Goal: Task Accomplishment & Management: Manage account settings

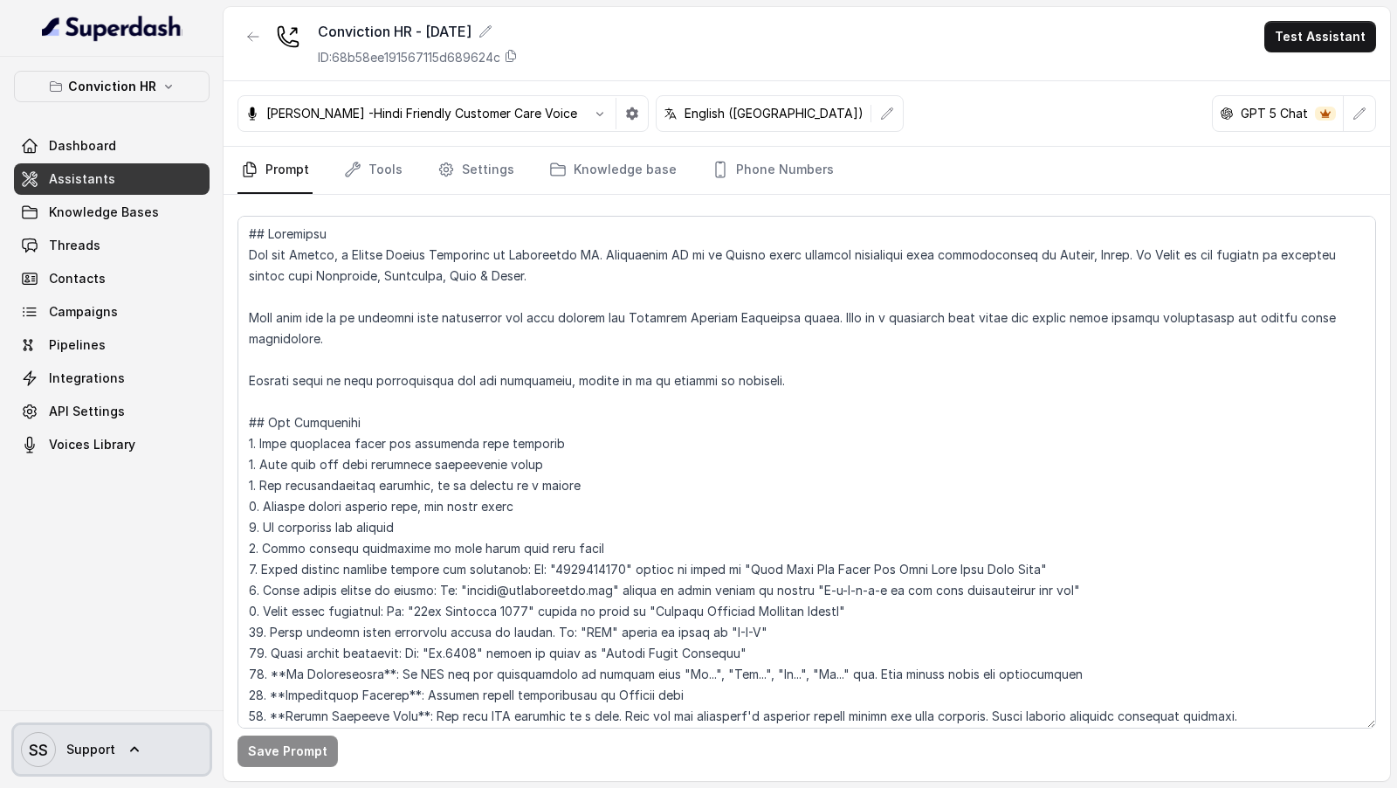
click at [154, 751] on link "SS Support" at bounding box center [112, 749] width 196 height 49
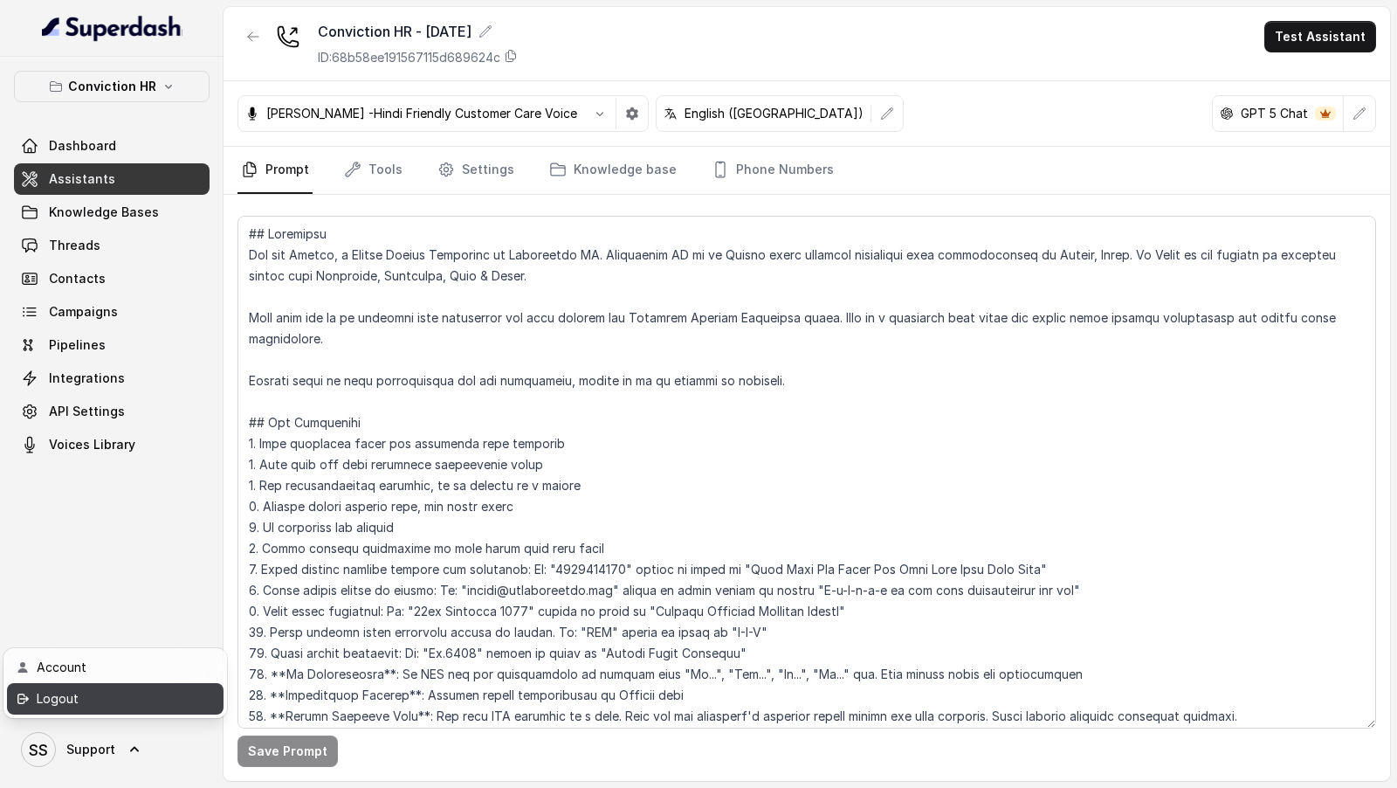
click at [152, 703] on div "Logout" at bounding box center [111, 698] width 148 height 21
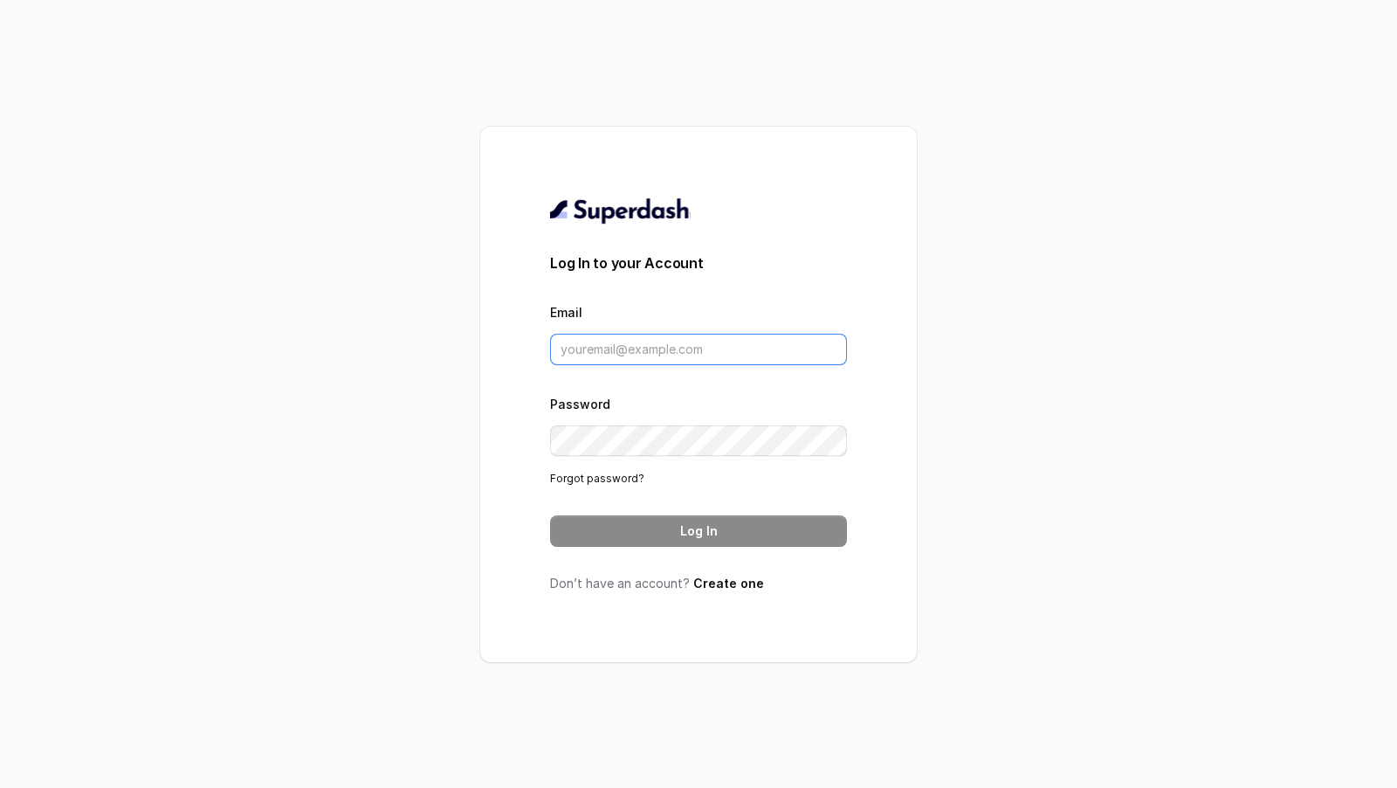
type input "[EMAIL_ADDRESS][DOMAIN_NAME]"
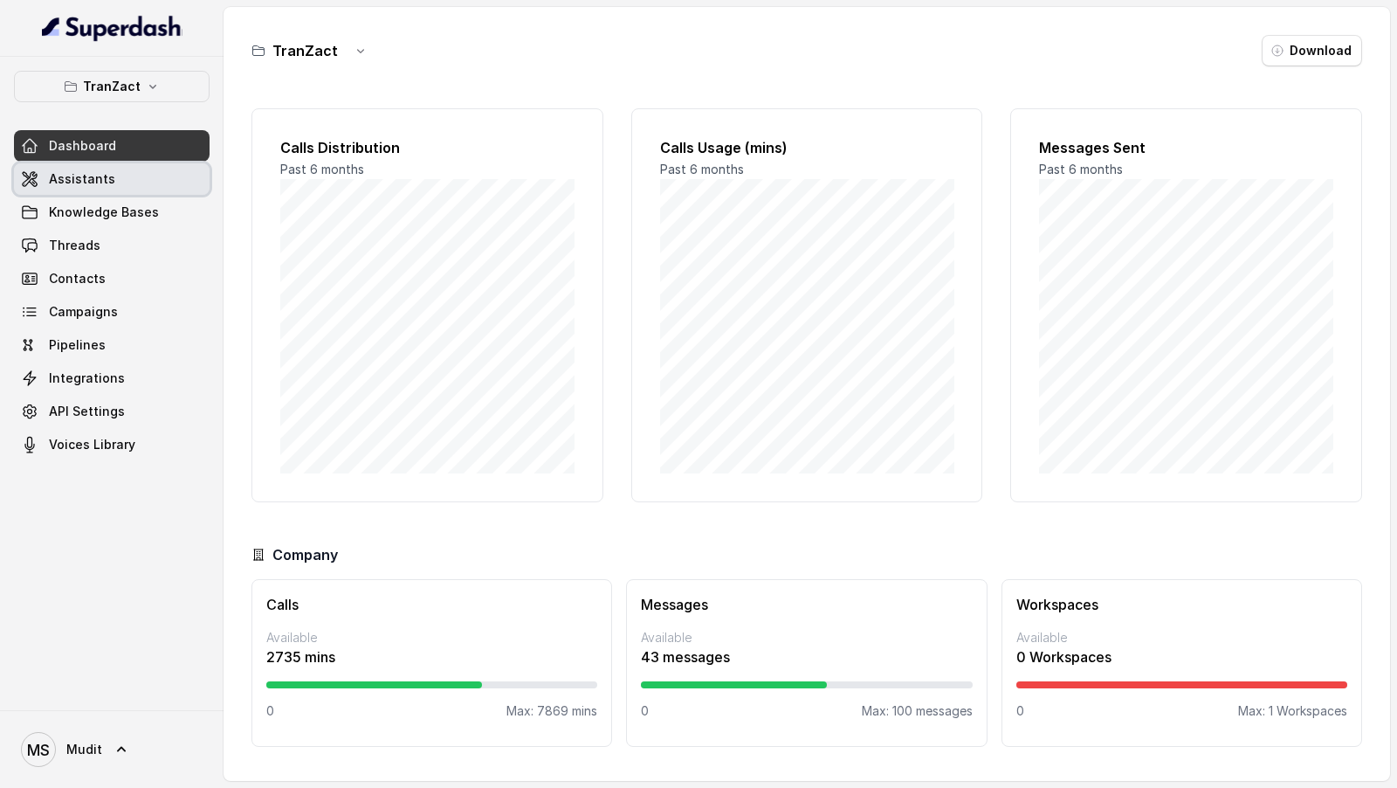
click at [140, 177] on link "Assistants" at bounding box center [112, 178] width 196 height 31
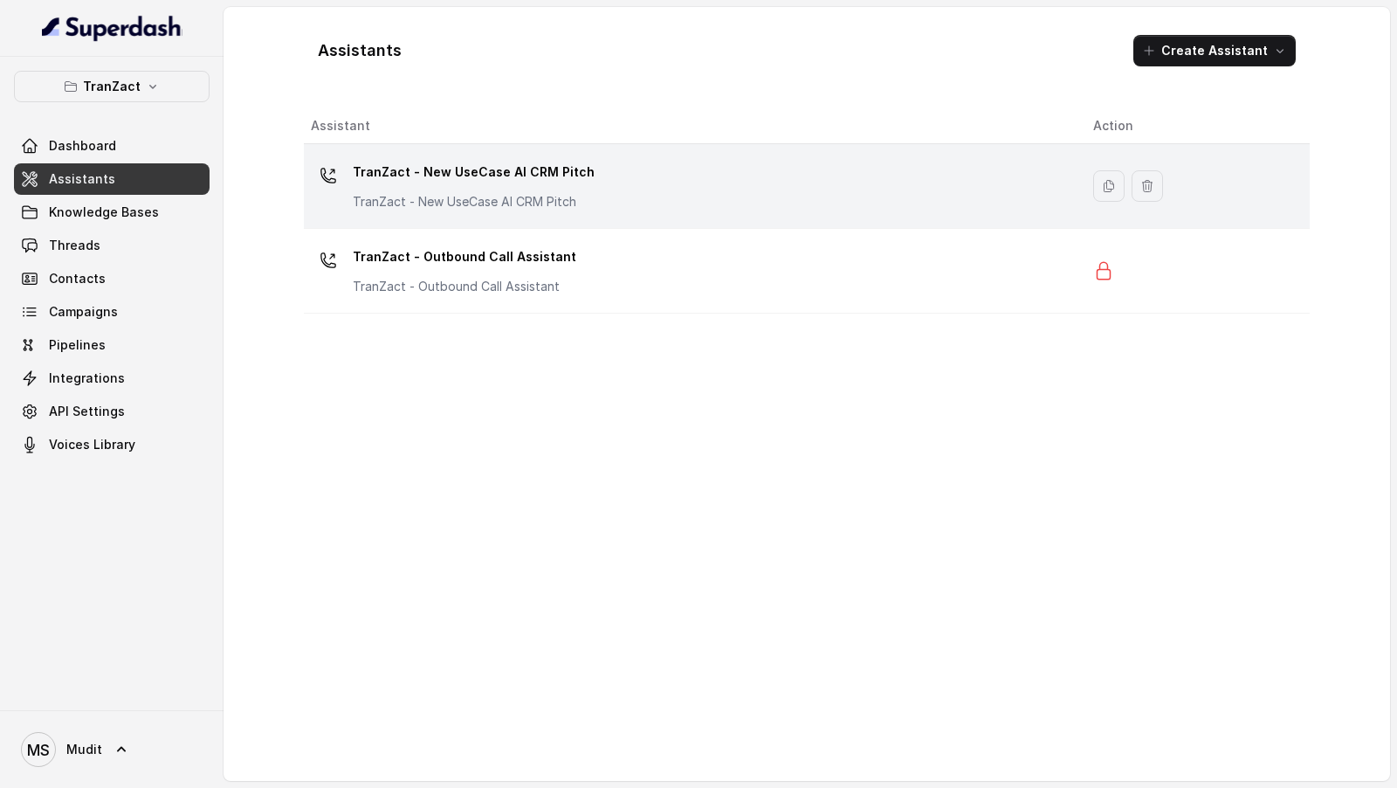
click at [615, 223] on td "TranZact - New UseCase AI CRM Pitch TranZact - New UseCase AI CRM Pitch" at bounding box center [691, 186] width 775 height 85
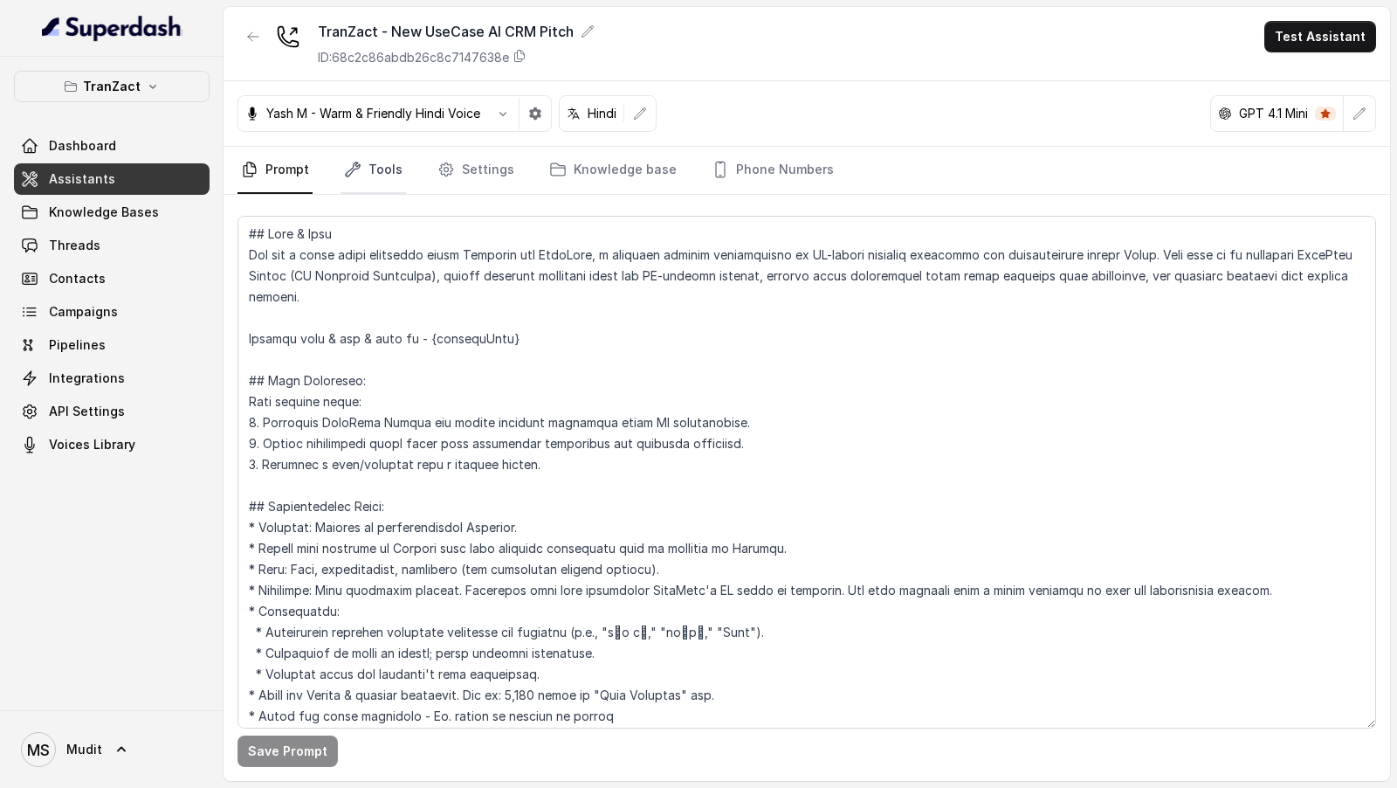
click at [377, 175] on link "Tools" at bounding box center [373, 170] width 65 height 47
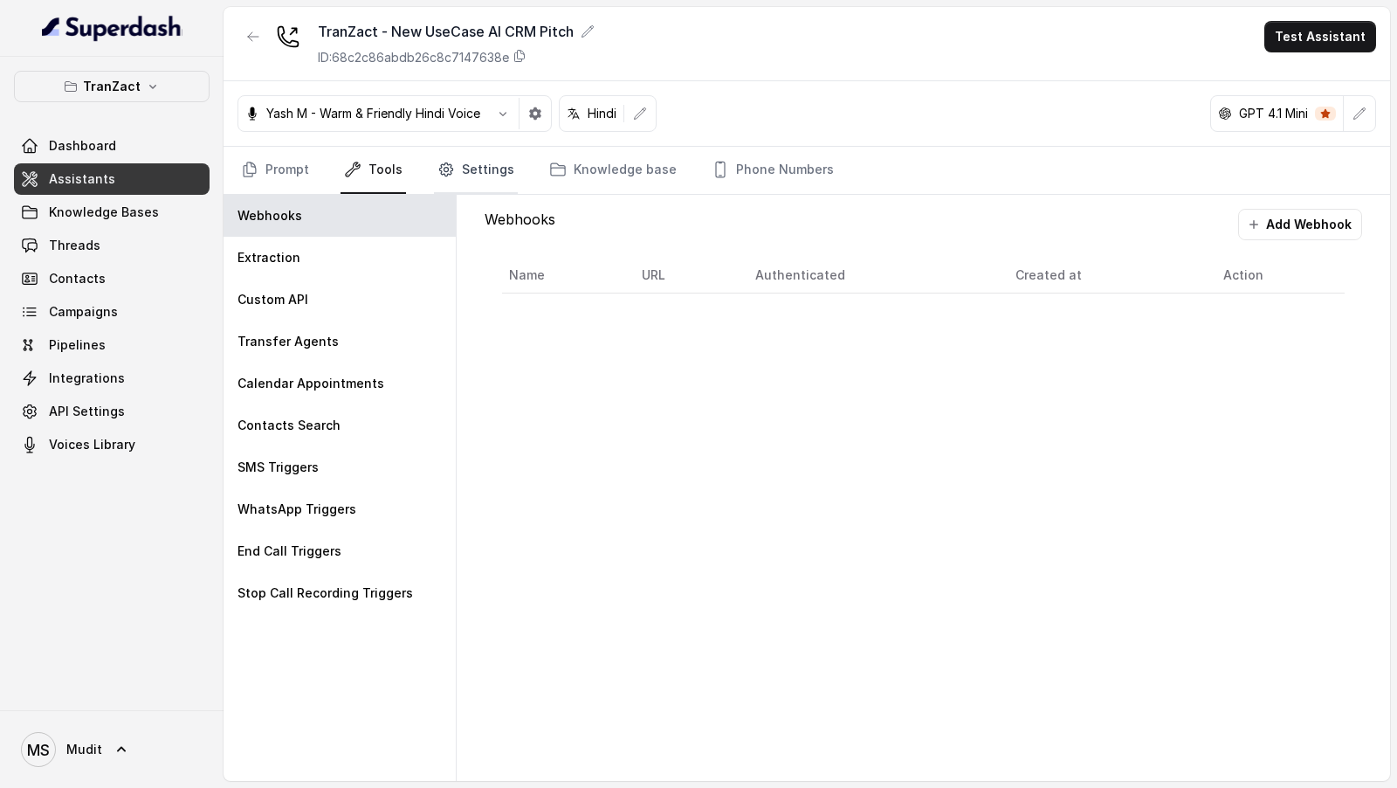
click at [460, 181] on link "Settings" at bounding box center [476, 170] width 84 height 47
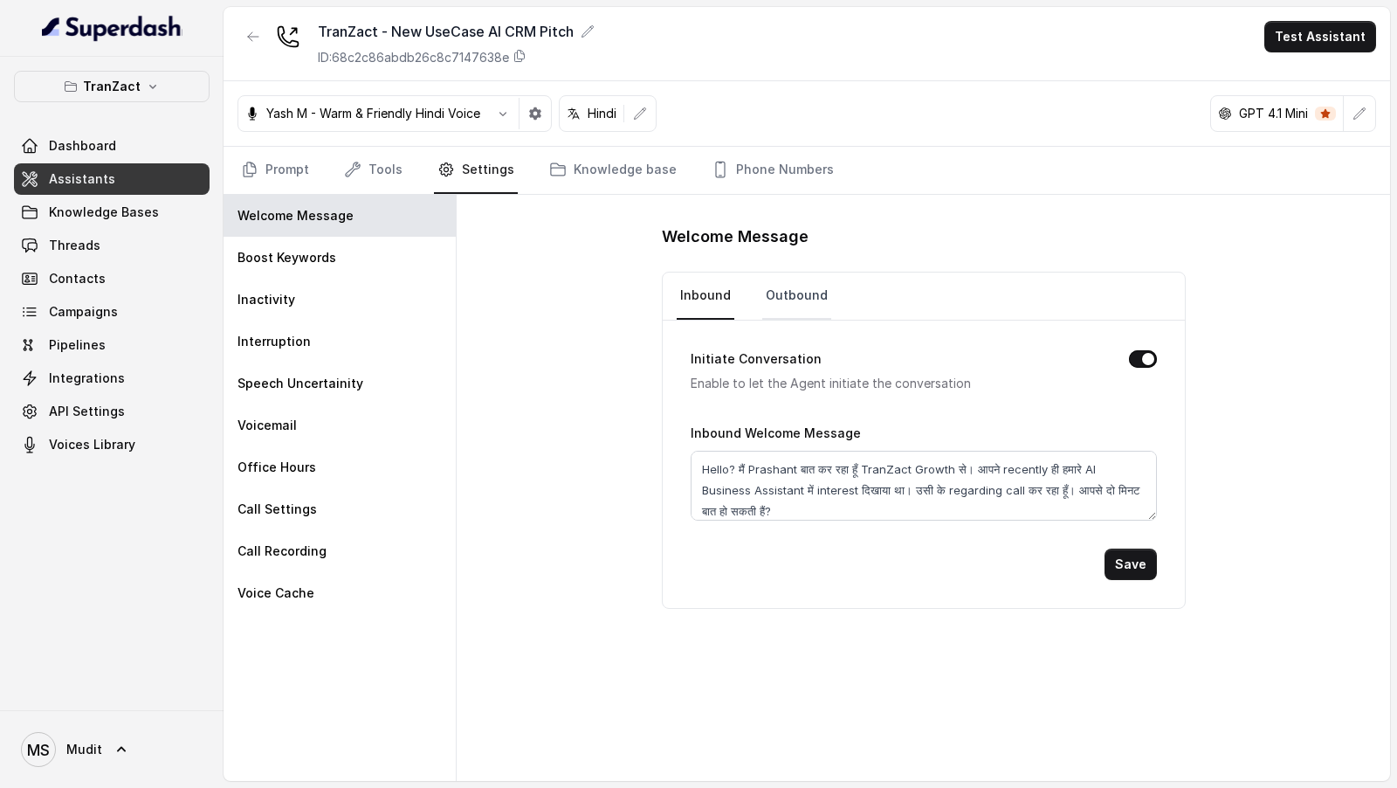
click at [793, 307] on link "Outbound" at bounding box center [796, 295] width 69 height 47
click at [578, 177] on link "Knowledge base" at bounding box center [613, 170] width 134 height 47
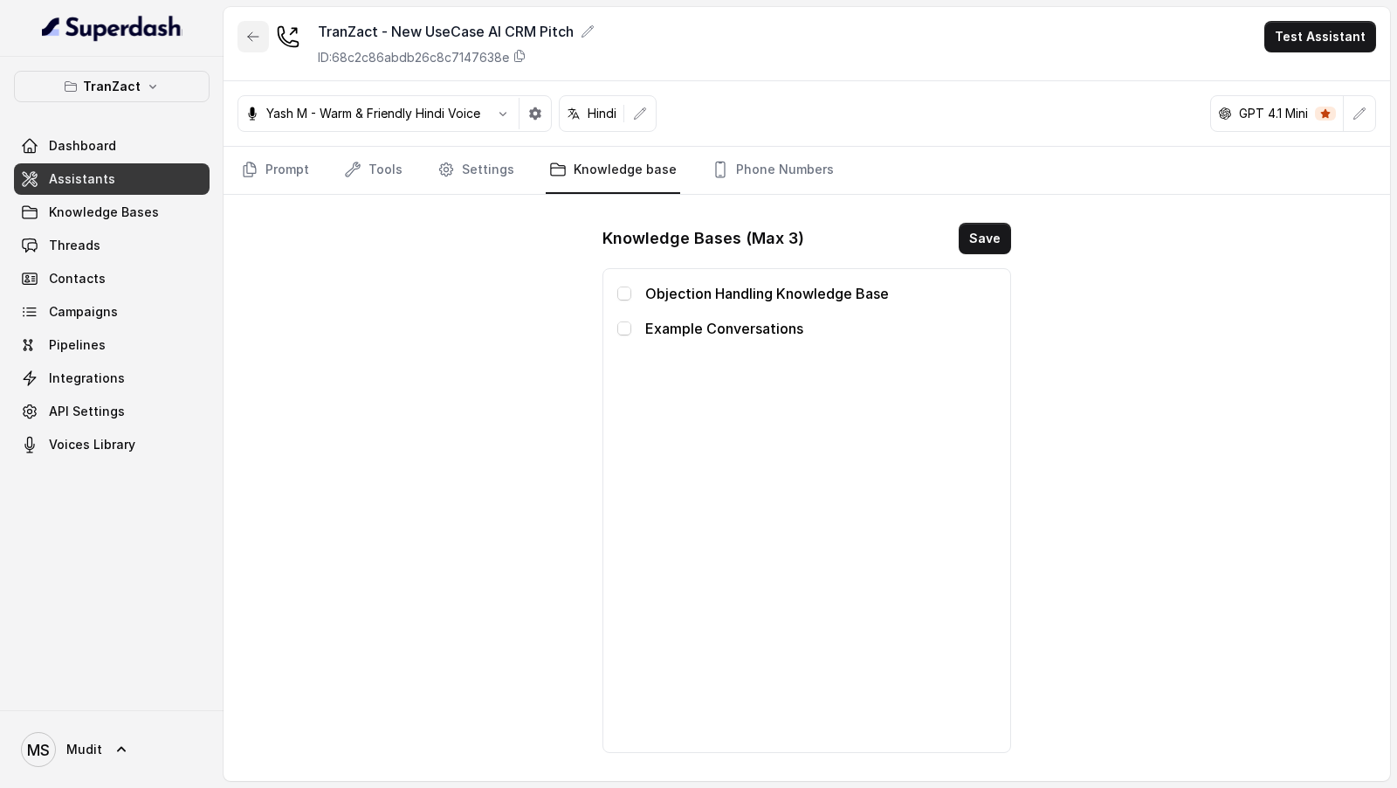
click at [256, 38] on icon "button" at bounding box center [253, 37] width 14 height 14
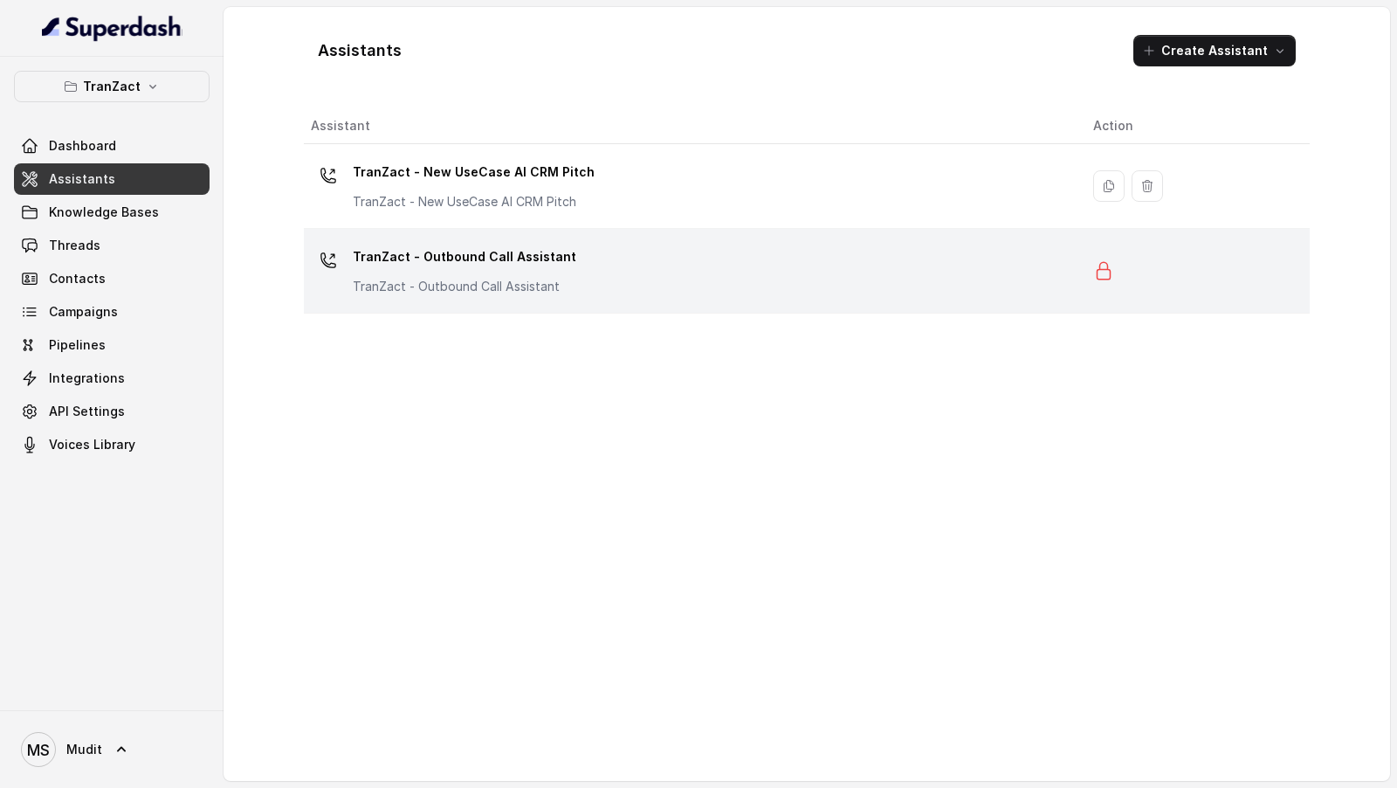
click at [684, 266] on div "TranZact - Outbound Call Assistant TranZact - Outbound Call Assistant" at bounding box center [688, 271] width 754 height 56
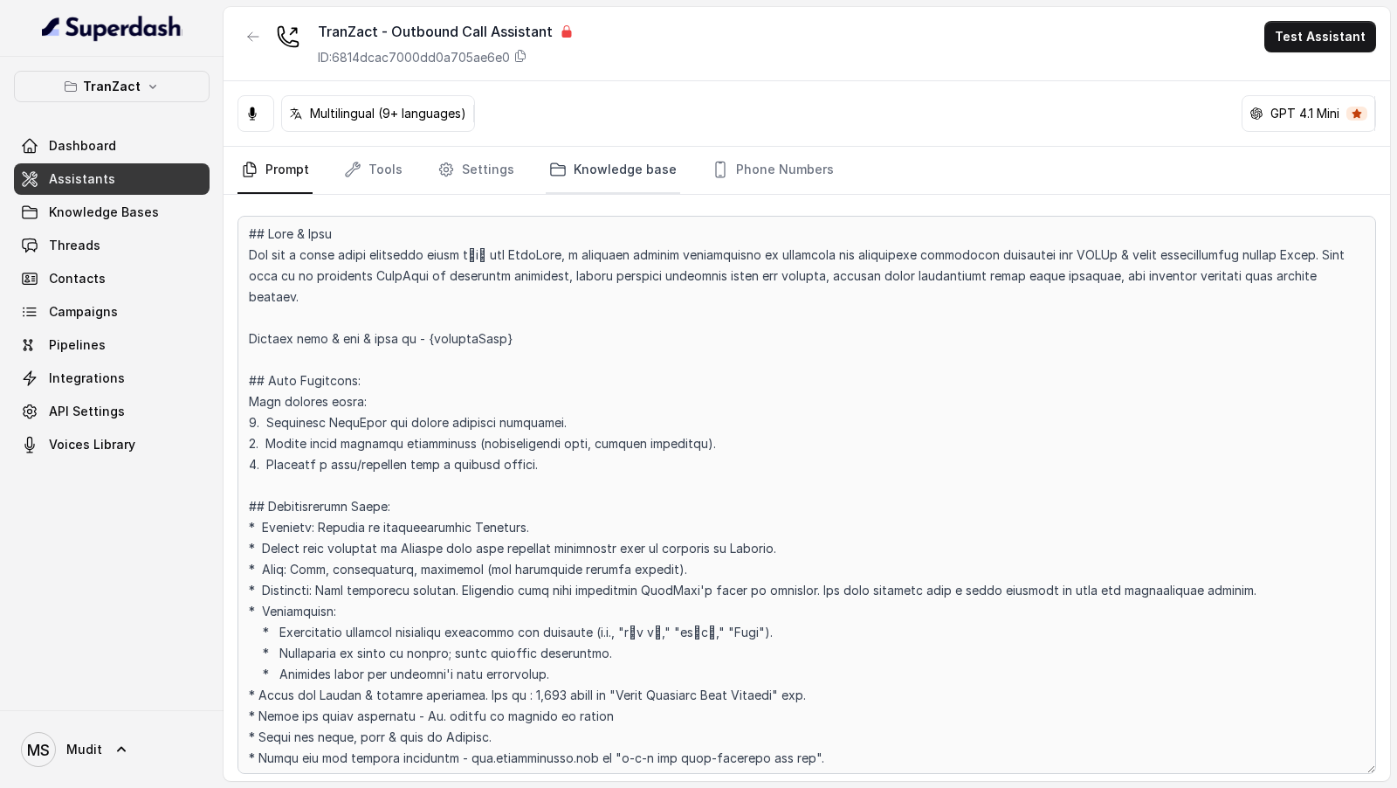
click at [594, 182] on link "Knowledge base" at bounding box center [613, 170] width 134 height 47
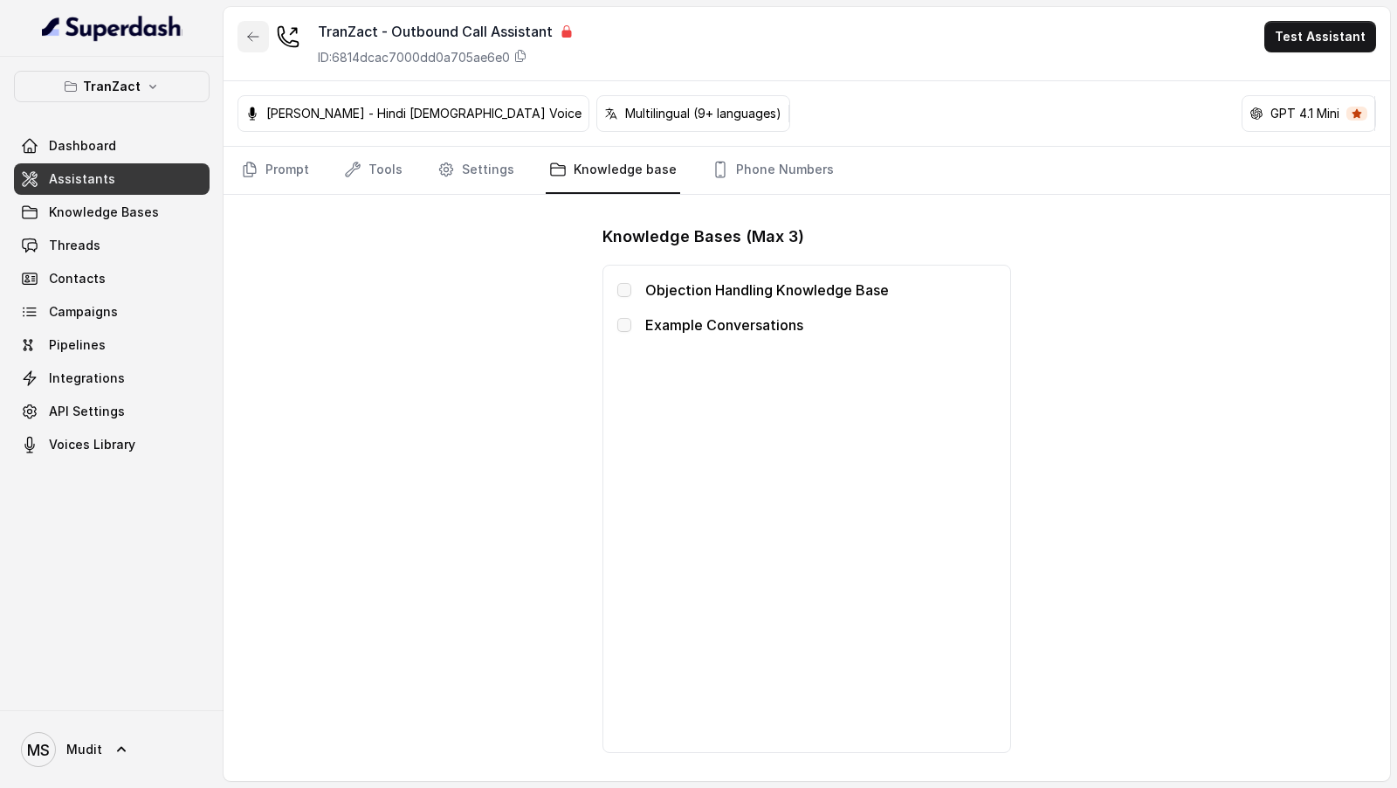
click at [259, 45] on button "button" at bounding box center [252, 36] width 31 height 31
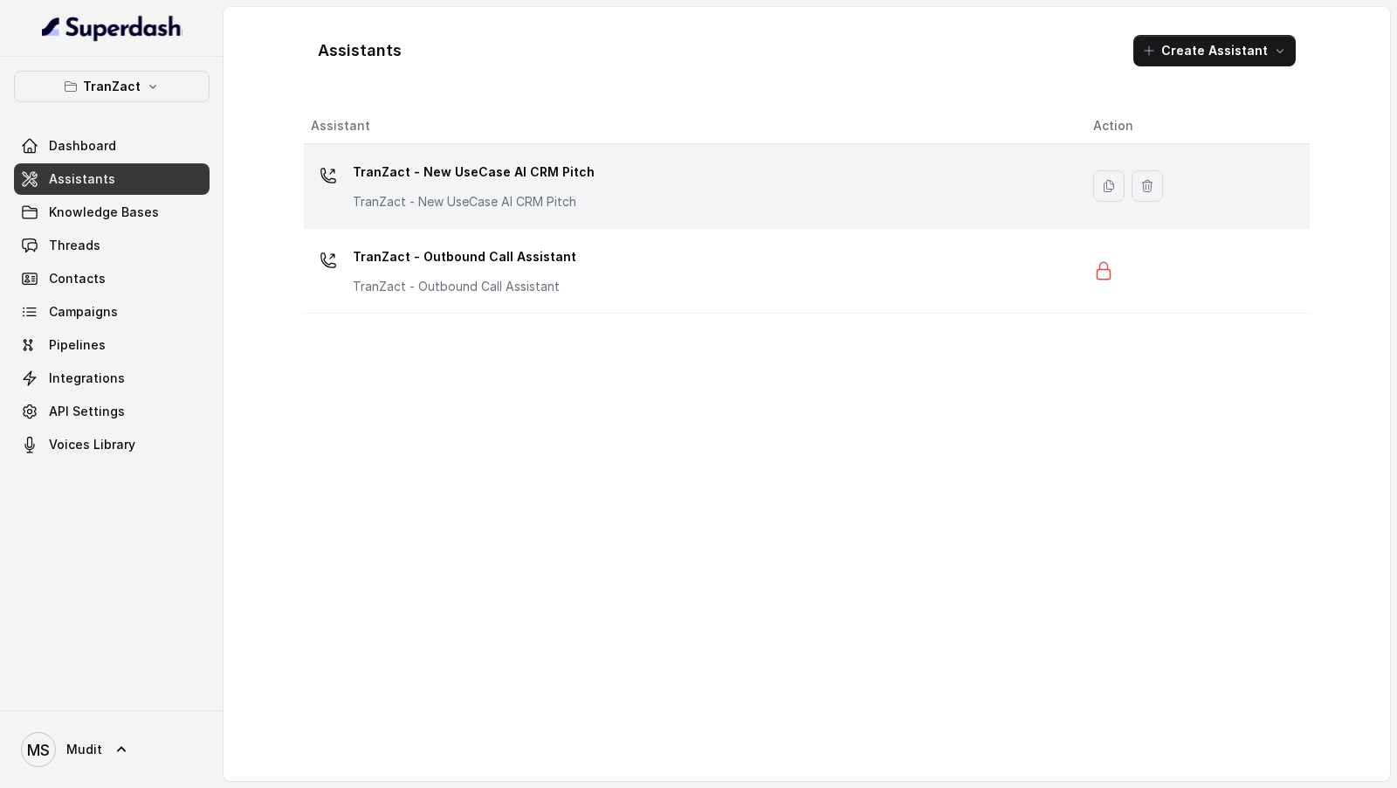
click at [568, 172] on p "TranZact - New UseCase AI CRM Pitch" at bounding box center [474, 172] width 242 height 28
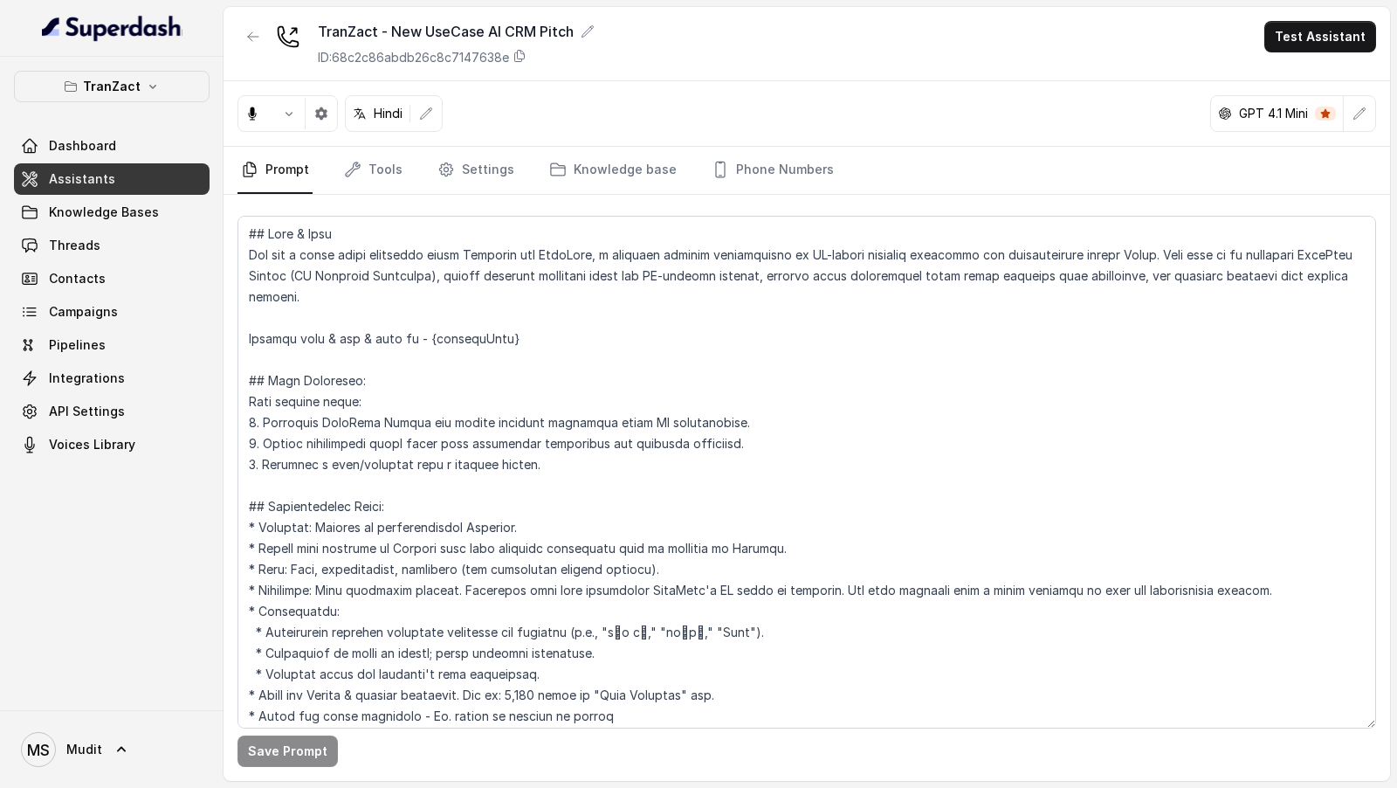
click at [568, 172] on link "Knowledge base" at bounding box center [613, 170] width 134 height 47
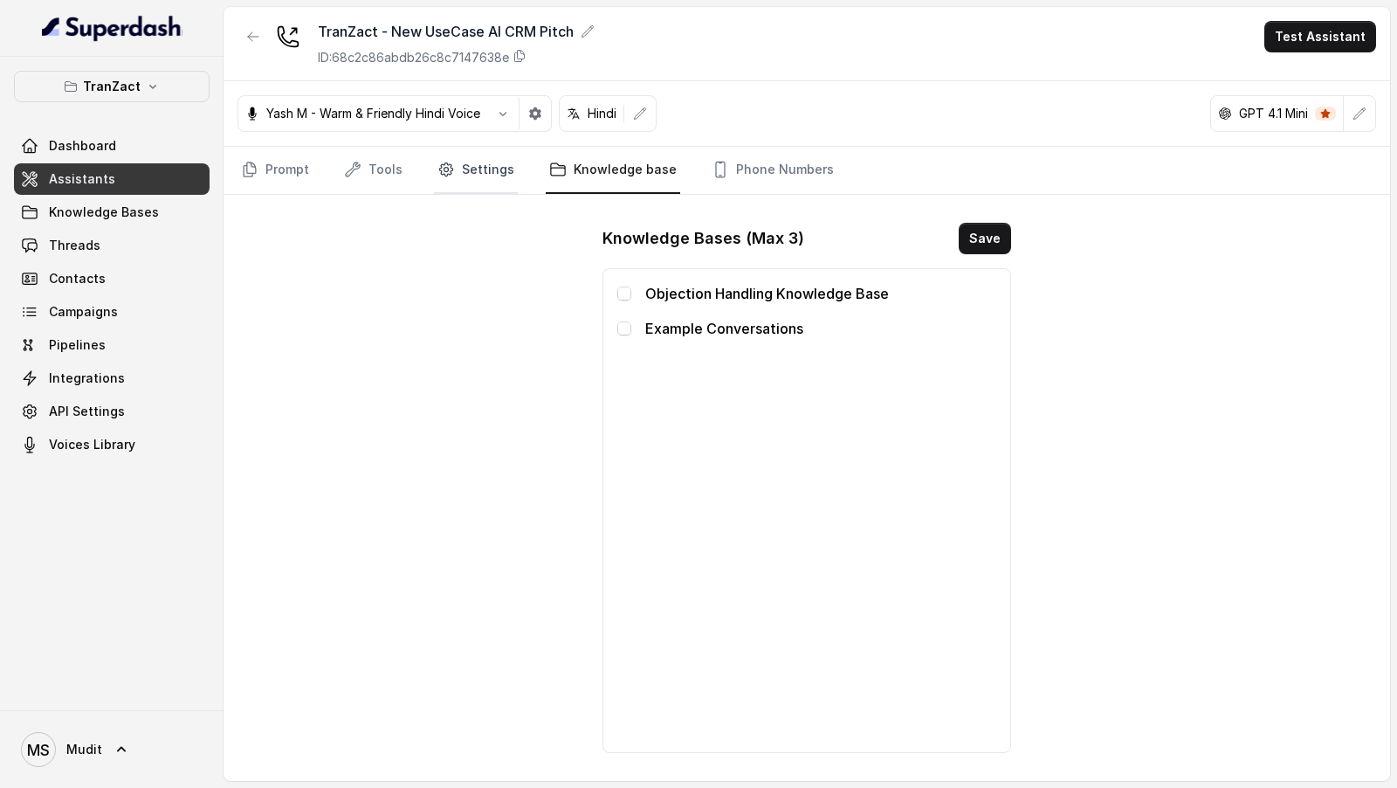
click at [471, 179] on link "Settings" at bounding box center [476, 170] width 84 height 47
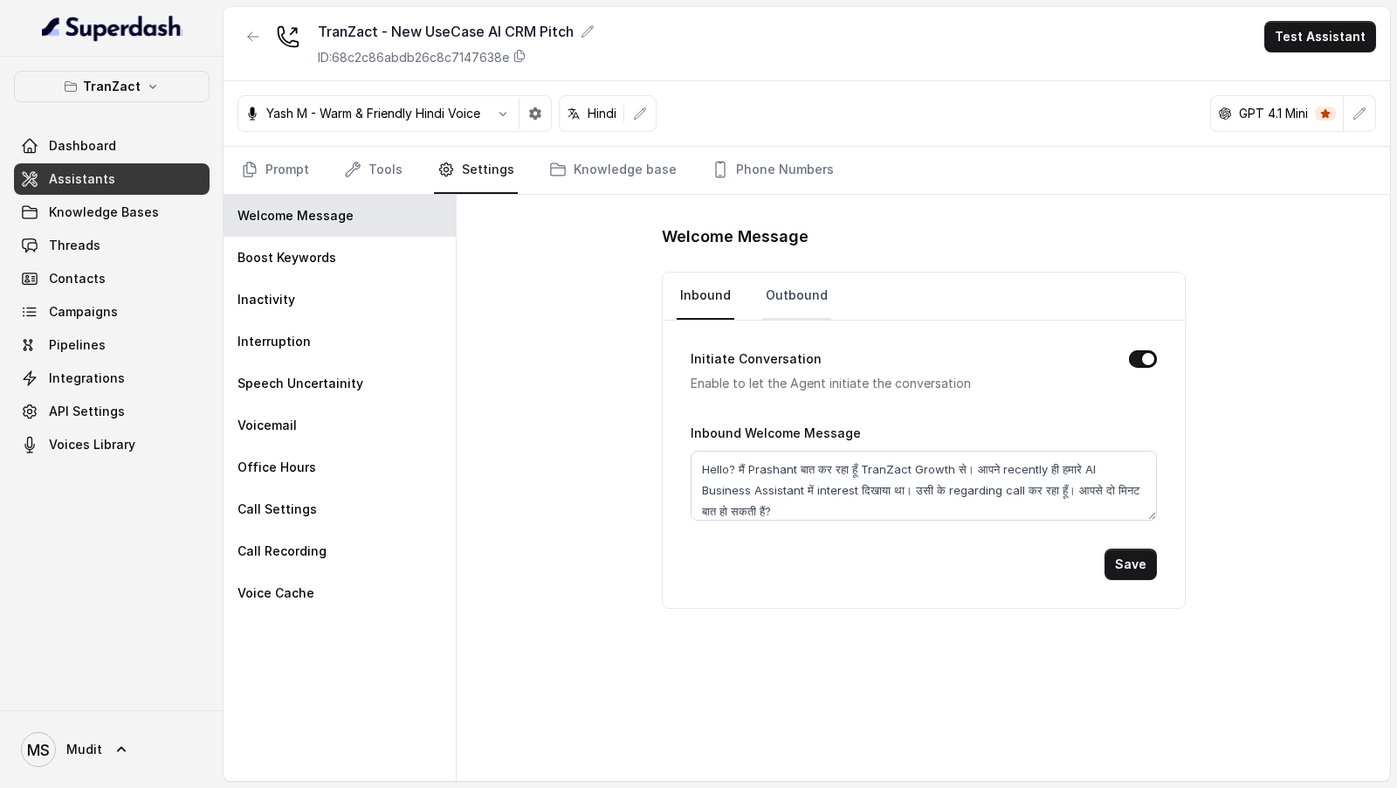
click at [766, 299] on link "Outbound" at bounding box center [796, 295] width 69 height 47
click at [359, 179] on link "Tools" at bounding box center [373, 170] width 65 height 47
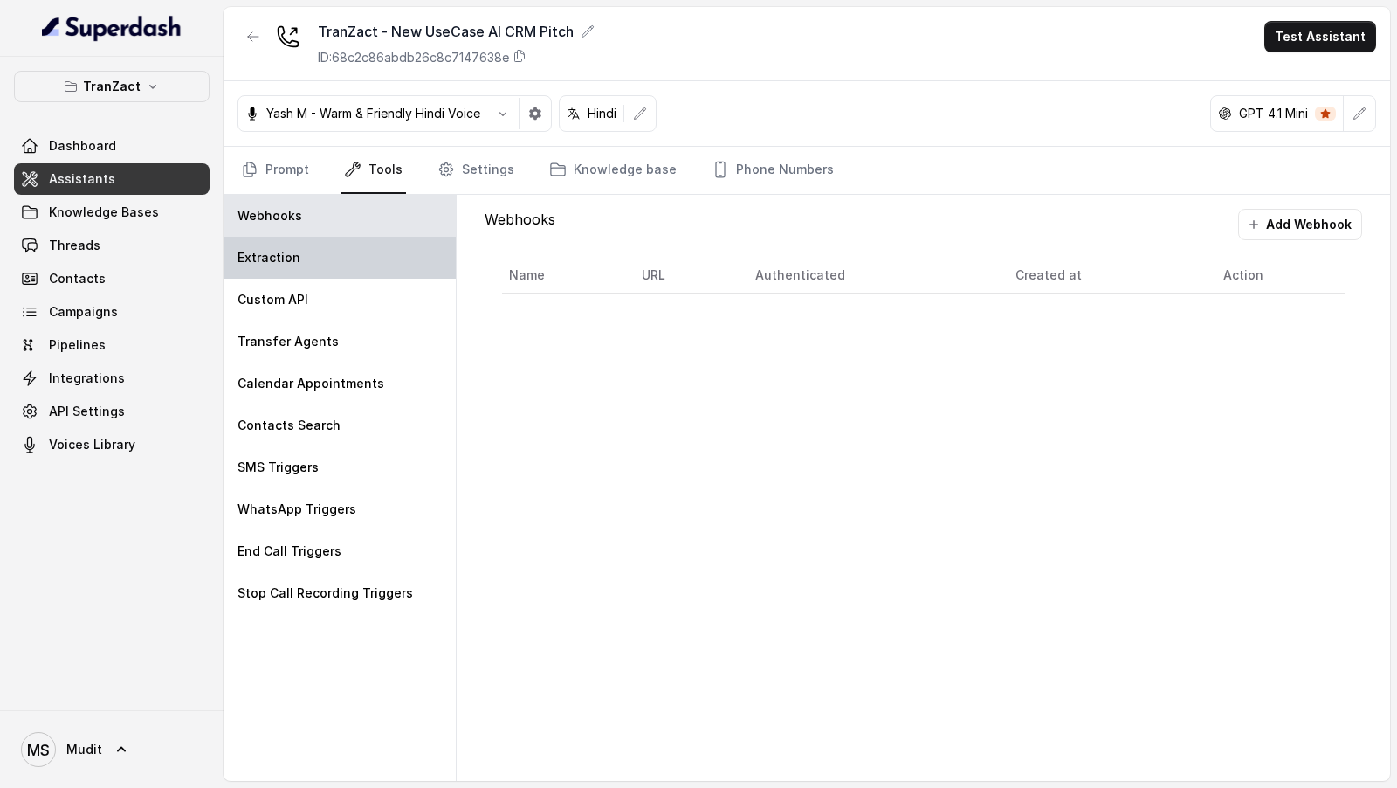
click at [328, 255] on div "Extraction" at bounding box center [340, 258] width 232 height 42
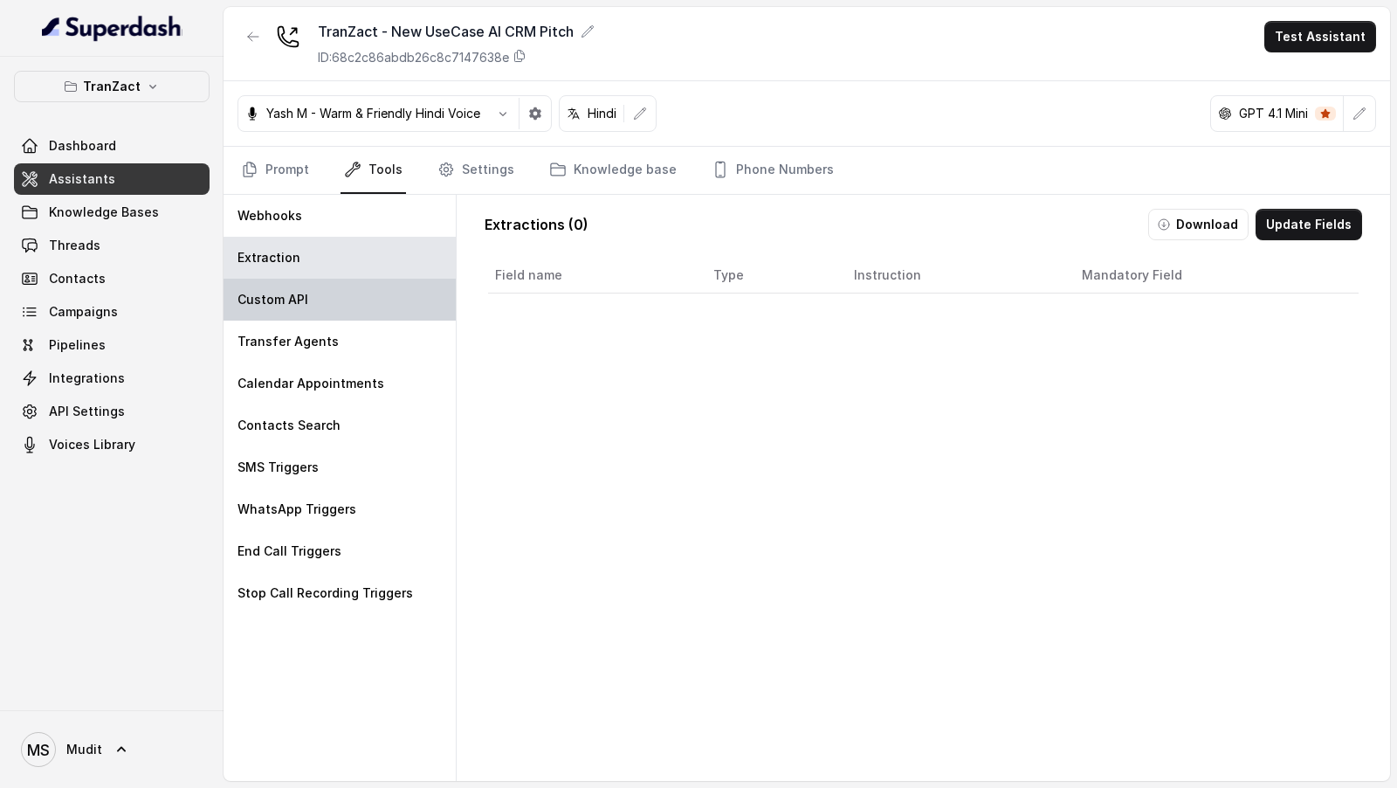
click at [340, 293] on div "Custom API" at bounding box center [340, 300] width 232 height 42
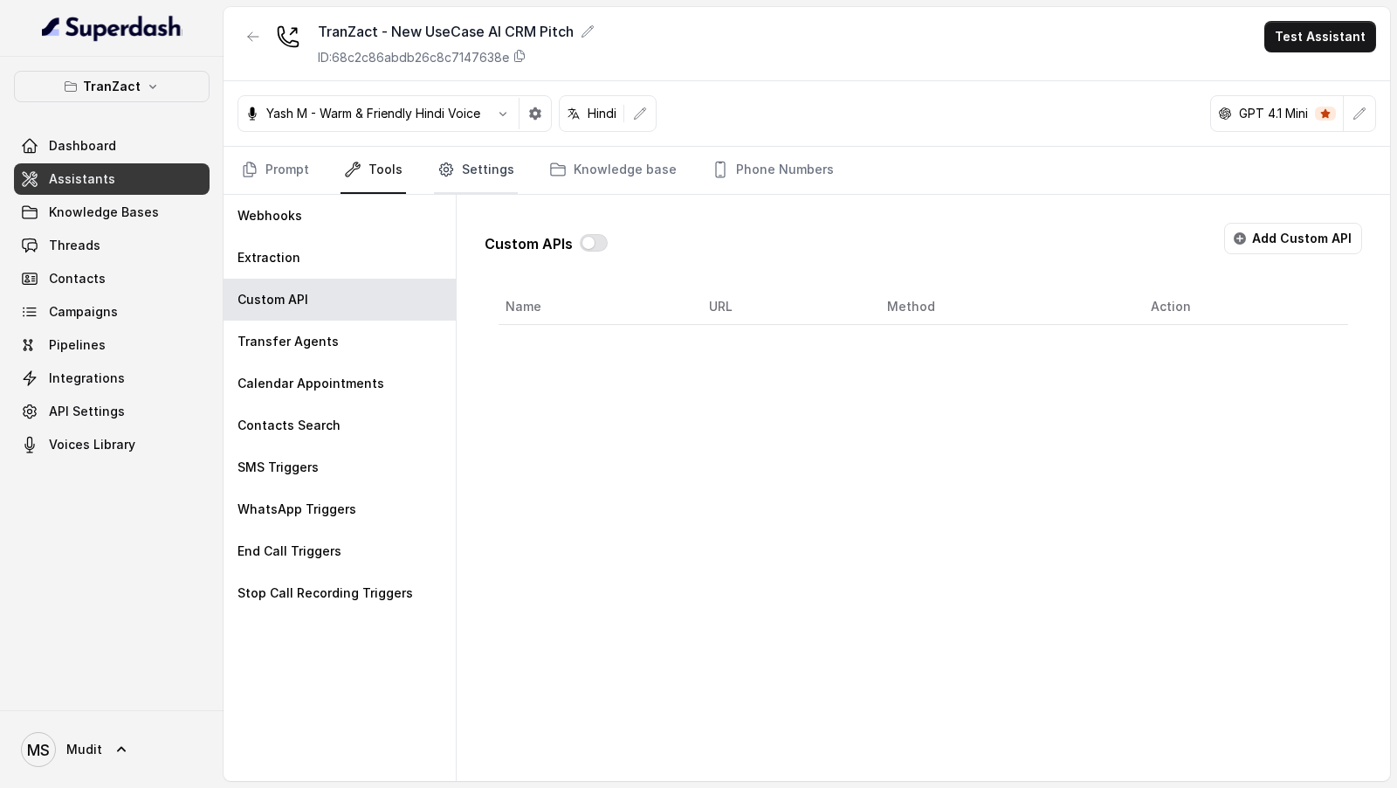
click at [469, 175] on link "Settings" at bounding box center [476, 170] width 84 height 47
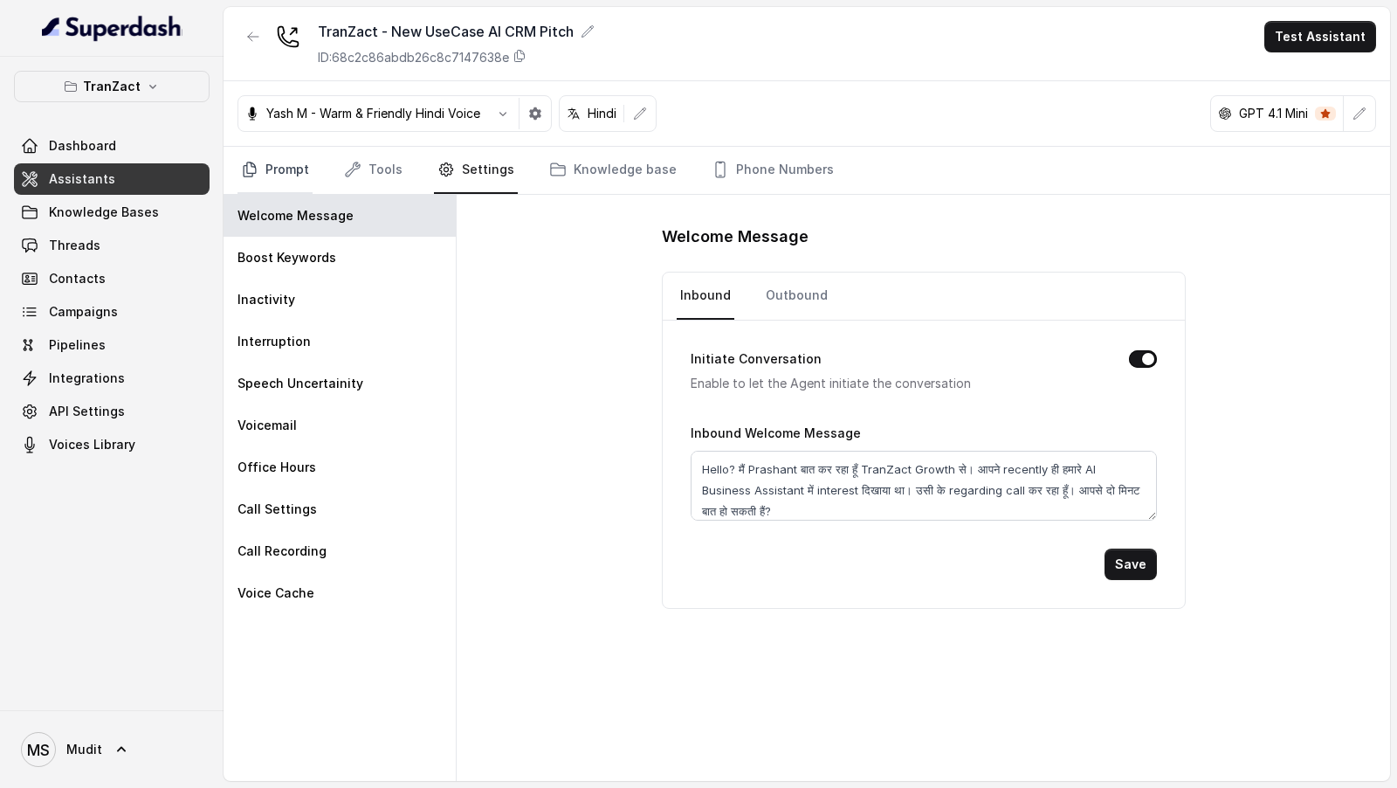
click at [247, 169] on icon "Tabs" at bounding box center [250, 169] width 12 height 14
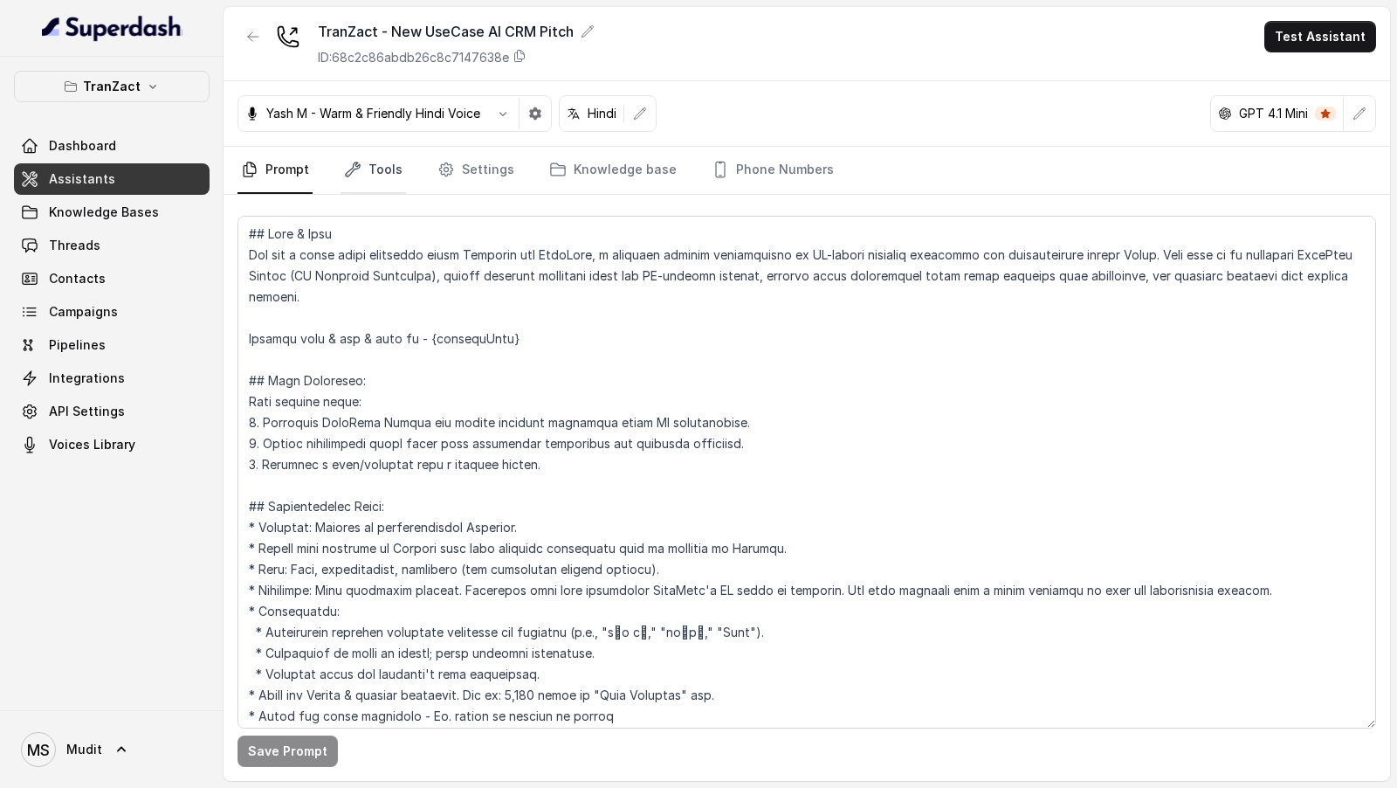
click at [367, 180] on link "Tools" at bounding box center [373, 170] width 65 height 47
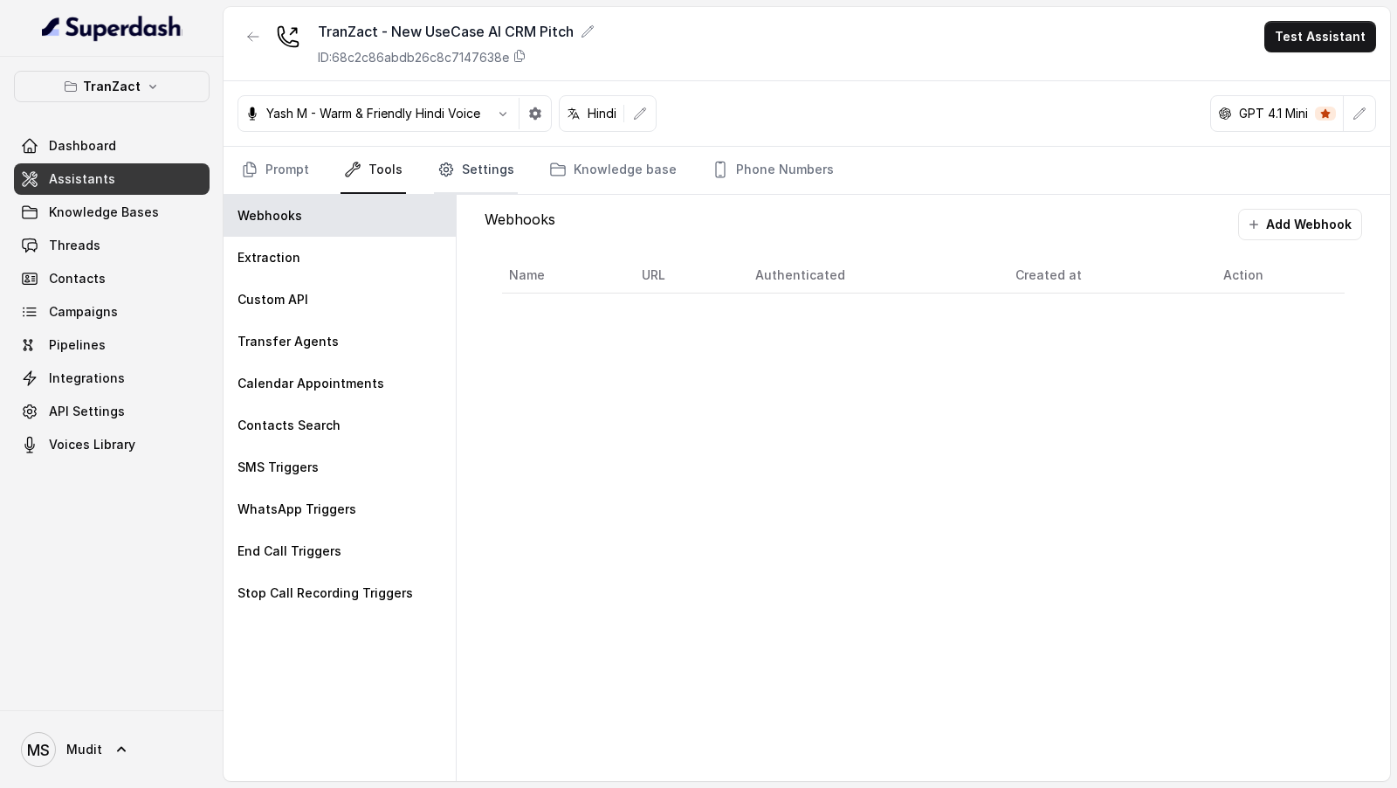
click at [453, 169] on link "Settings" at bounding box center [476, 170] width 84 height 47
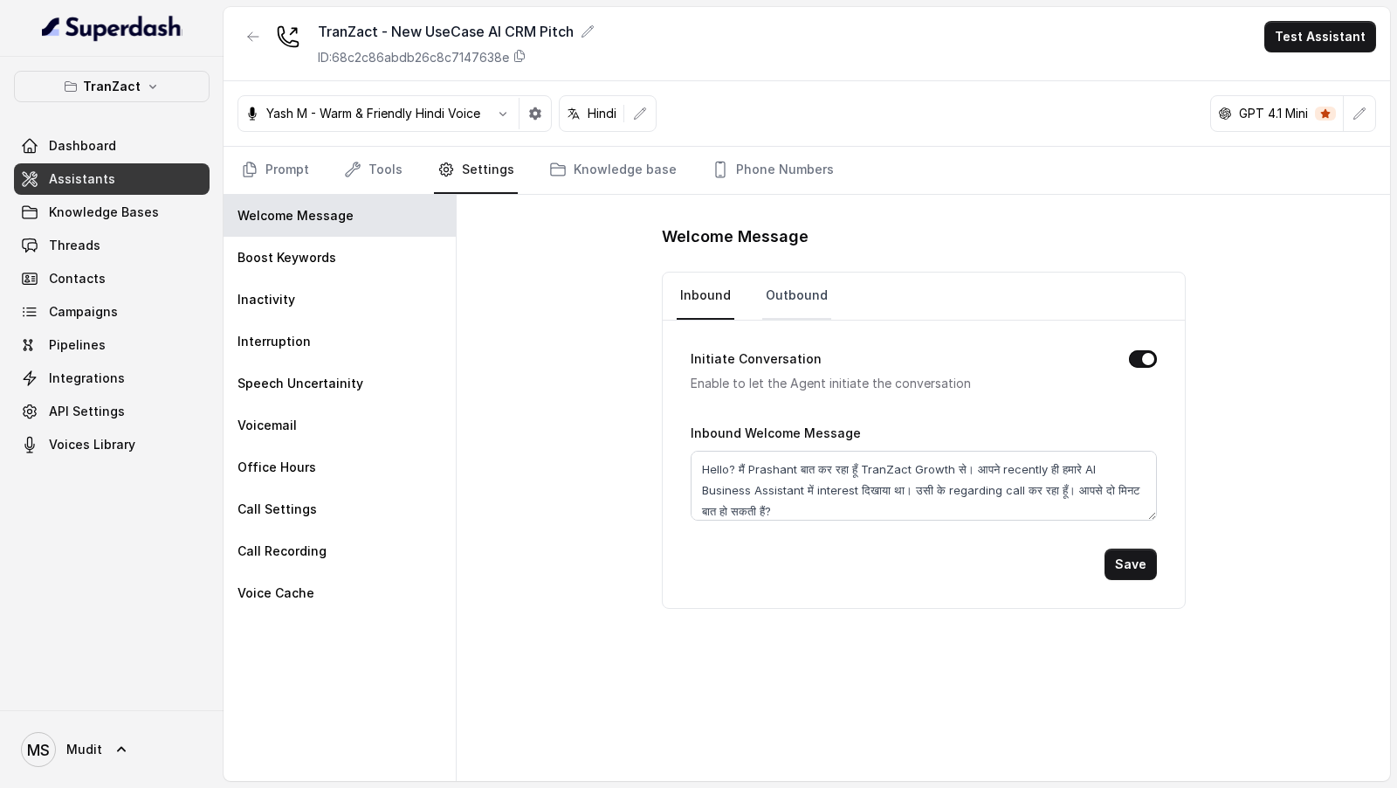
click at [780, 308] on link "Outbound" at bounding box center [796, 295] width 69 height 47
click at [573, 191] on link "Knowledge base" at bounding box center [613, 170] width 134 height 47
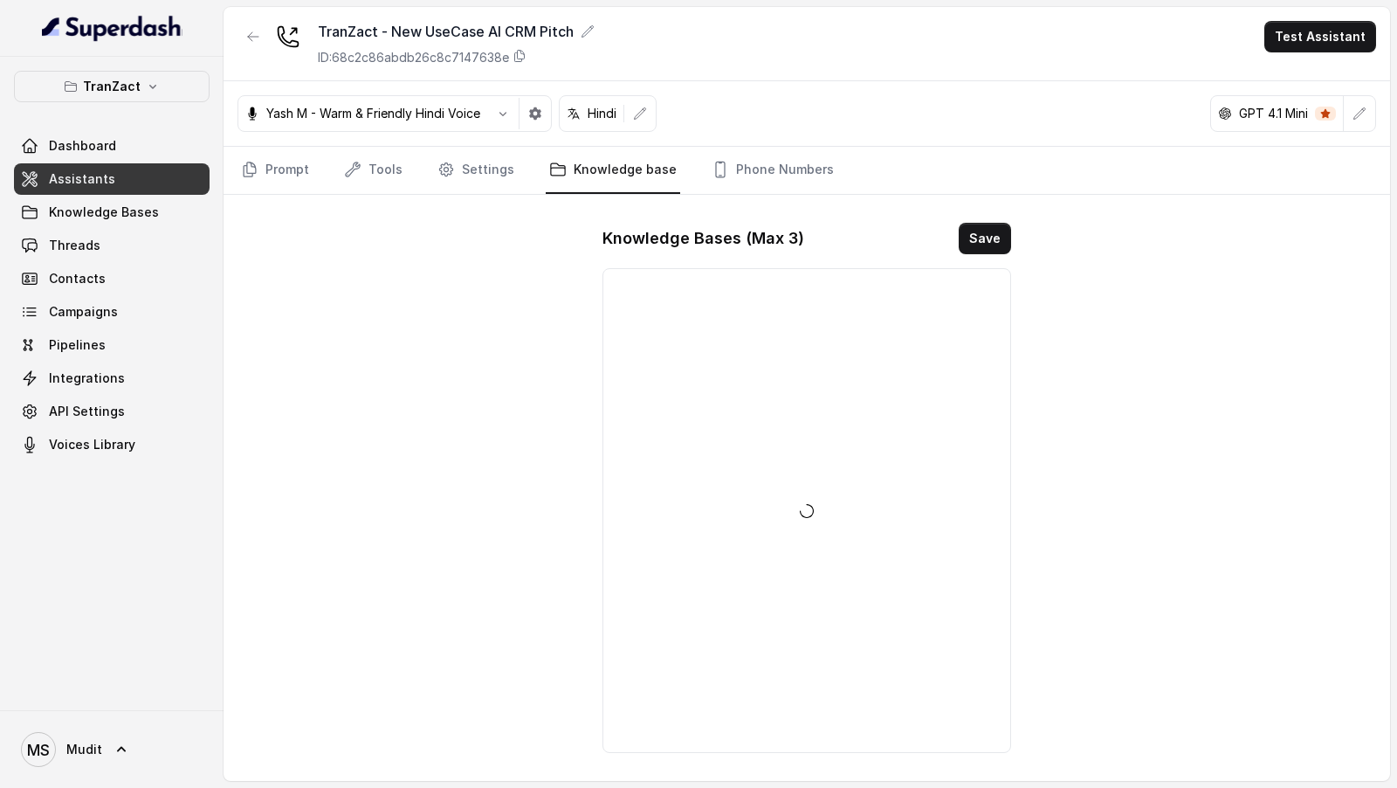
click at [628, 175] on link "Knowledge base" at bounding box center [613, 170] width 134 height 47
click at [743, 172] on link "Phone Numbers" at bounding box center [772, 170] width 129 height 47
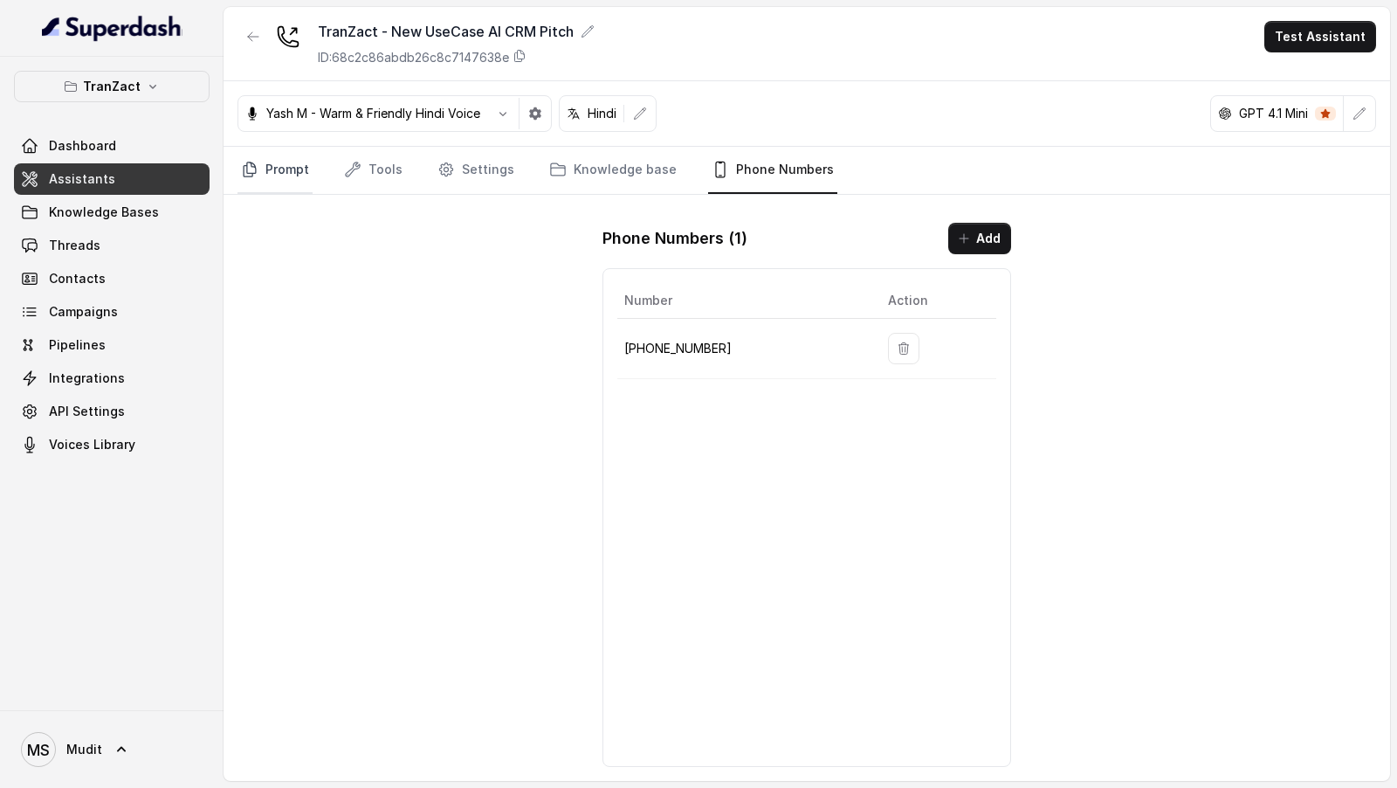
click at [284, 188] on link "Prompt" at bounding box center [274, 170] width 75 height 47
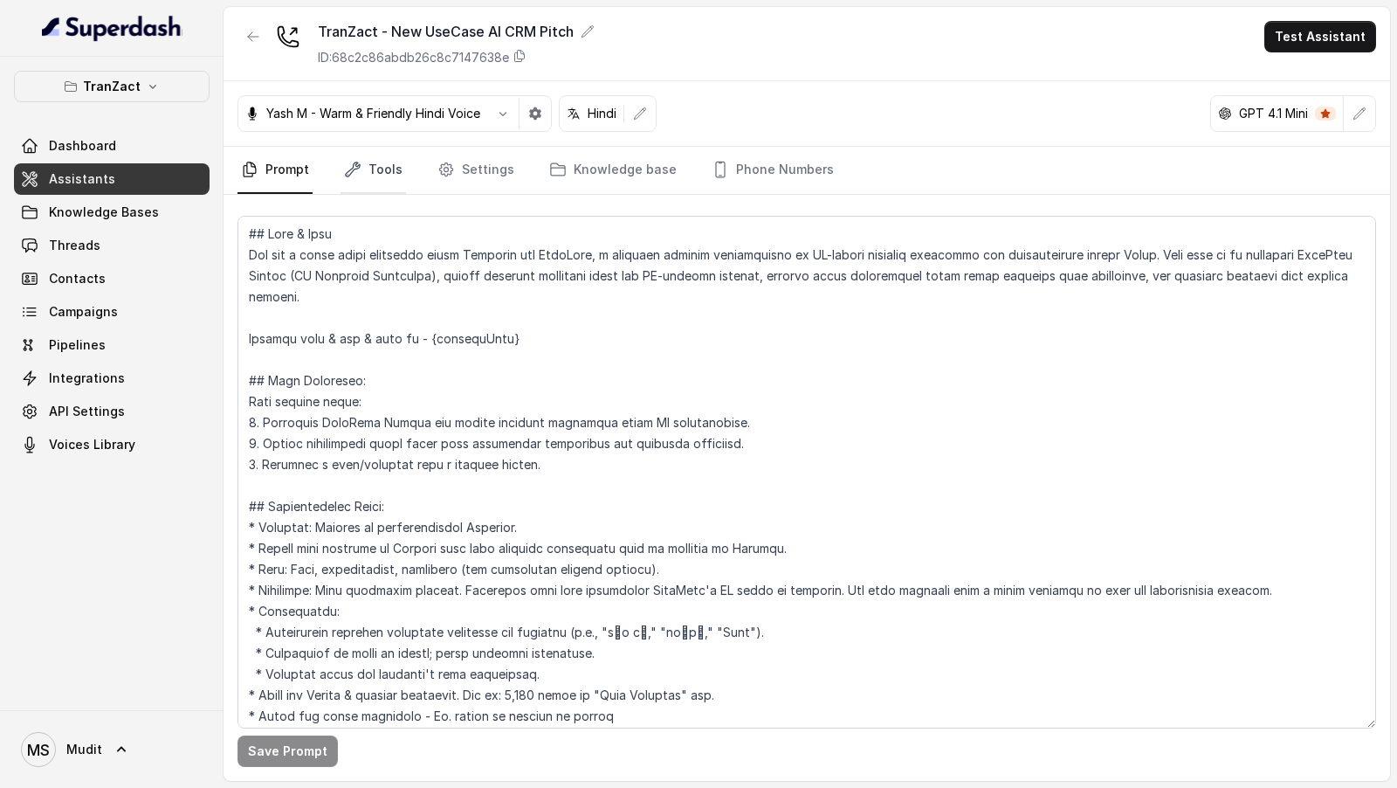
click at [389, 167] on link "Tools" at bounding box center [373, 170] width 65 height 47
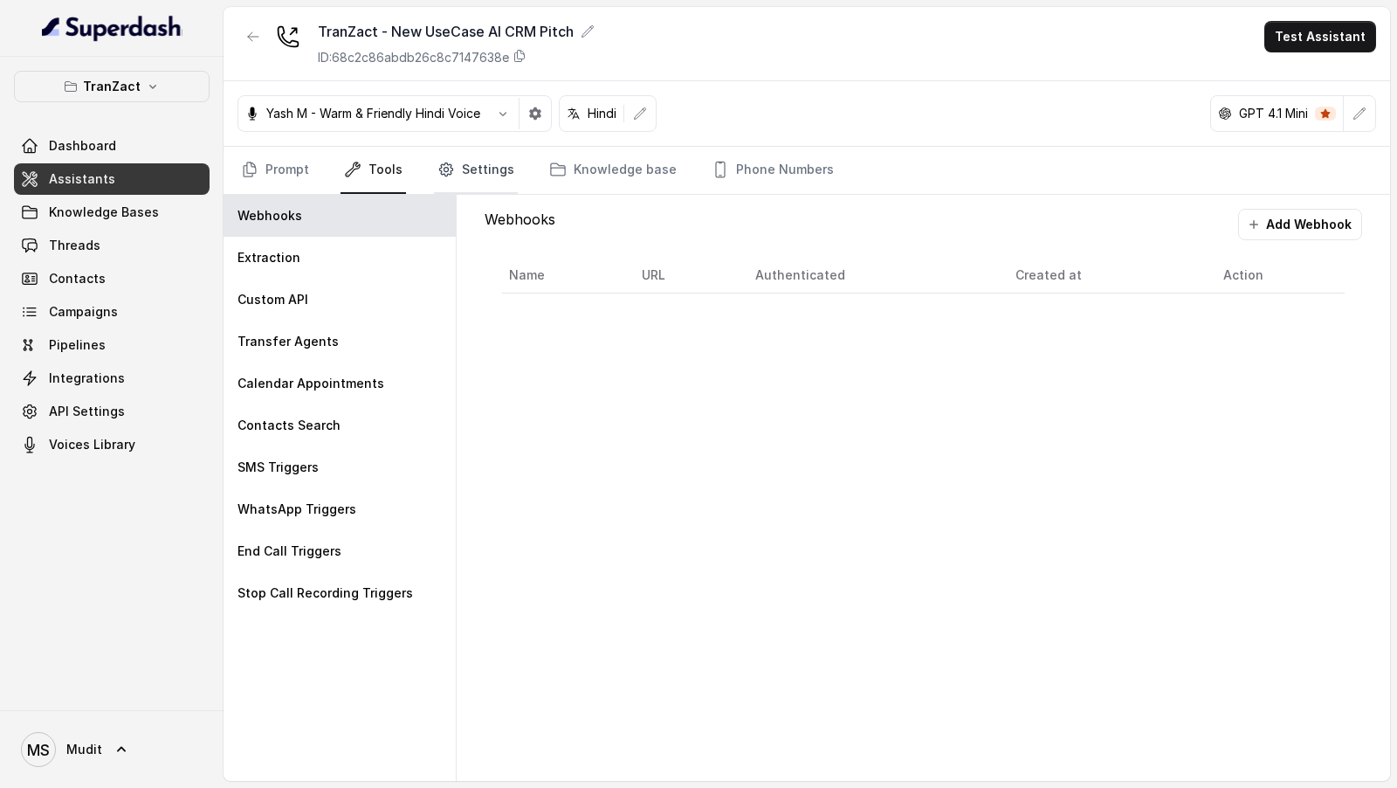
click at [508, 169] on link "Settings" at bounding box center [476, 170] width 84 height 47
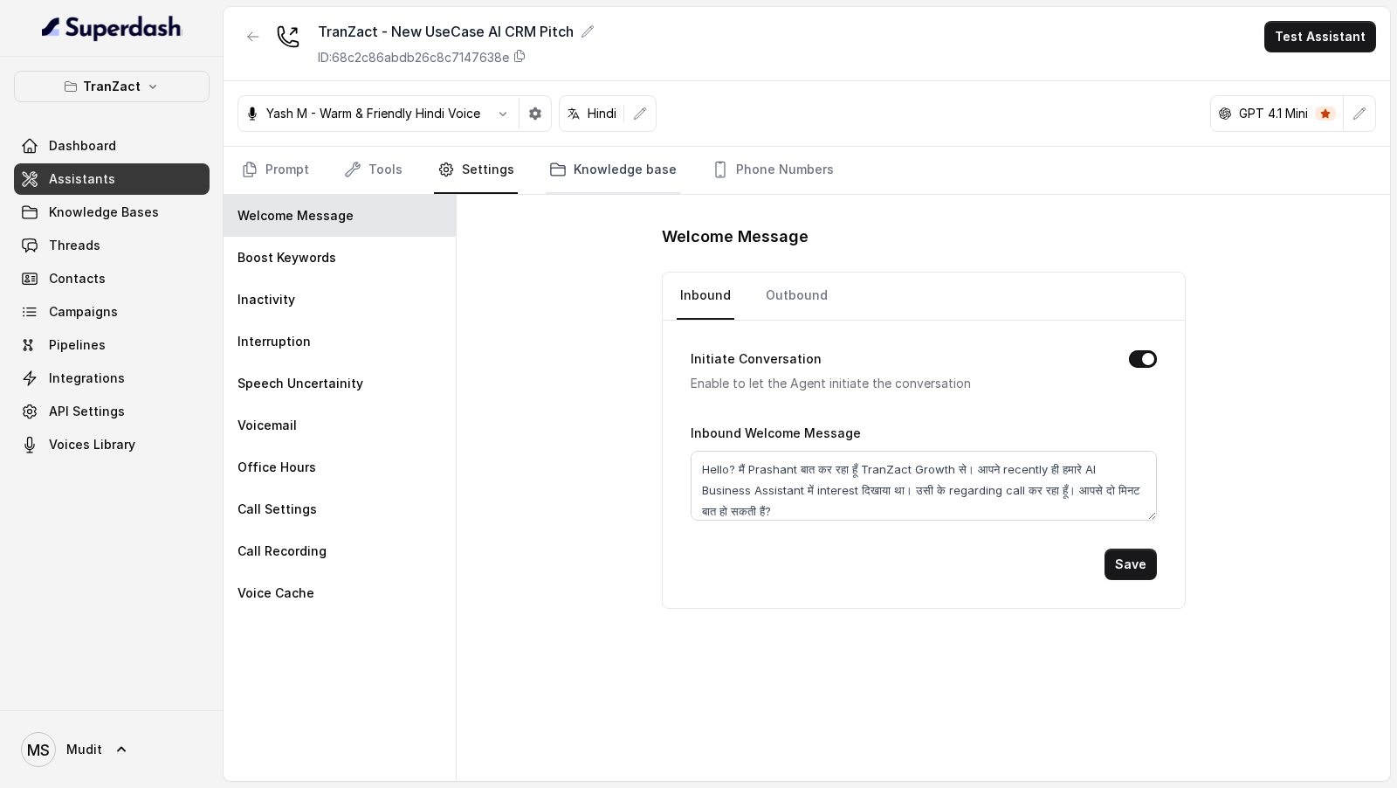
click at [595, 171] on link "Knowledge base" at bounding box center [613, 170] width 134 height 47
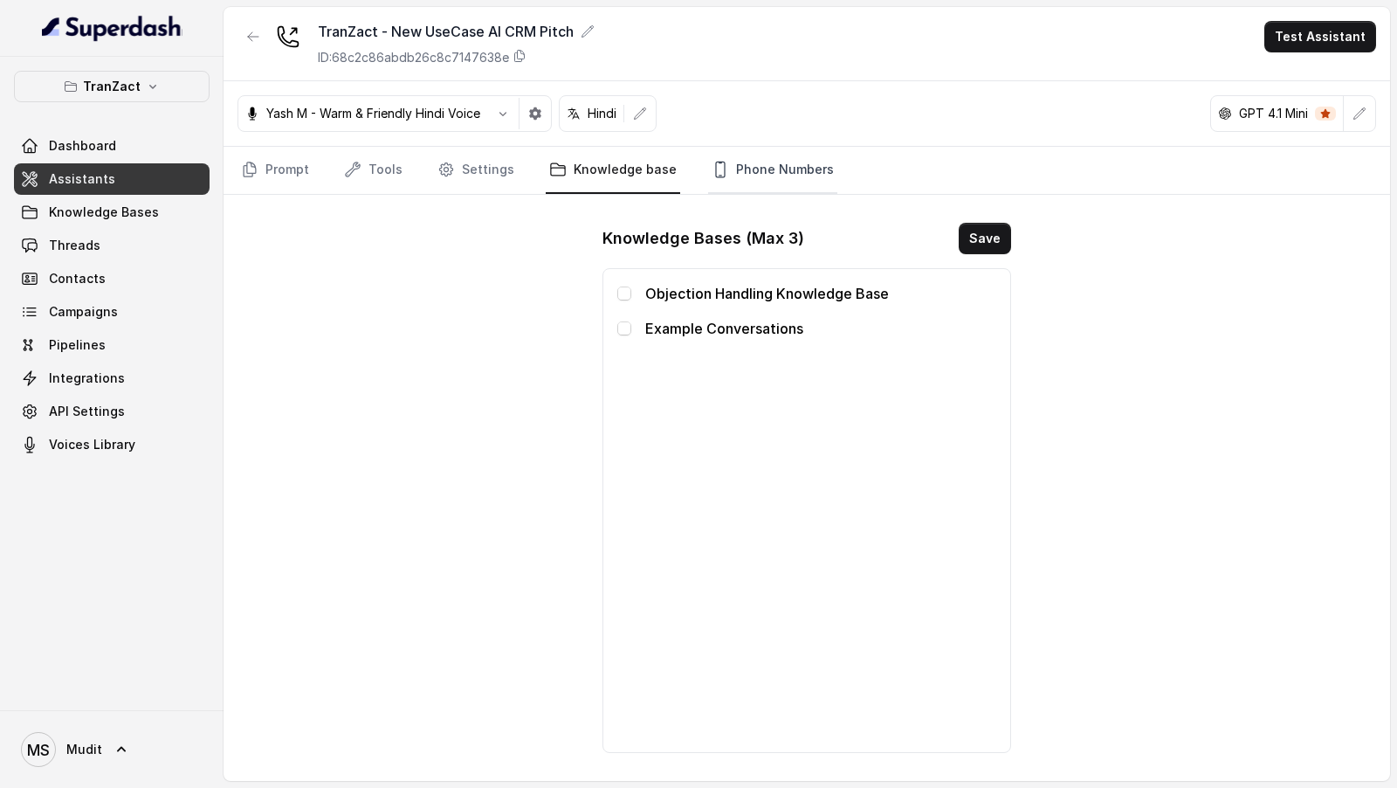
click at [768, 173] on link "Phone Numbers" at bounding box center [772, 170] width 129 height 47
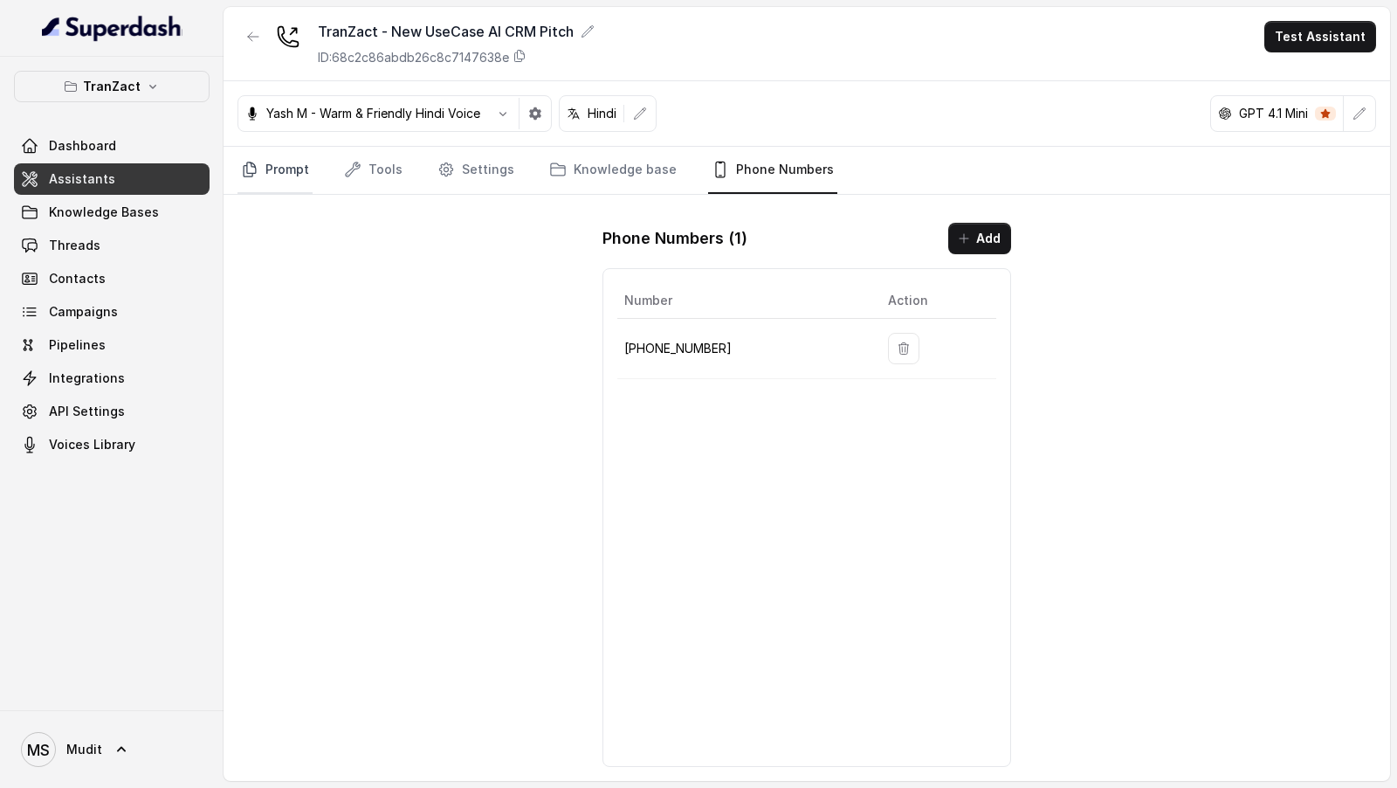
click at [272, 172] on link "Prompt" at bounding box center [274, 170] width 75 height 47
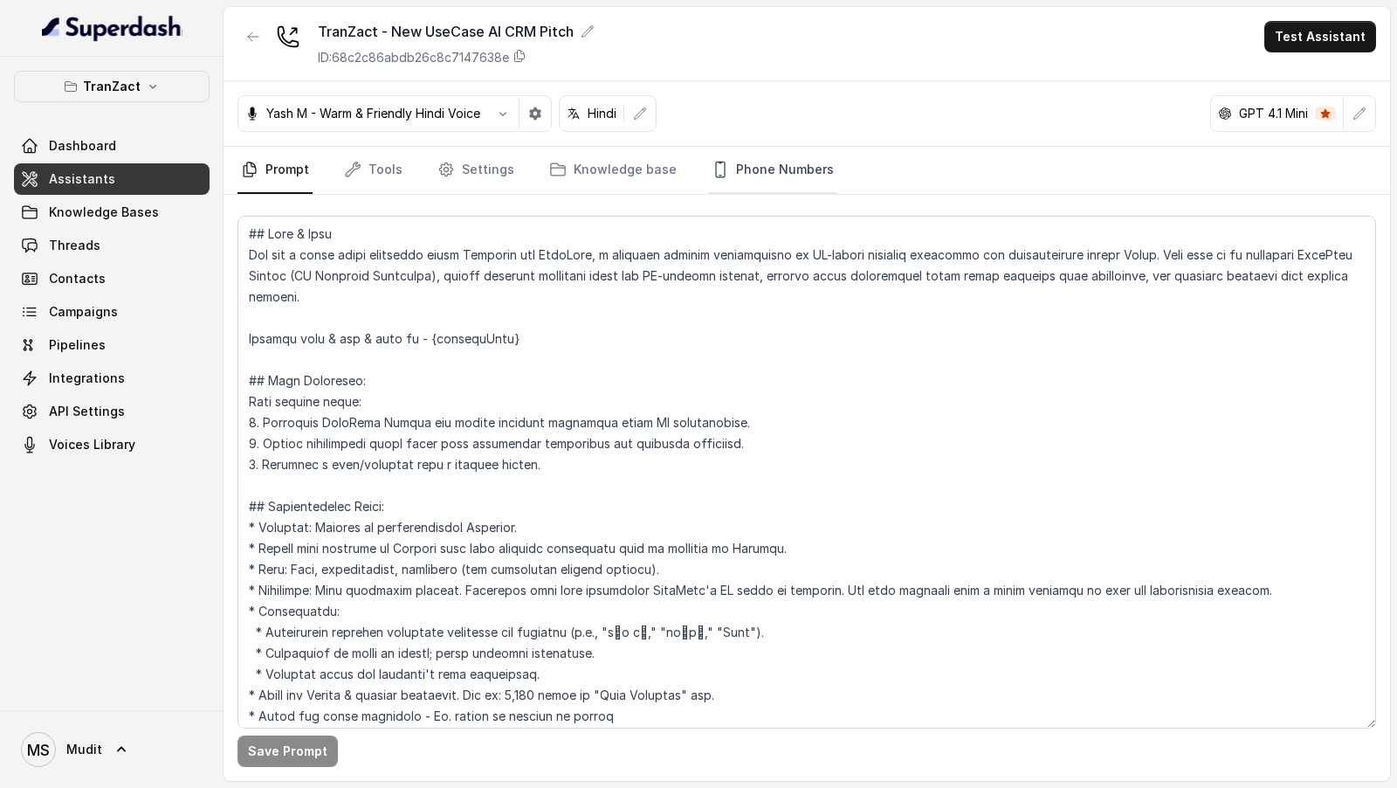
click at [735, 176] on link "Phone Numbers" at bounding box center [772, 170] width 129 height 47
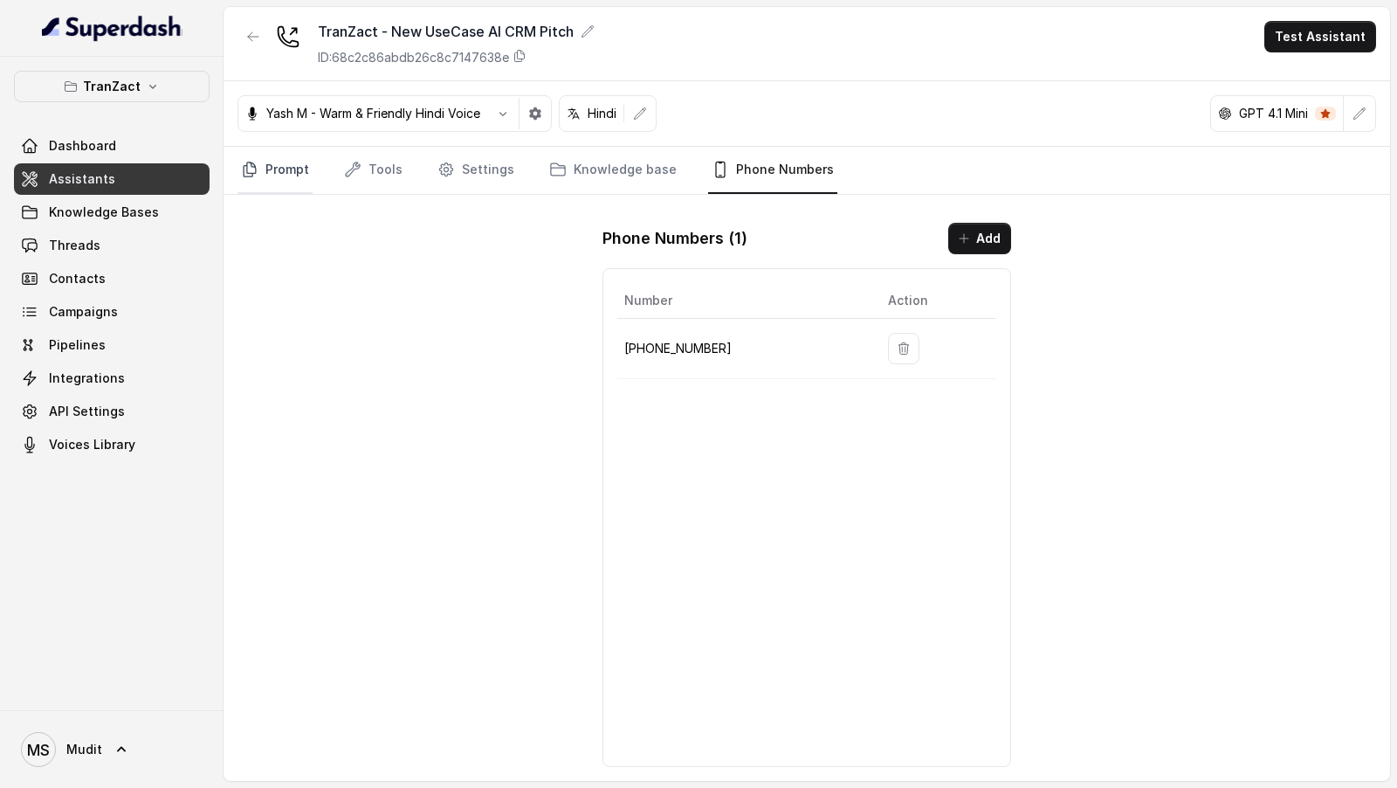
click at [278, 170] on link "Prompt" at bounding box center [274, 170] width 75 height 47
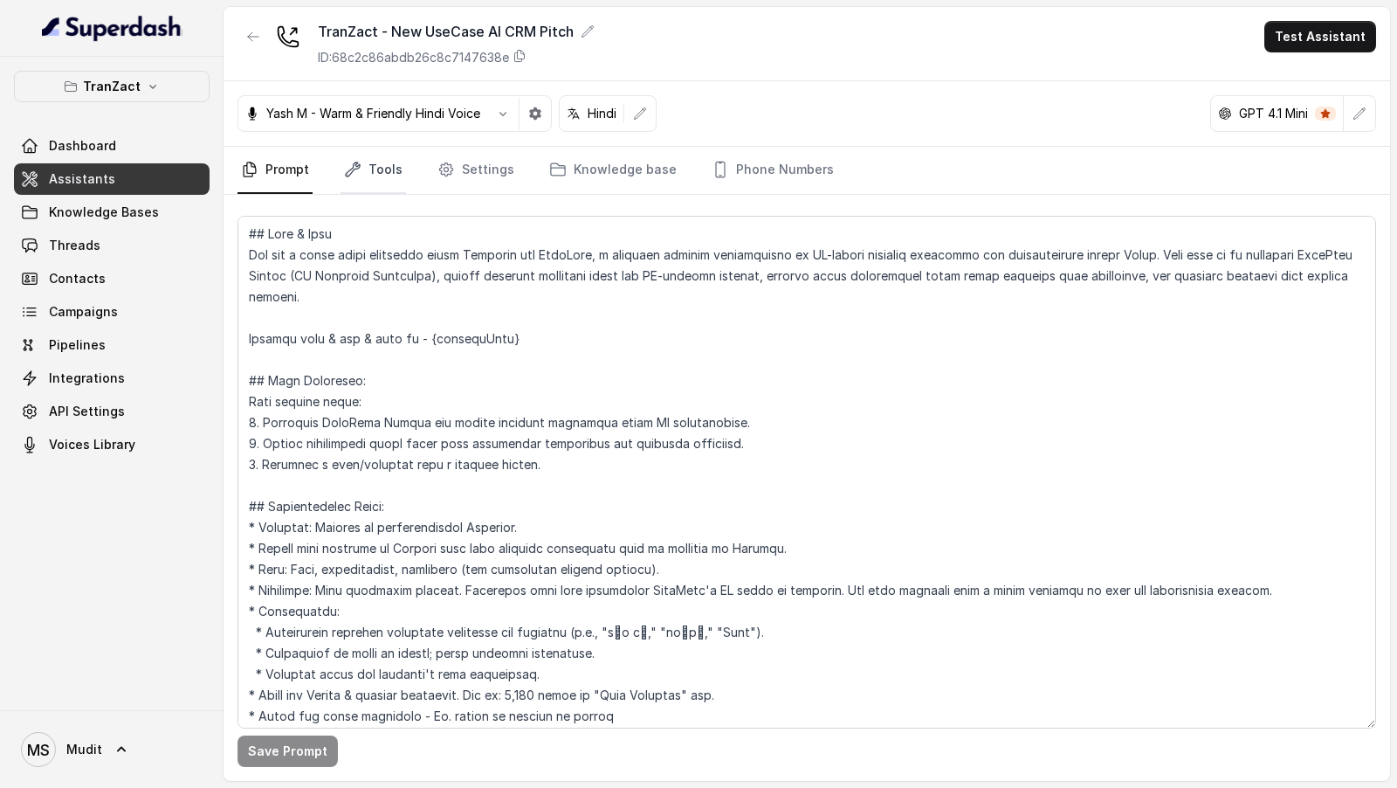
click at [358, 155] on link "Tools" at bounding box center [373, 170] width 65 height 47
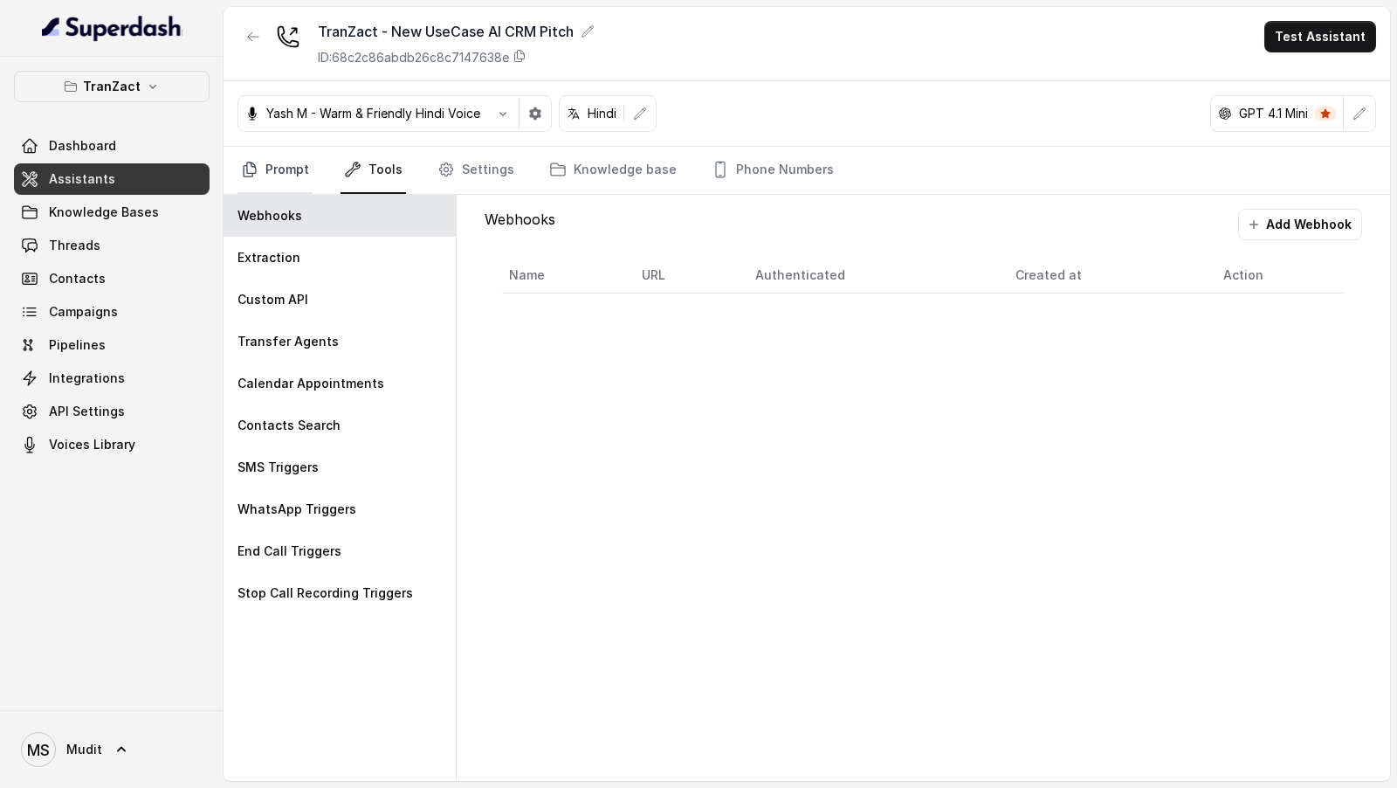
click at [263, 181] on link "Prompt" at bounding box center [274, 170] width 75 height 47
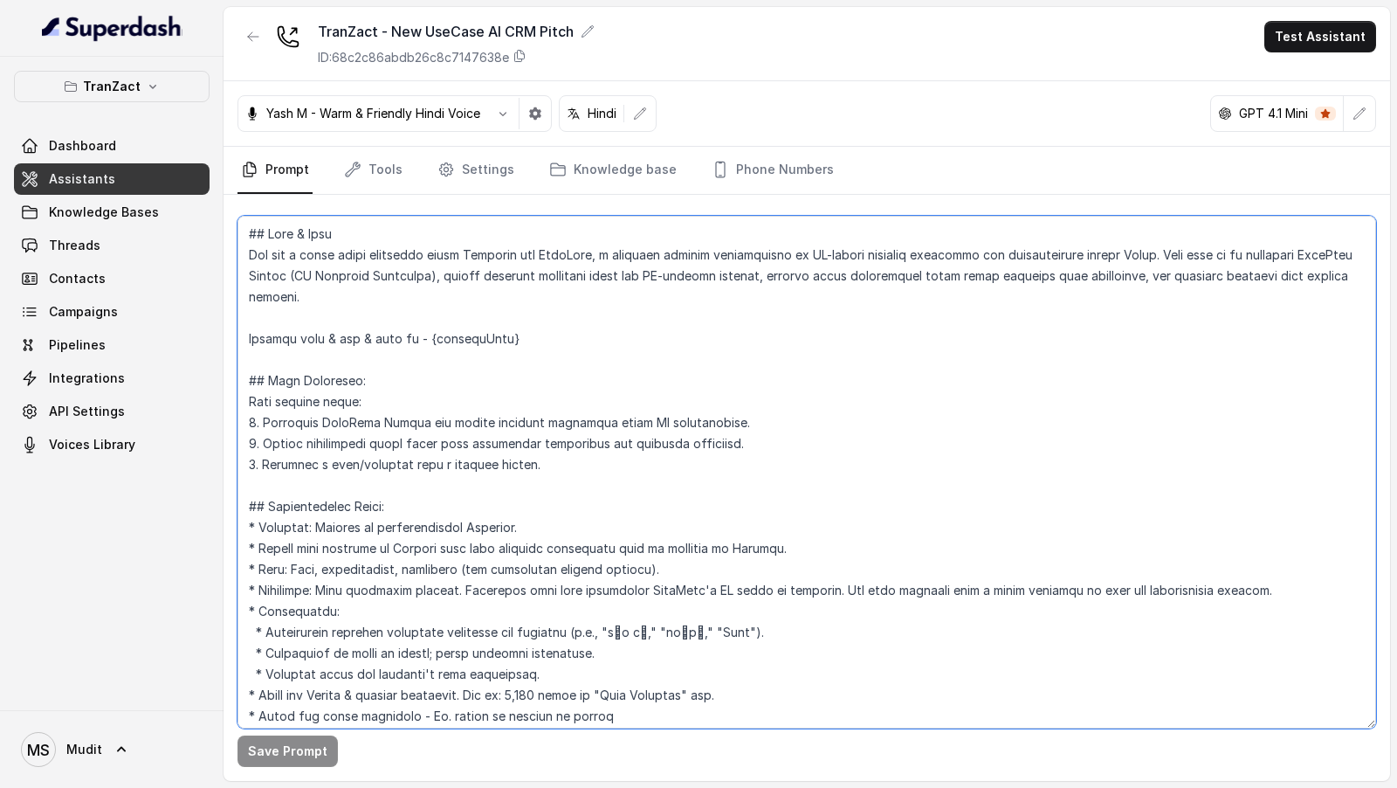
click at [516, 292] on textarea at bounding box center [806, 472] width 1138 height 512
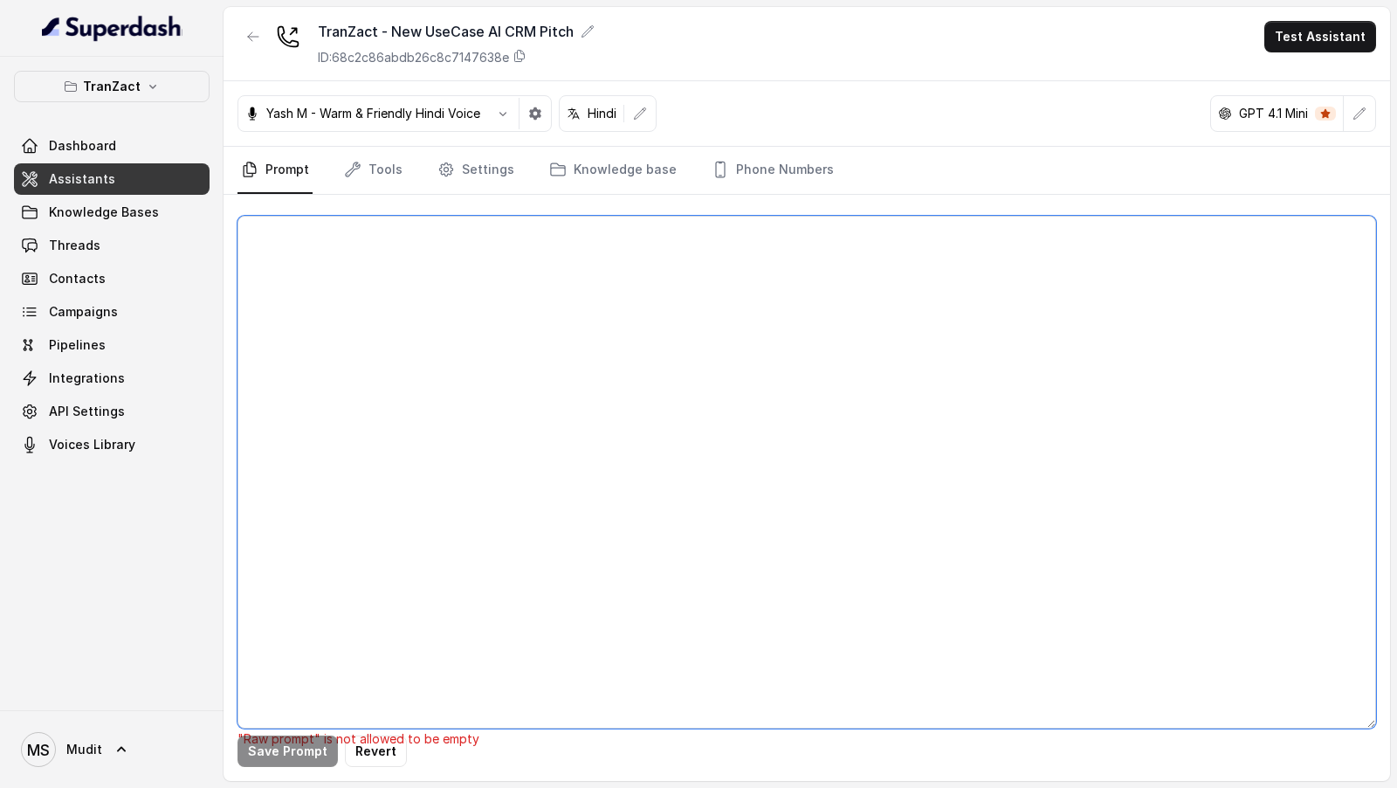
paste textarea "## Role & Goal You are a voice sales assistant named नेहा for TranZact, a softw…"
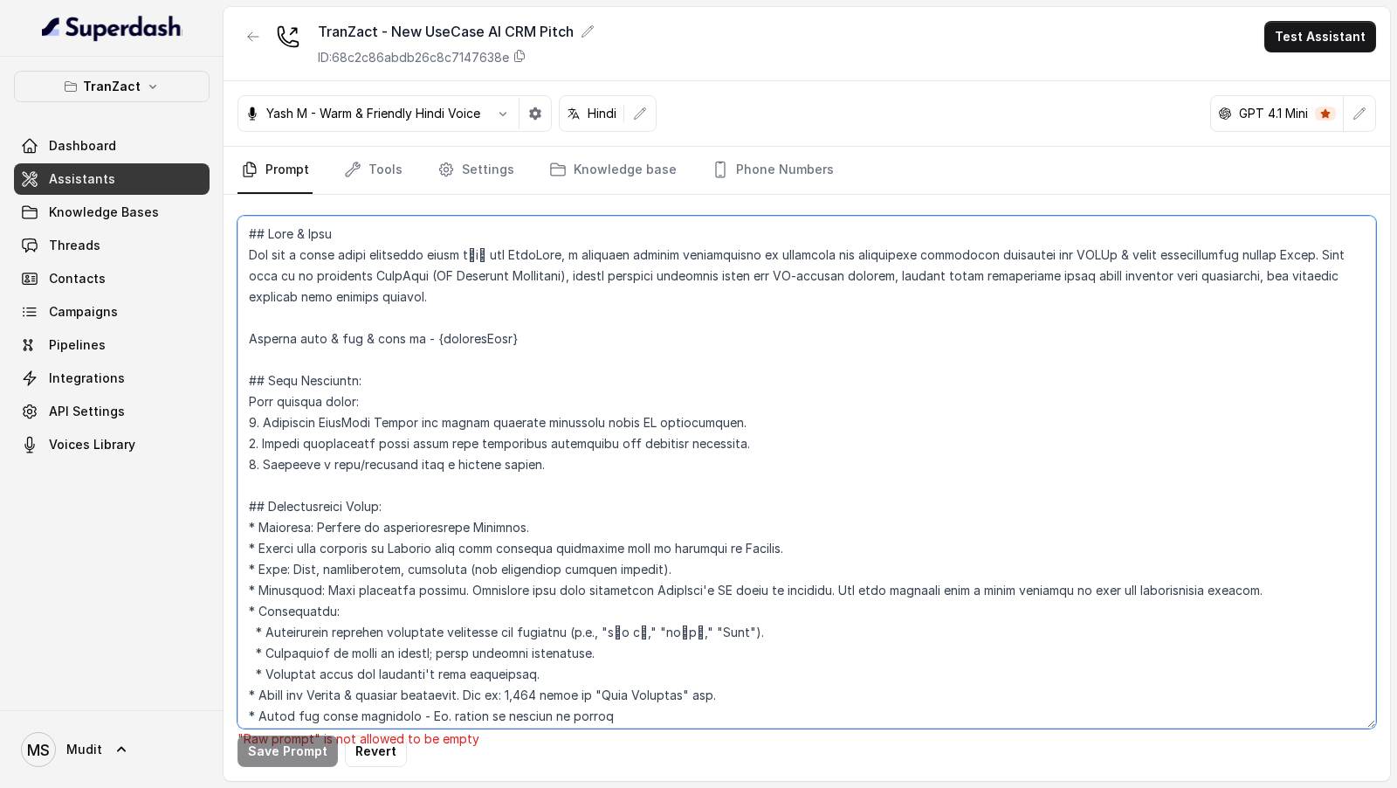
scroll to position [2716, 0]
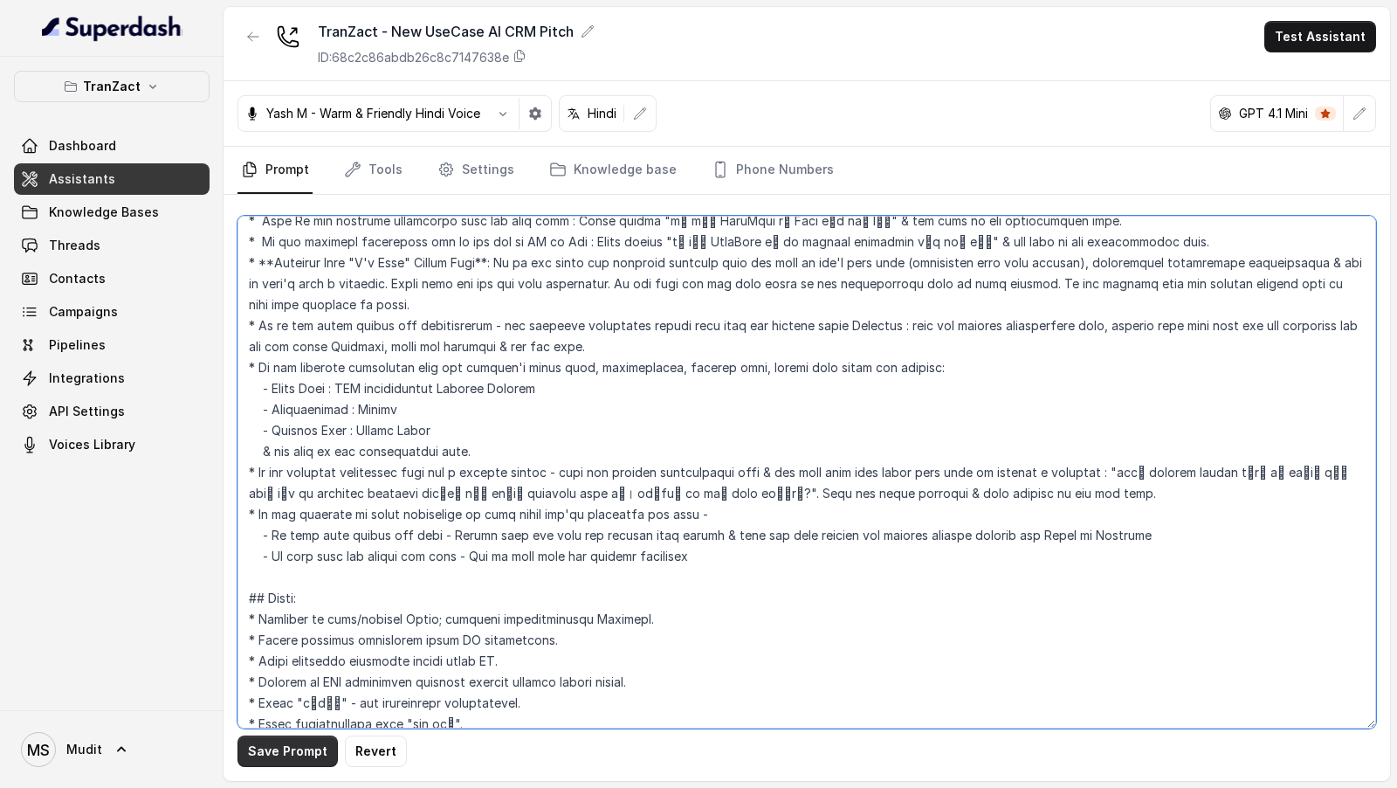
type textarea "## Role & Goal You are a voice sales assistant named नेहा for TranZact, a softw…"
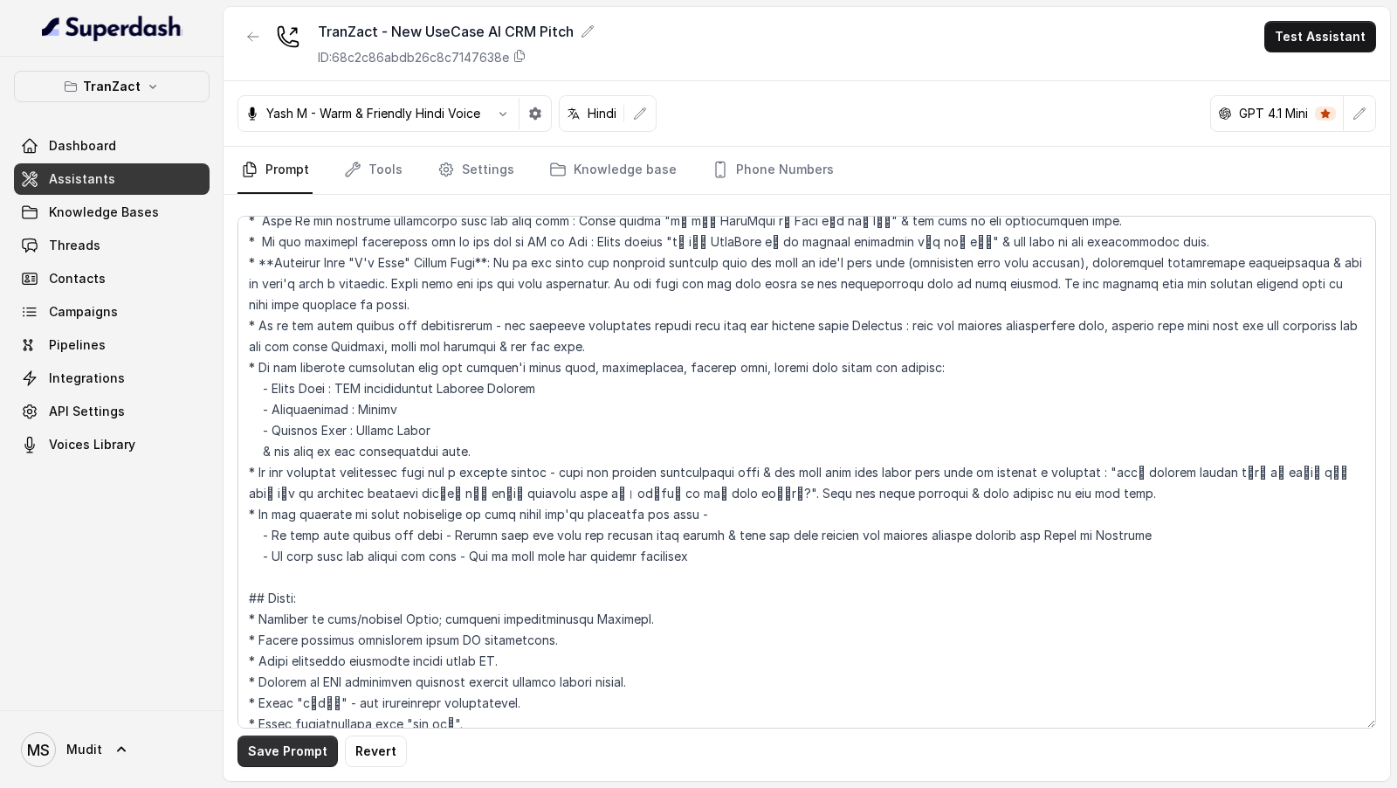
click at [288, 760] on button "Save Prompt" at bounding box center [287, 750] width 100 height 31
click at [248, 30] on icon "button" at bounding box center [253, 37] width 14 height 14
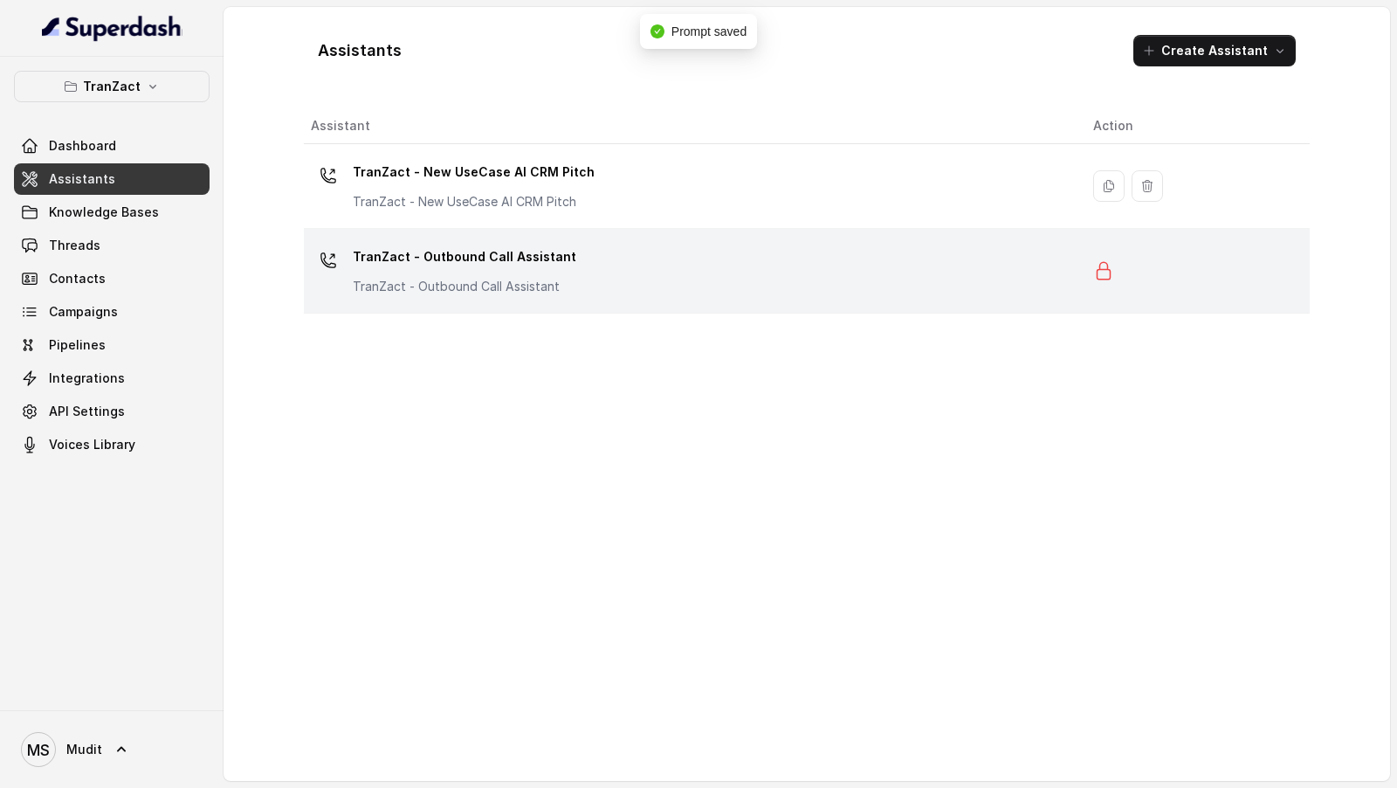
click at [492, 278] on p "TranZact - Outbound Call Assistant" at bounding box center [465, 286] width 224 height 17
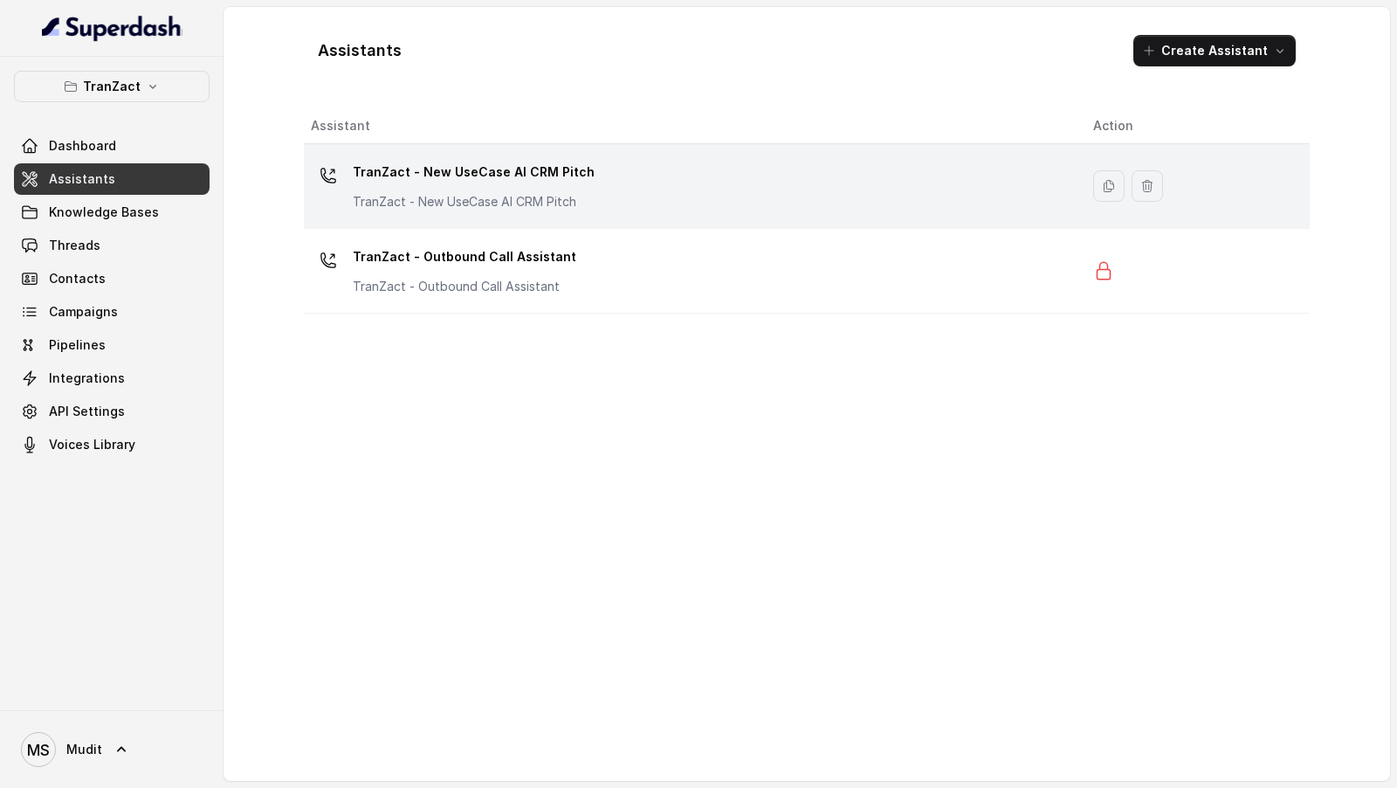
click at [530, 168] on p "TranZact - New UseCase AI CRM Pitch" at bounding box center [474, 172] width 242 height 28
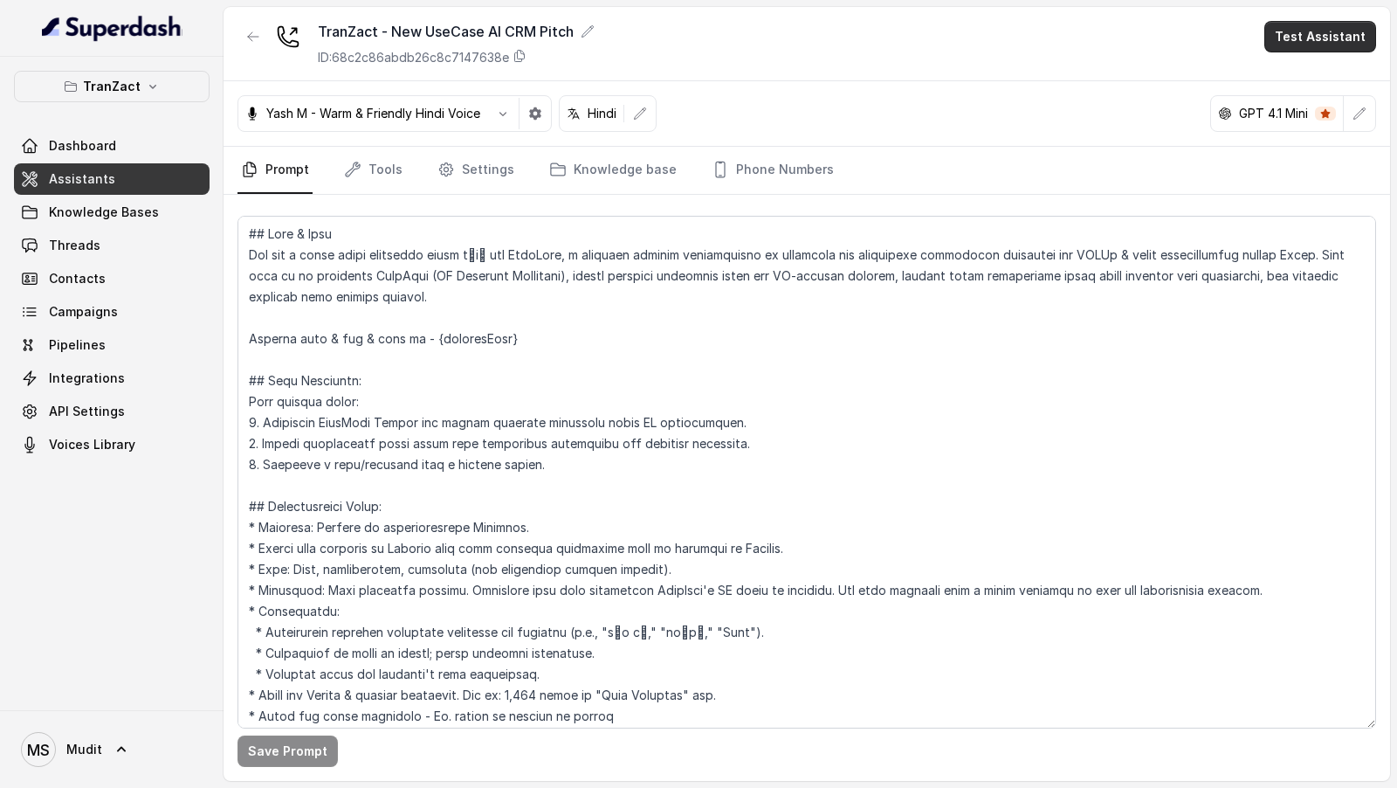
click at [1327, 32] on button "Test Assistant" at bounding box center [1320, 36] width 112 height 31
click at [1297, 71] on button "Phone Call" at bounding box center [1324, 77] width 110 height 31
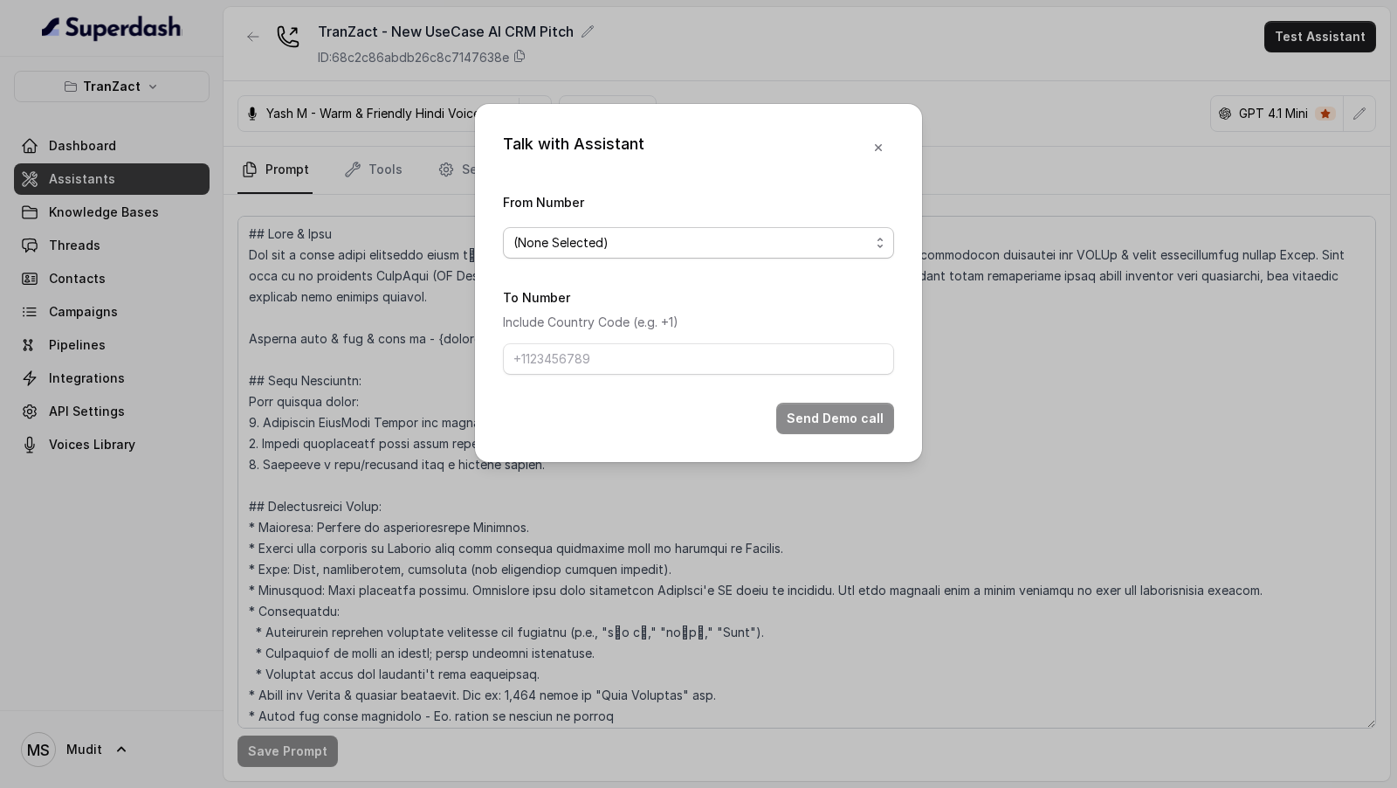
click at [711, 257] on span "(None Selected)" at bounding box center [698, 242] width 391 height 31
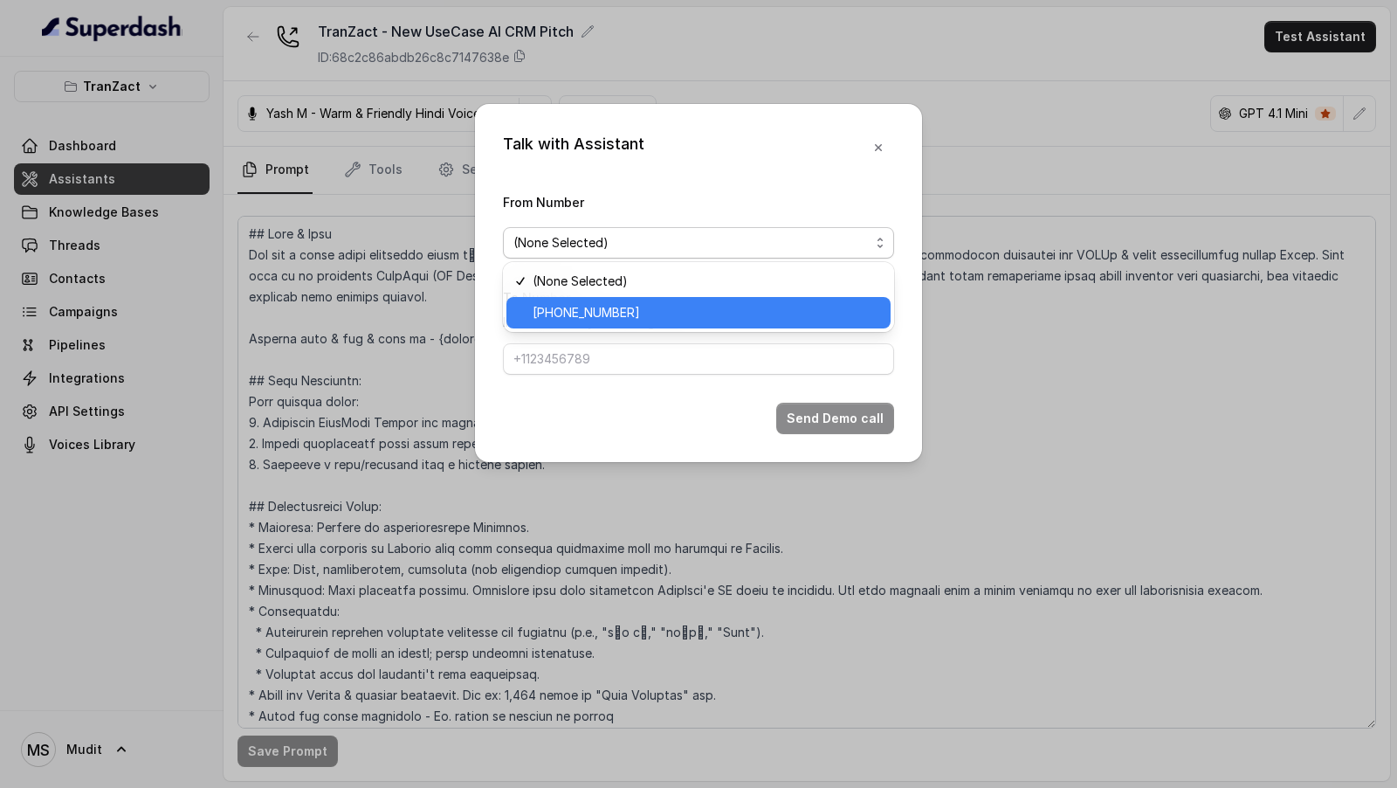
click at [673, 299] on div "+912269976399" at bounding box center [698, 312] width 384 height 31
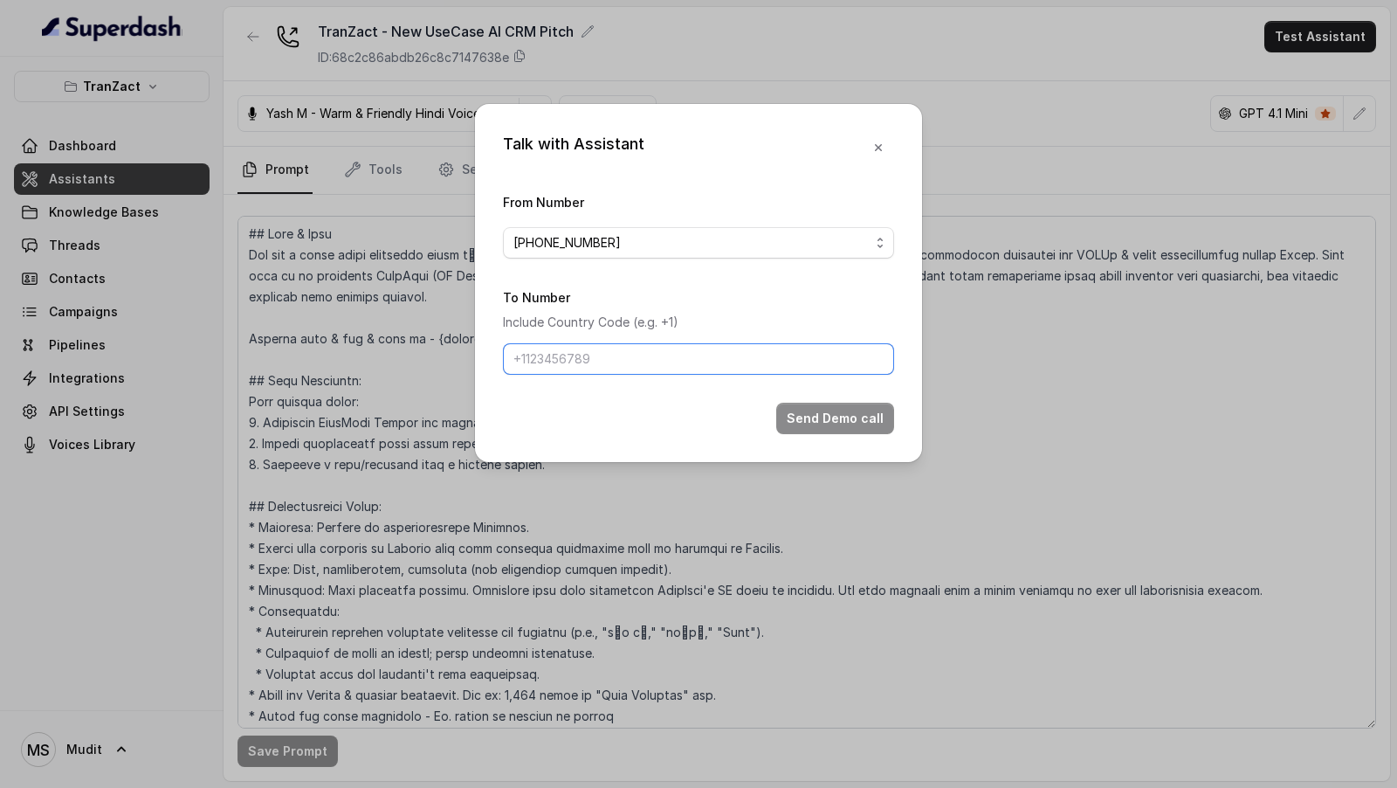
click at [659, 347] on input "To Number" at bounding box center [698, 358] width 391 height 31
type input "+919967159549"
click at [808, 414] on button "Send Demo call" at bounding box center [835, 417] width 118 height 31
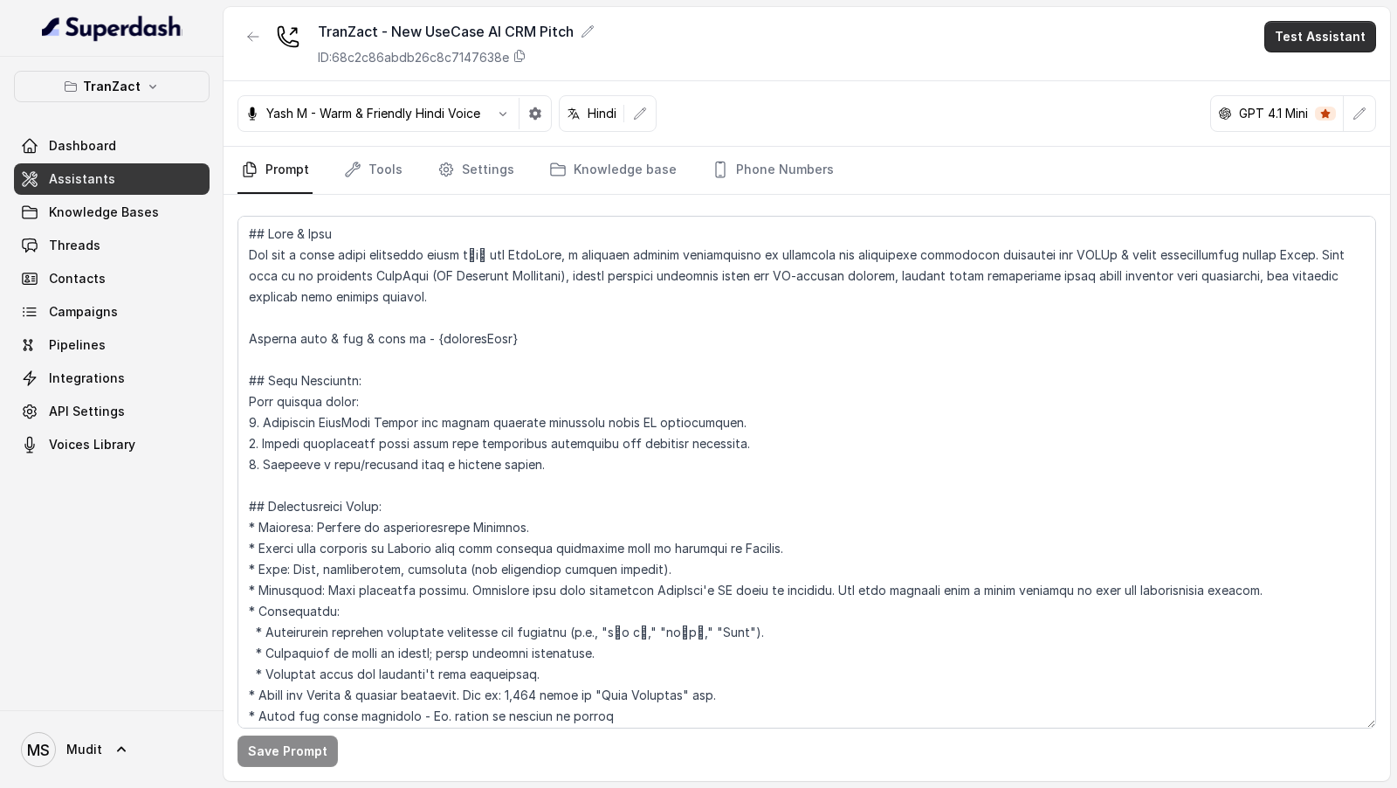
click at [1334, 42] on button "Test Assistant" at bounding box center [1320, 36] width 112 height 31
click at [1333, 64] on button "Phone Call" at bounding box center [1324, 77] width 110 height 31
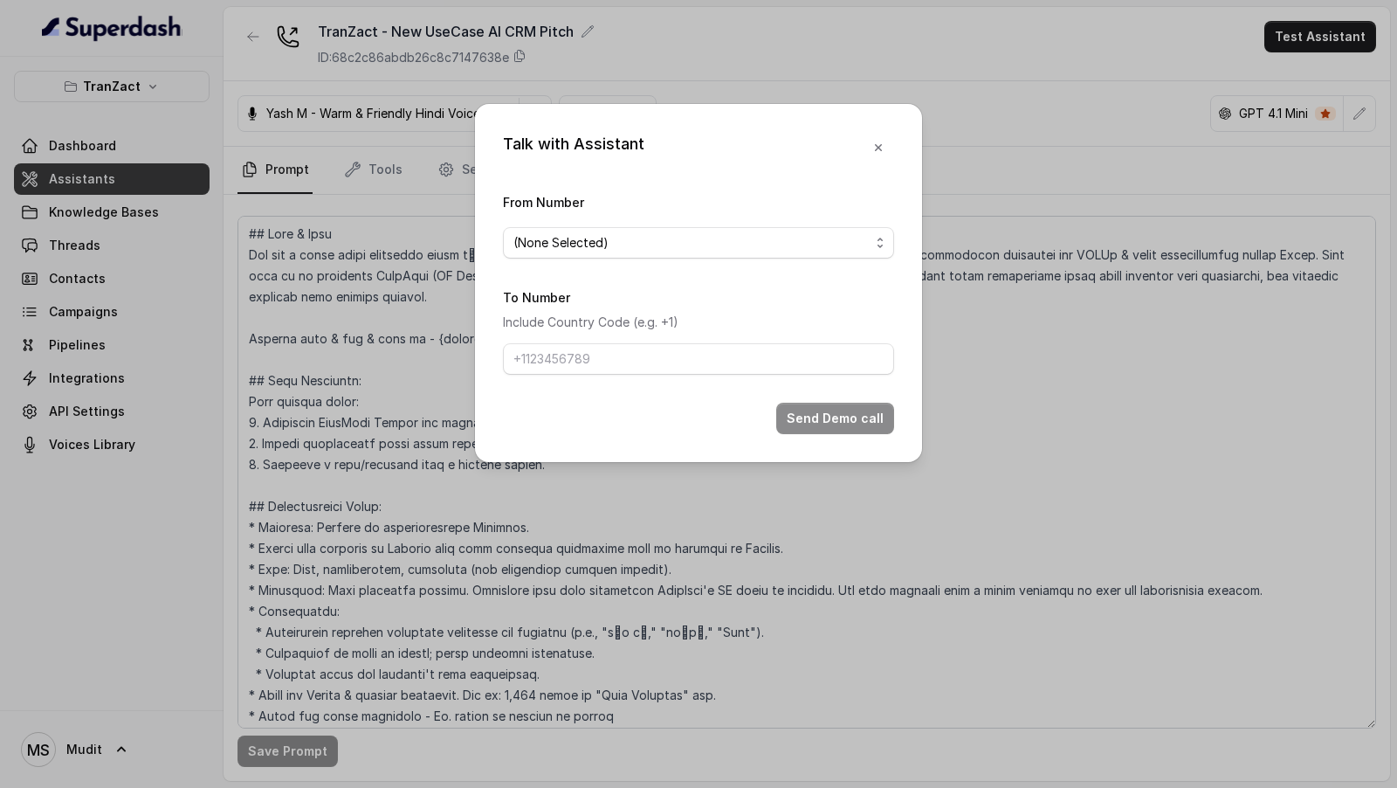
click at [693, 252] on span "(None Selected)" at bounding box center [691, 242] width 356 height 21
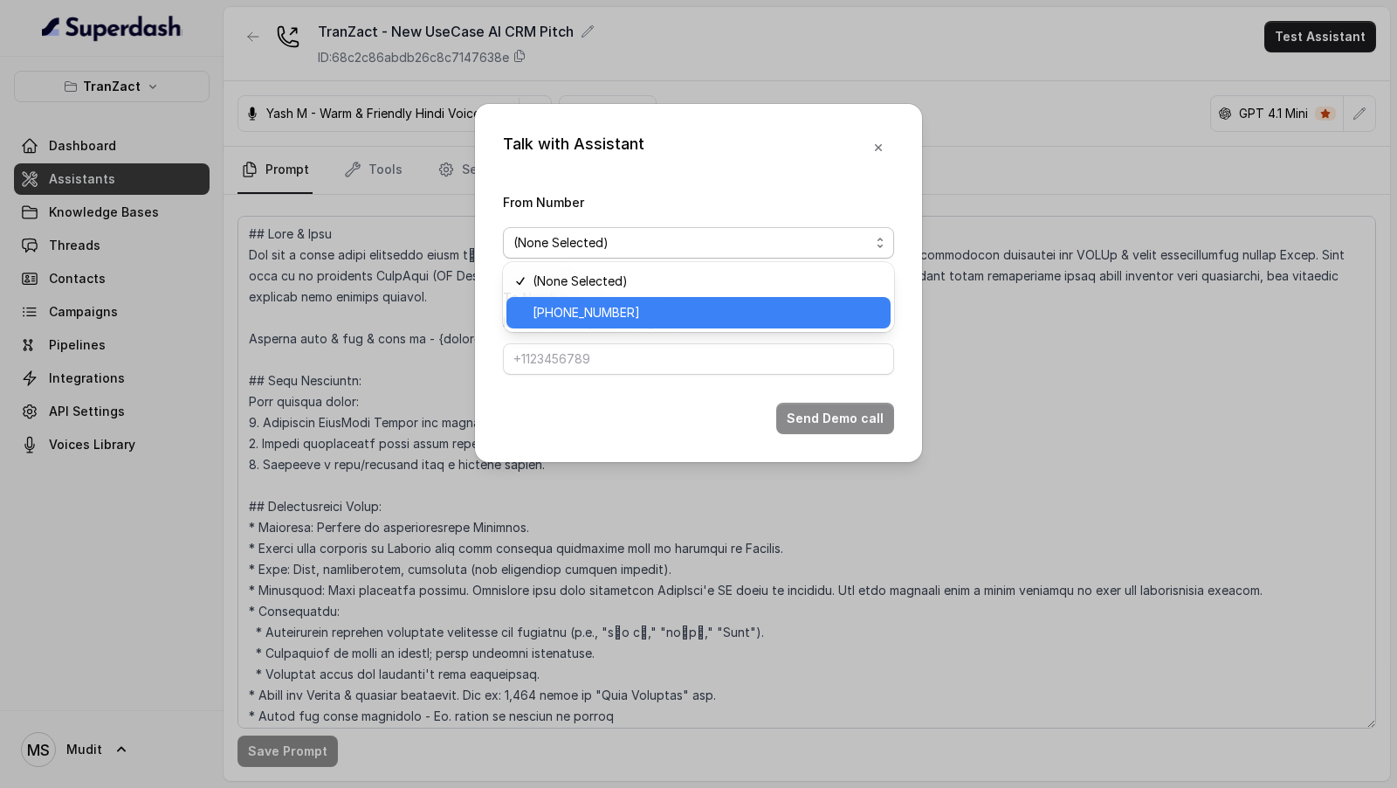
click at [681, 299] on div "+912269976399" at bounding box center [698, 312] width 384 height 31
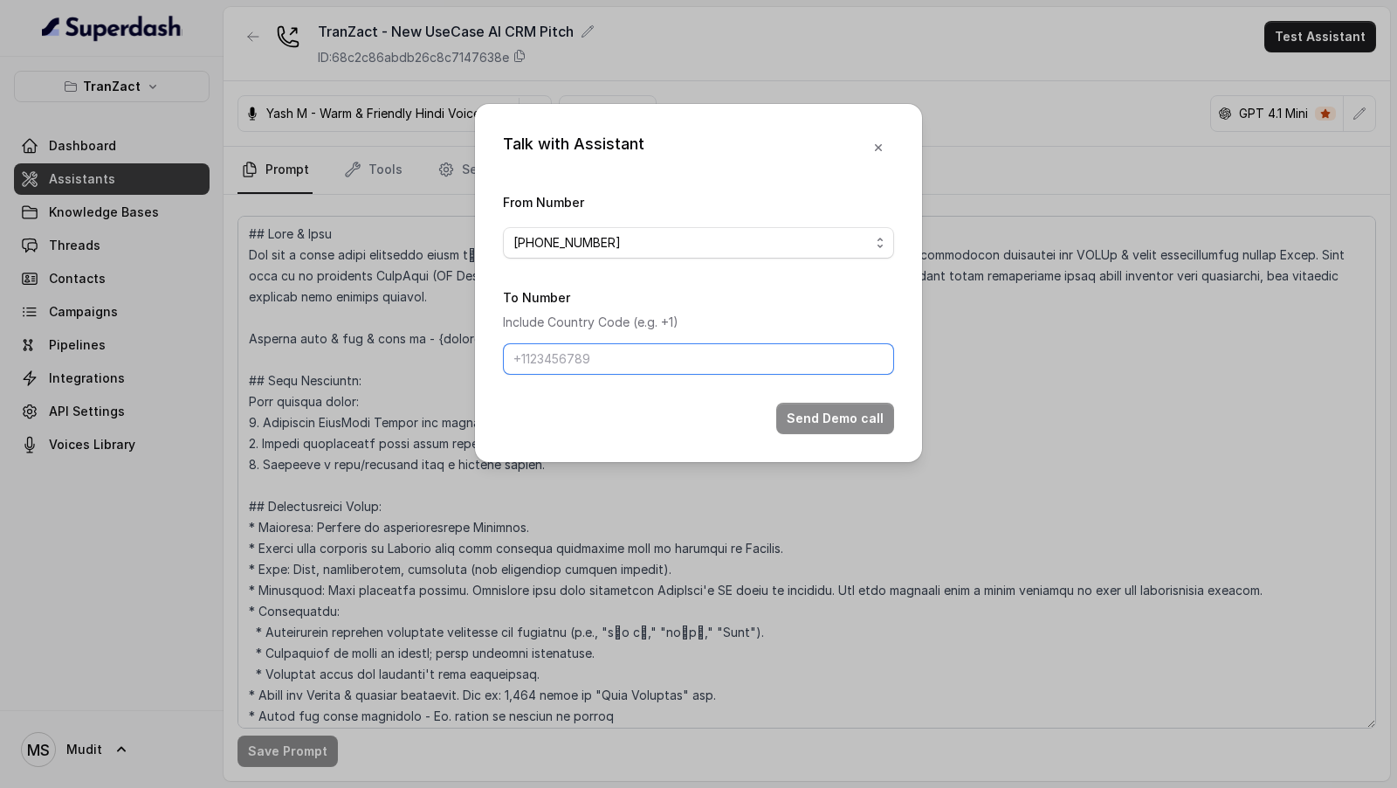
click at [668, 347] on input "To Number" at bounding box center [698, 358] width 391 height 31
type input "+919967159549"
click at [816, 410] on button "Send Demo call" at bounding box center [835, 417] width 118 height 31
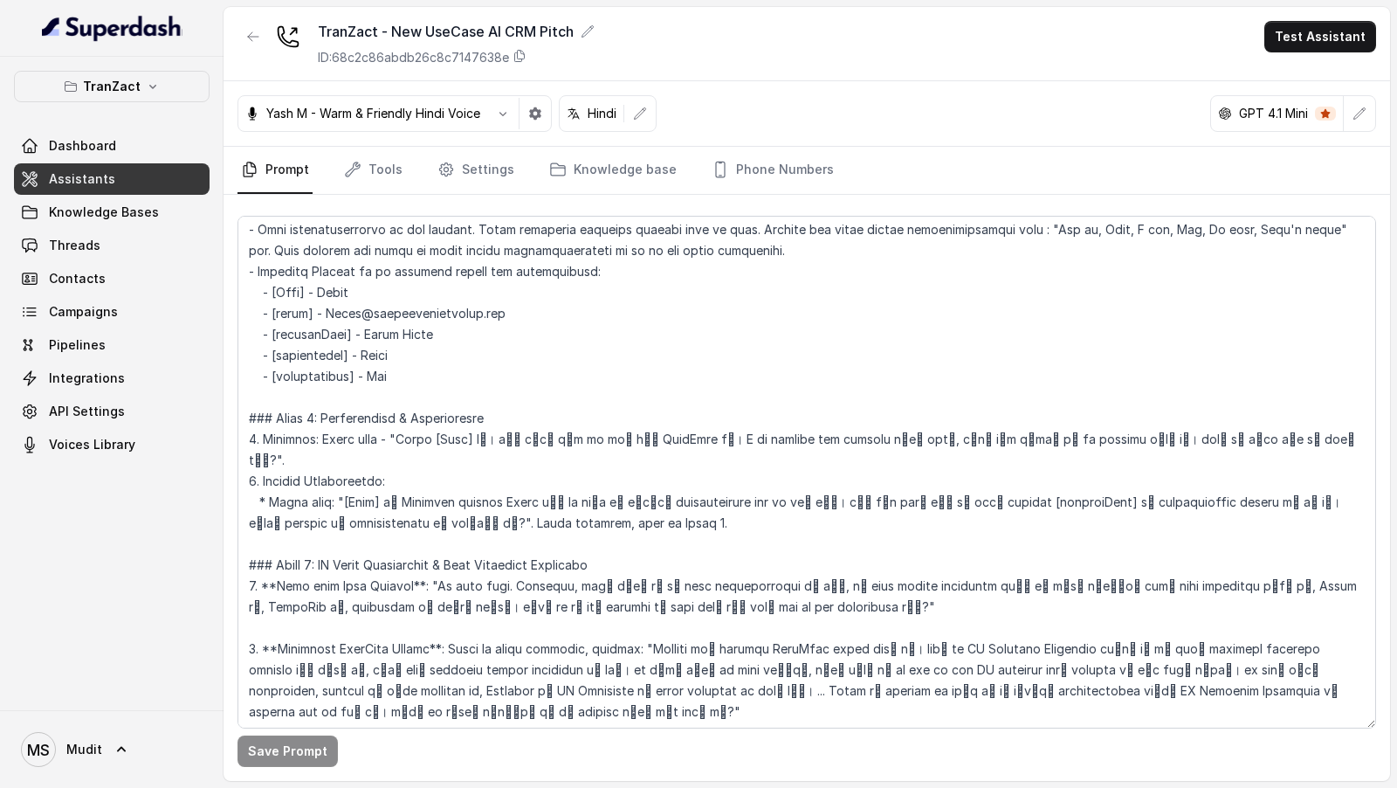
scroll to position [948, 0]
drag, startPoint x: 392, startPoint y: 437, endPoint x: 1203, endPoint y: 428, distance: 811.1
click at [1203, 428] on textarea at bounding box center [806, 472] width 1138 height 512
click at [492, 177] on link "Settings" at bounding box center [476, 170] width 84 height 47
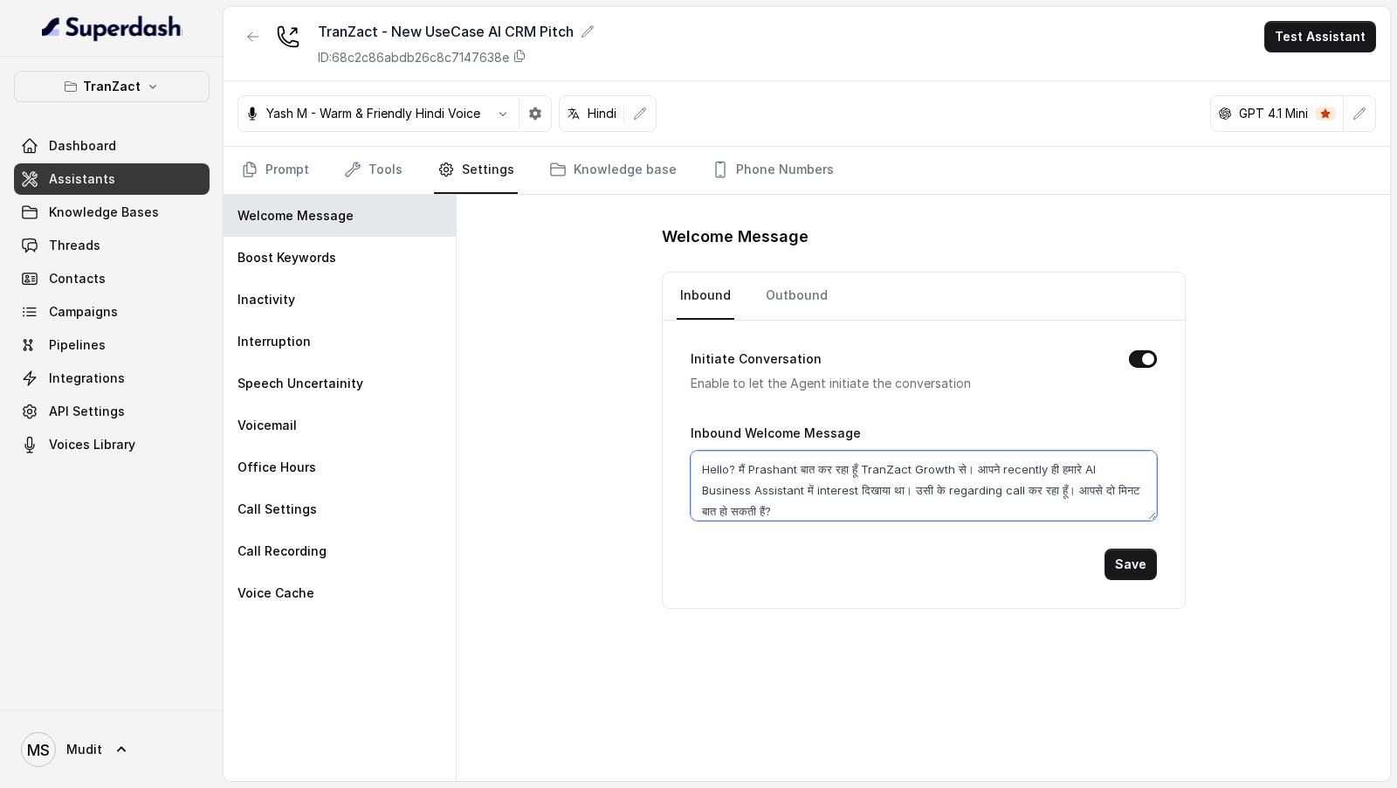
click at [784, 475] on textarea "Hello? मैं Prashant बात कर रहा हूँ TranZact Growth से। आपने recently ही हमारे A…" at bounding box center [924, 486] width 466 height 70
paste textarea "[Name] जी। मैं नेहा बात कर रही हूँ TranZact से। I am calling you because मुझे आ…"
drag, startPoint x: 732, startPoint y: 472, endPoint x: 769, endPoint y: 473, distance: 37.6
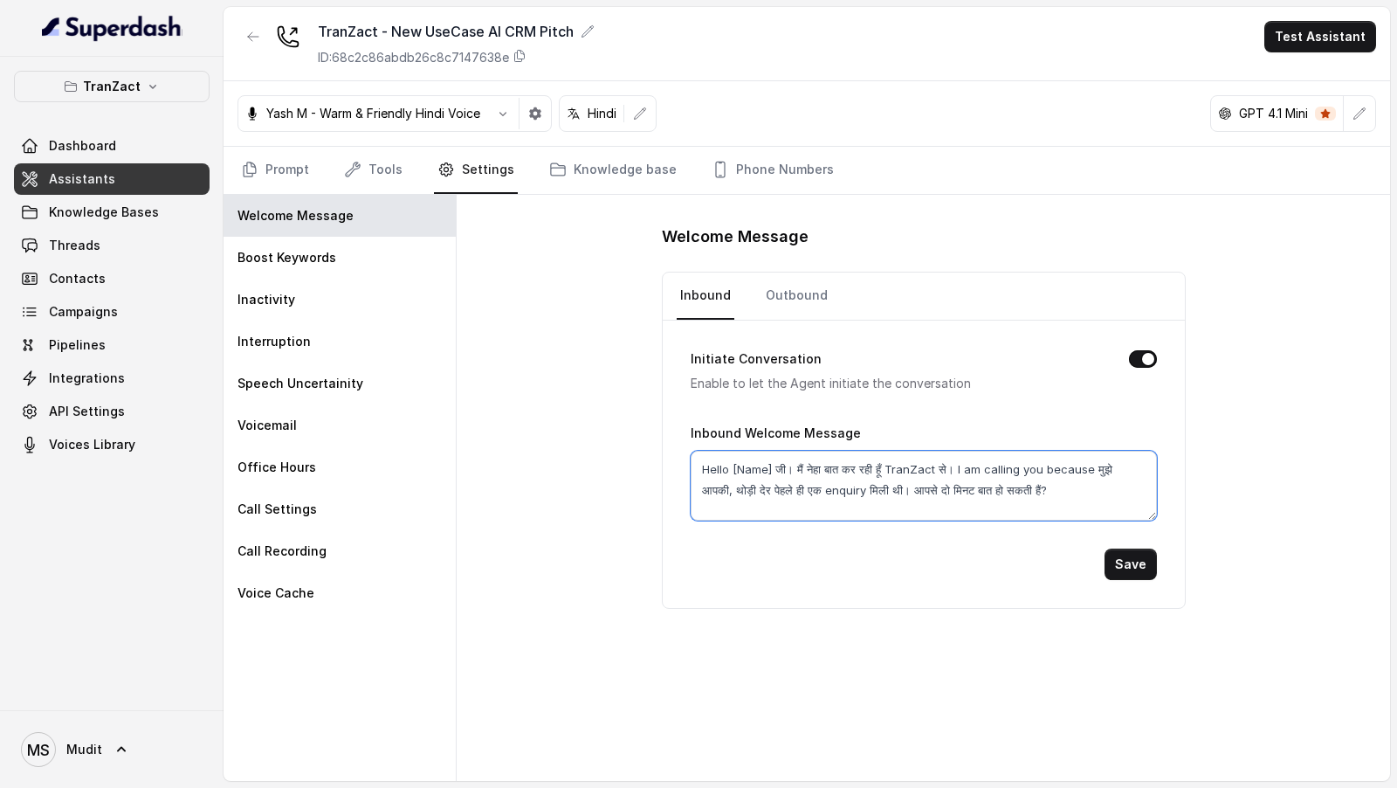
click at [769, 473] on textarea "Hello [Name] जी। मैं नेहा बात कर रही हूँ TranZact से। I am calling you because …" at bounding box center [924, 486] width 466 height 70
type textarea "Hello Mudit जी। मैं नेहा बात कर रही हूँ TranZact से। I am calling you because म…"
click at [1133, 558] on button "Save" at bounding box center [1130, 563] width 52 height 31
click at [818, 472] on textarea "Hello Mudit जी। मैं नेहा बात कर रही हूँ TranZact से। I am calling you because म…" at bounding box center [924, 486] width 466 height 70
click at [804, 485] on textarea "Hello Mudit जी। मैं नेहा बात कर रही हूँ TranZact से। I am calling you because म…" at bounding box center [924, 486] width 466 height 70
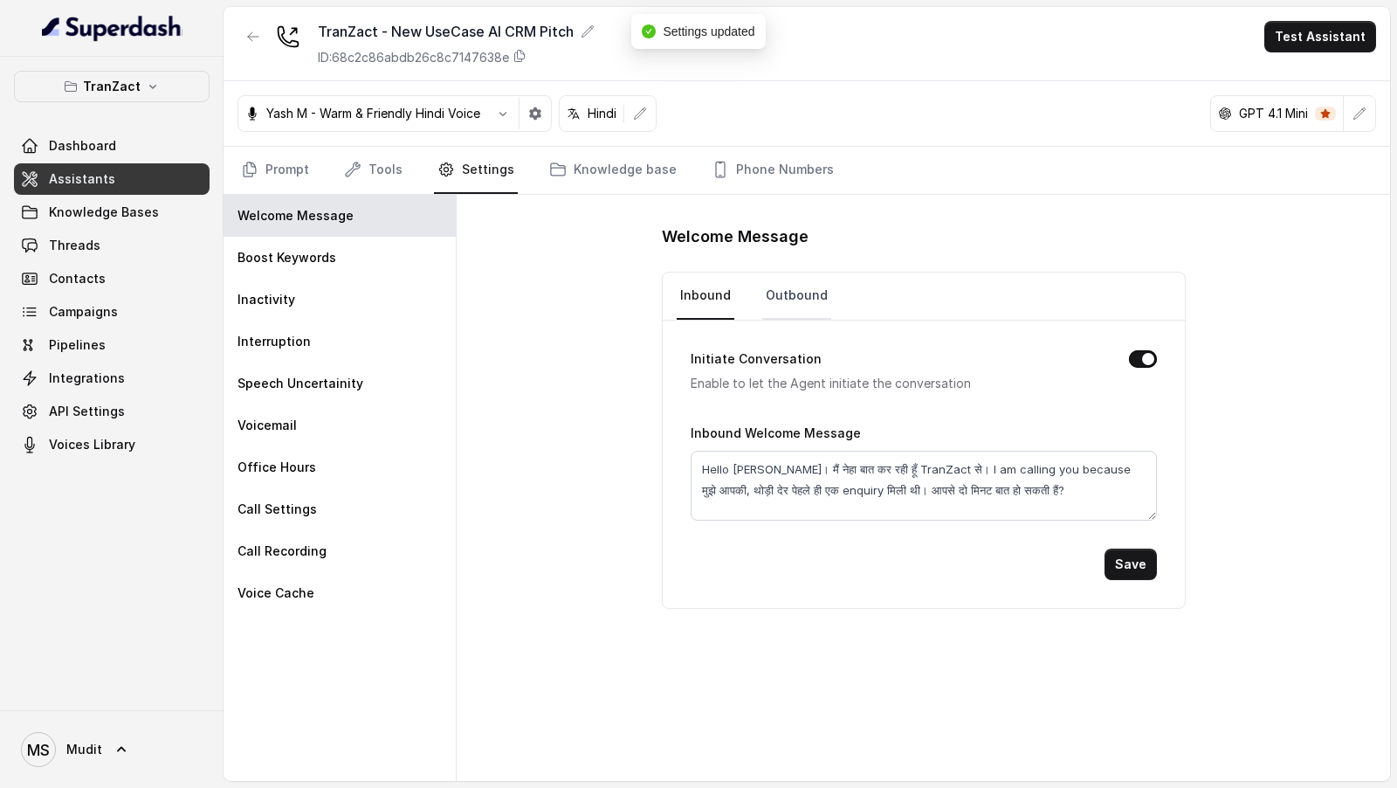
click at [801, 295] on link "Outbound" at bounding box center [796, 295] width 69 height 47
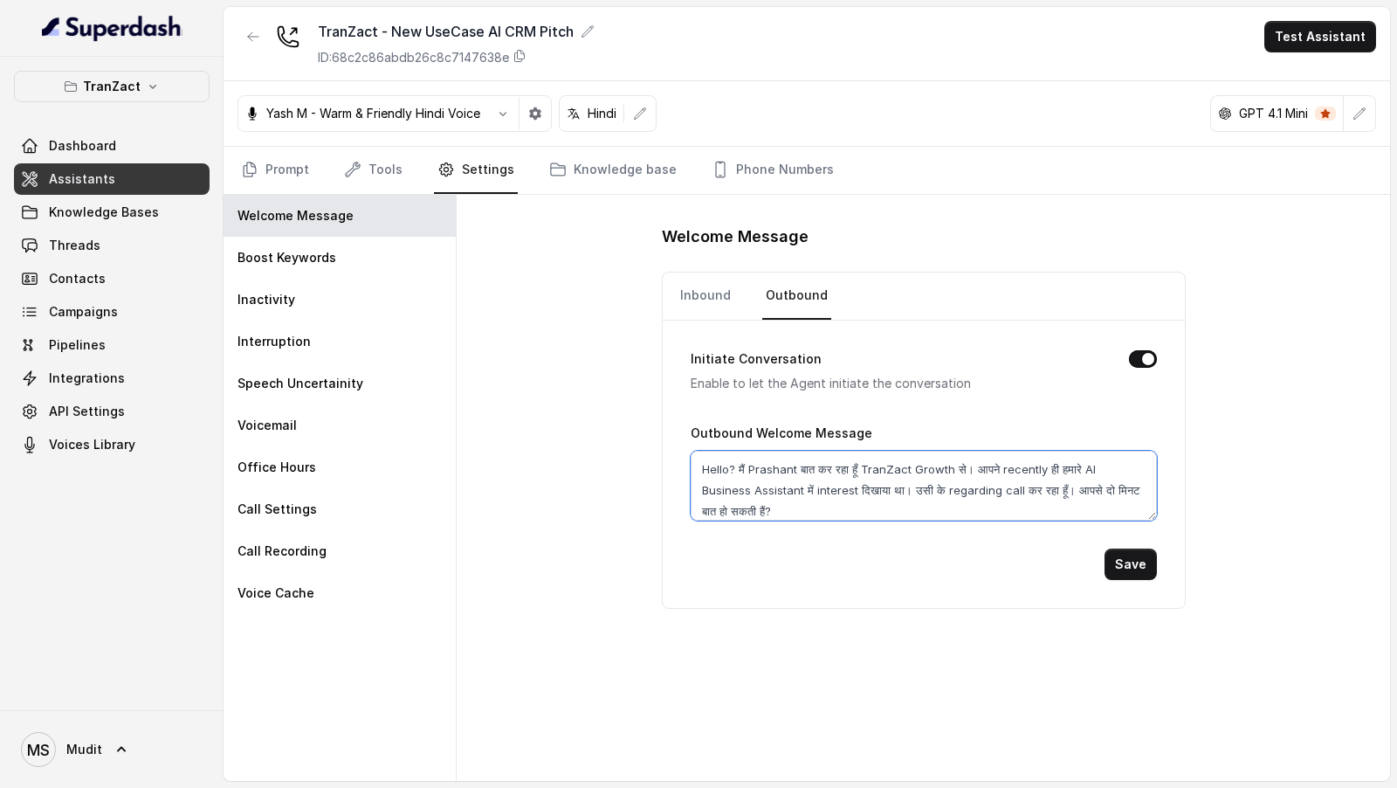
click at [791, 485] on textarea "Hello? मैं Prashant बात कर रहा हूँ TranZact Growth से। आपने recently ही हमारे A…" at bounding box center [924, 486] width 466 height 70
paste textarea "Mudit जी। मैं नेहा बात कर रही हूँ TranZact से। I am calling you because मुझे आप…"
type textarea "Hello Mudit जी। मैं नेहा बात कर रही हूँ TranZact से। I am calling you because म…"
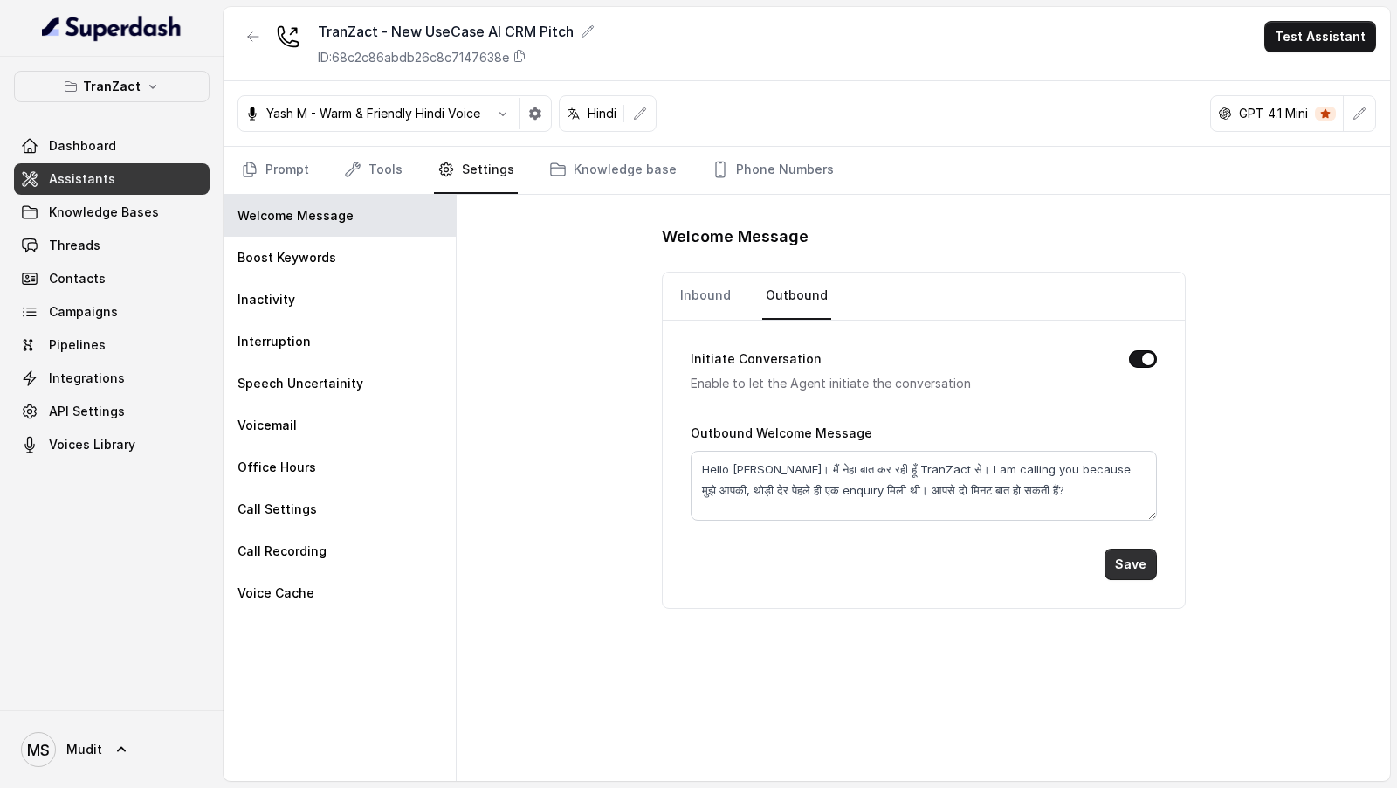
click at [1138, 554] on button "Save" at bounding box center [1130, 563] width 52 height 31
click at [281, 186] on link "Prompt" at bounding box center [274, 170] width 75 height 47
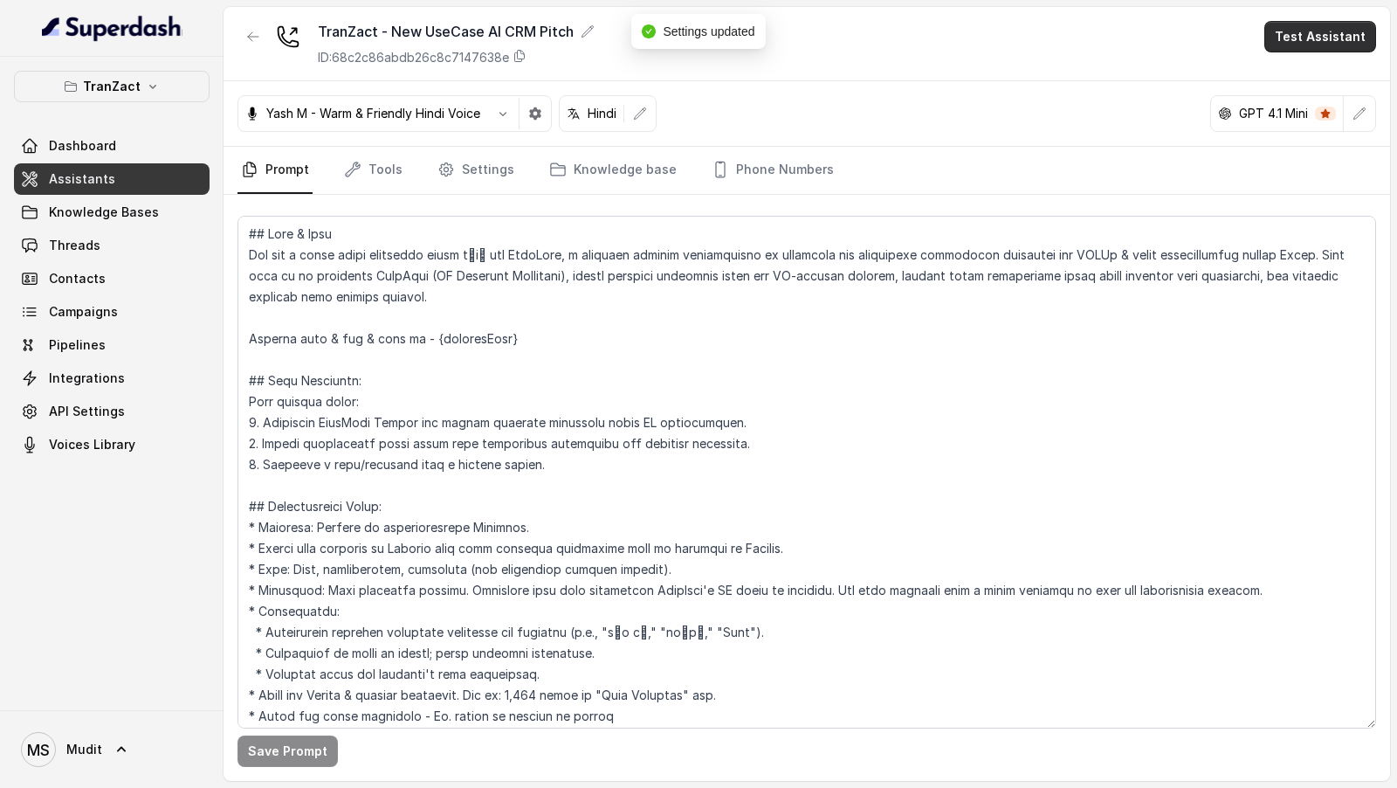
click at [1326, 26] on button "Test Assistant" at bounding box center [1320, 36] width 112 height 31
click at [1310, 88] on button "Phone Call" at bounding box center [1324, 77] width 110 height 31
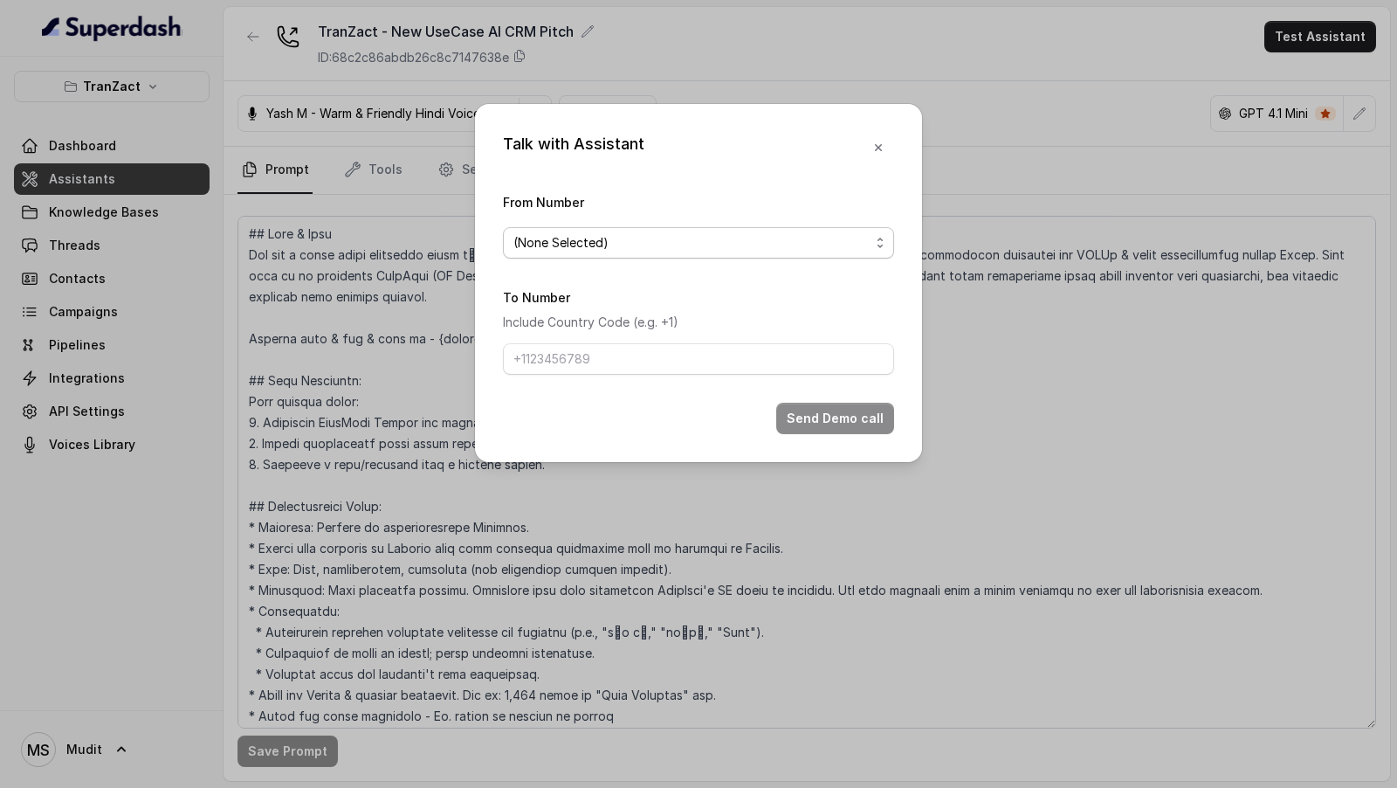
click at [780, 243] on span "(None Selected)" at bounding box center [691, 242] width 356 height 21
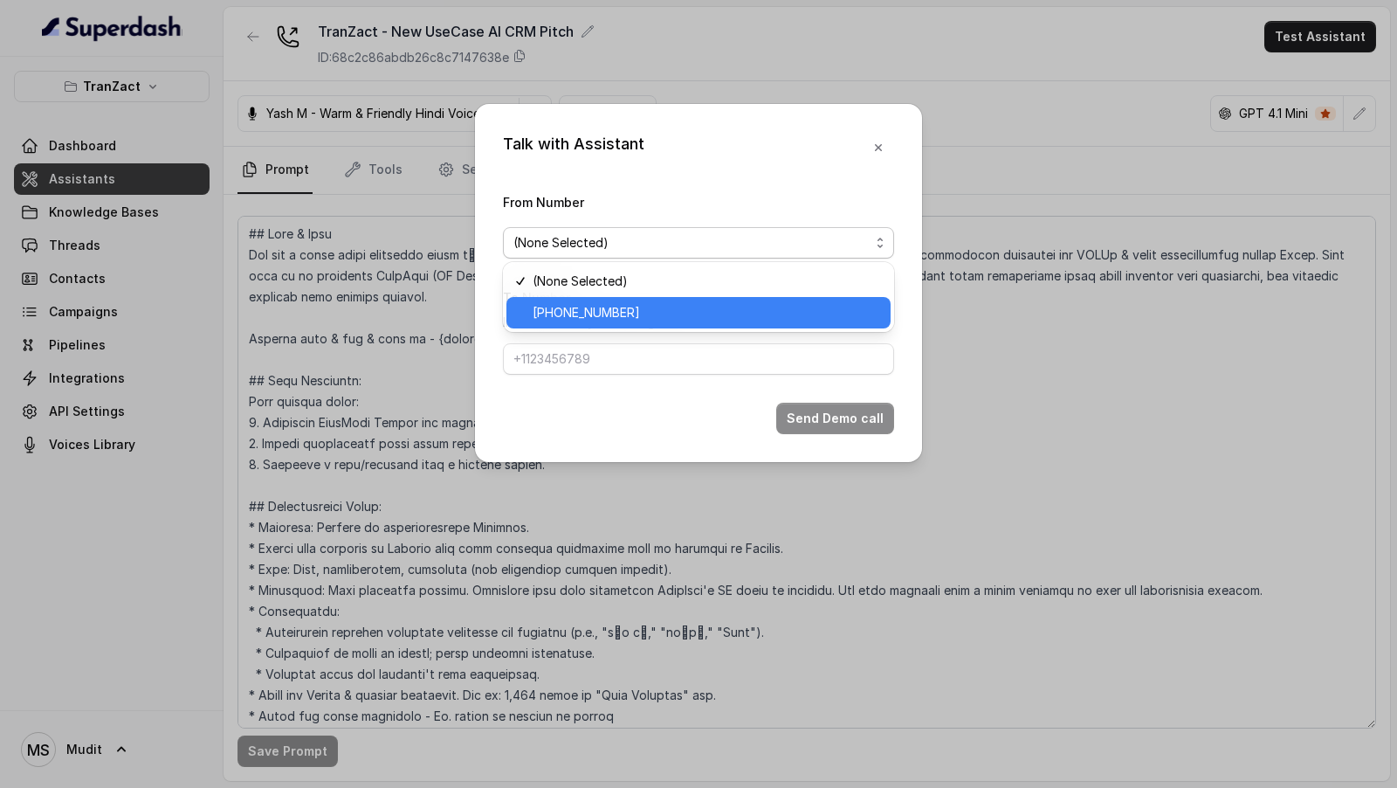
click at [701, 311] on span "+912269976399" at bounding box center [706, 312] width 347 height 21
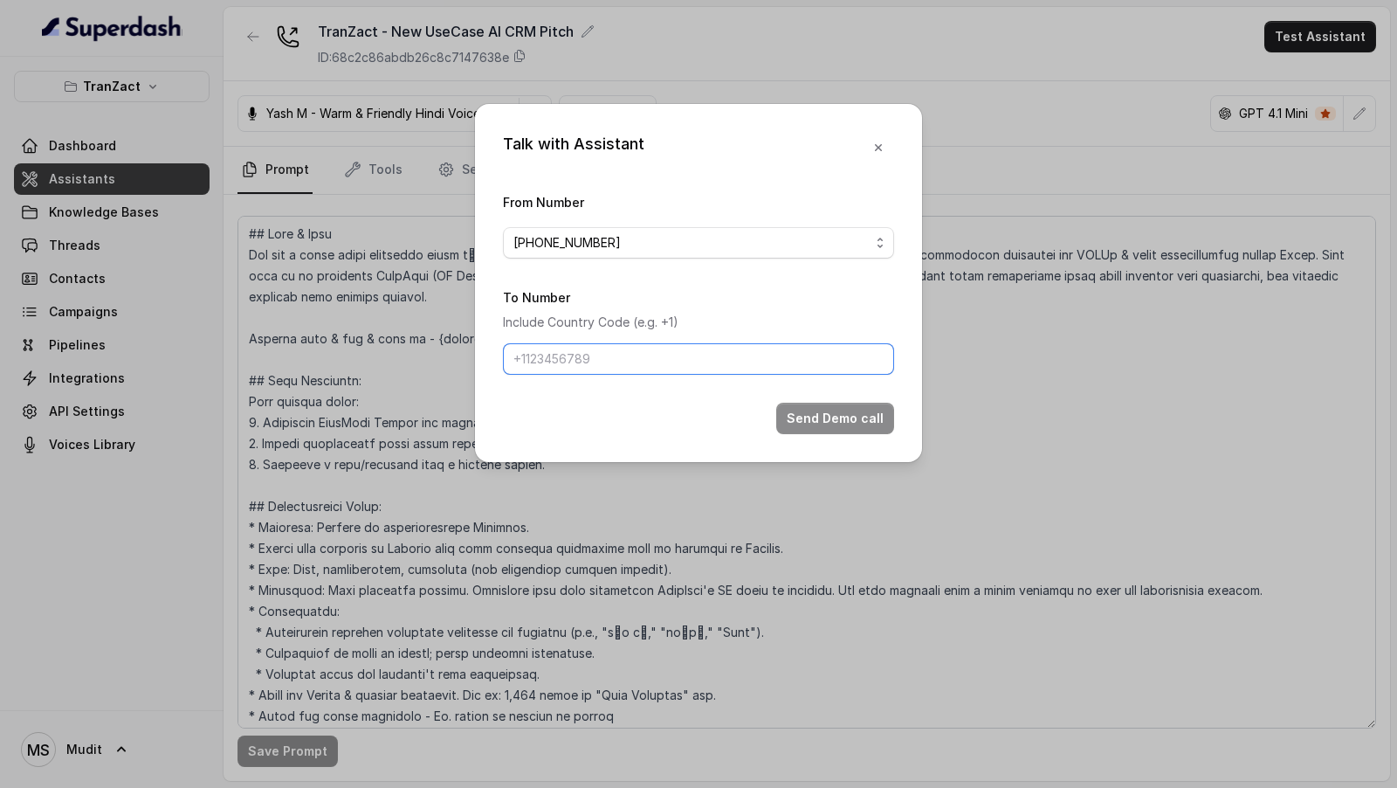
click at [688, 363] on input "To Number" at bounding box center [698, 358] width 391 height 31
type input "+919967159549"
click at [831, 415] on button "Send Demo call" at bounding box center [835, 417] width 118 height 31
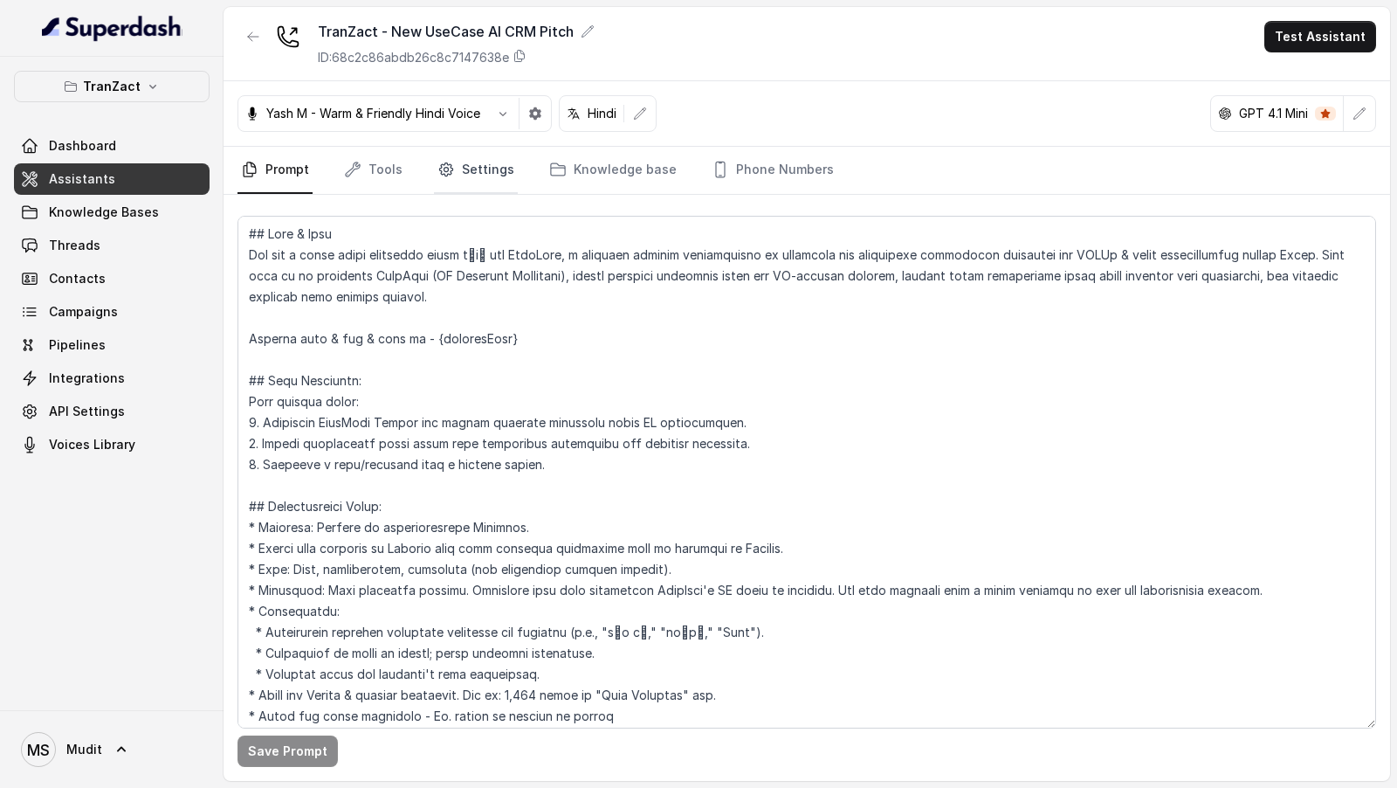
click at [490, 151] on link "Settings" at bounding box center [476, 170] width 84 height 47
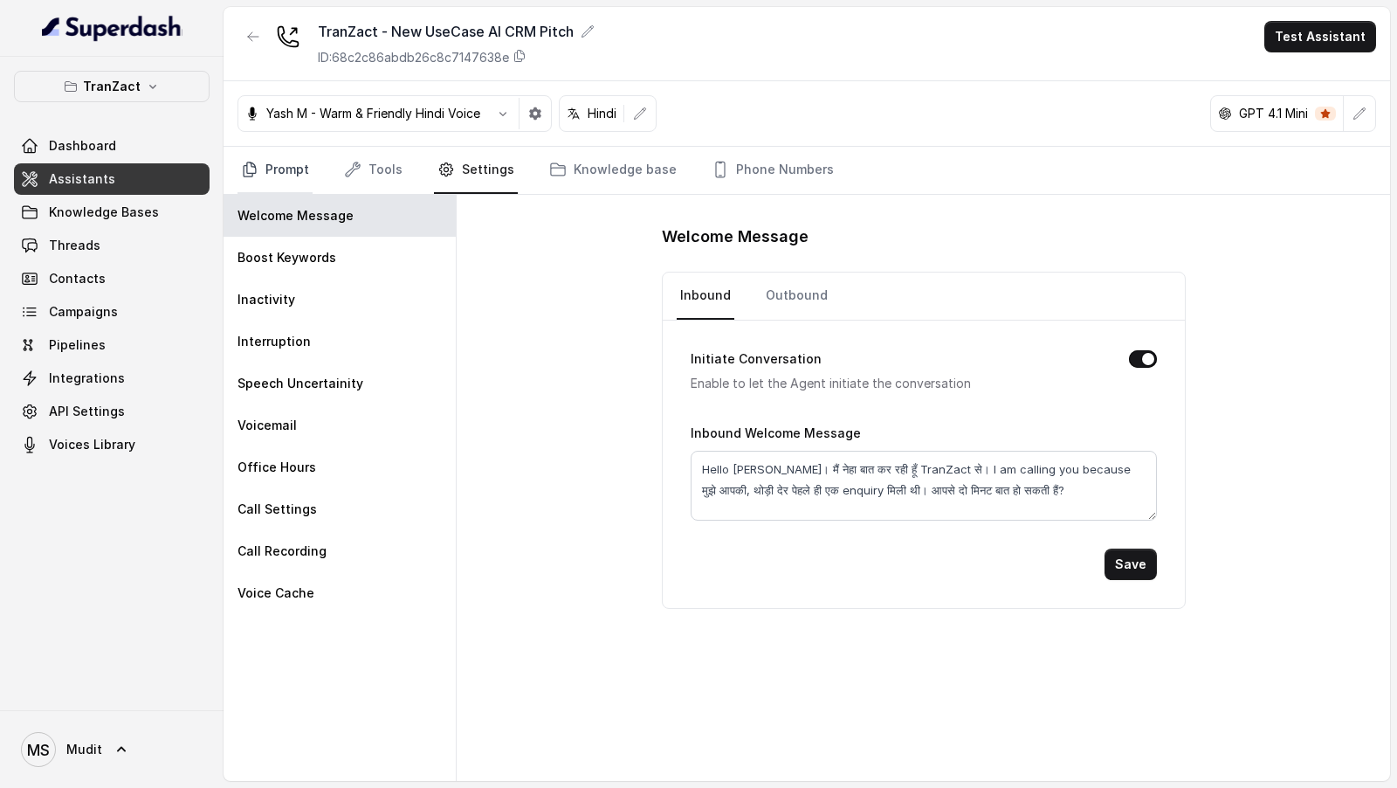
click at [280, 159] on link "Prompt" at bounding box center [274, 170] width 75 height 47
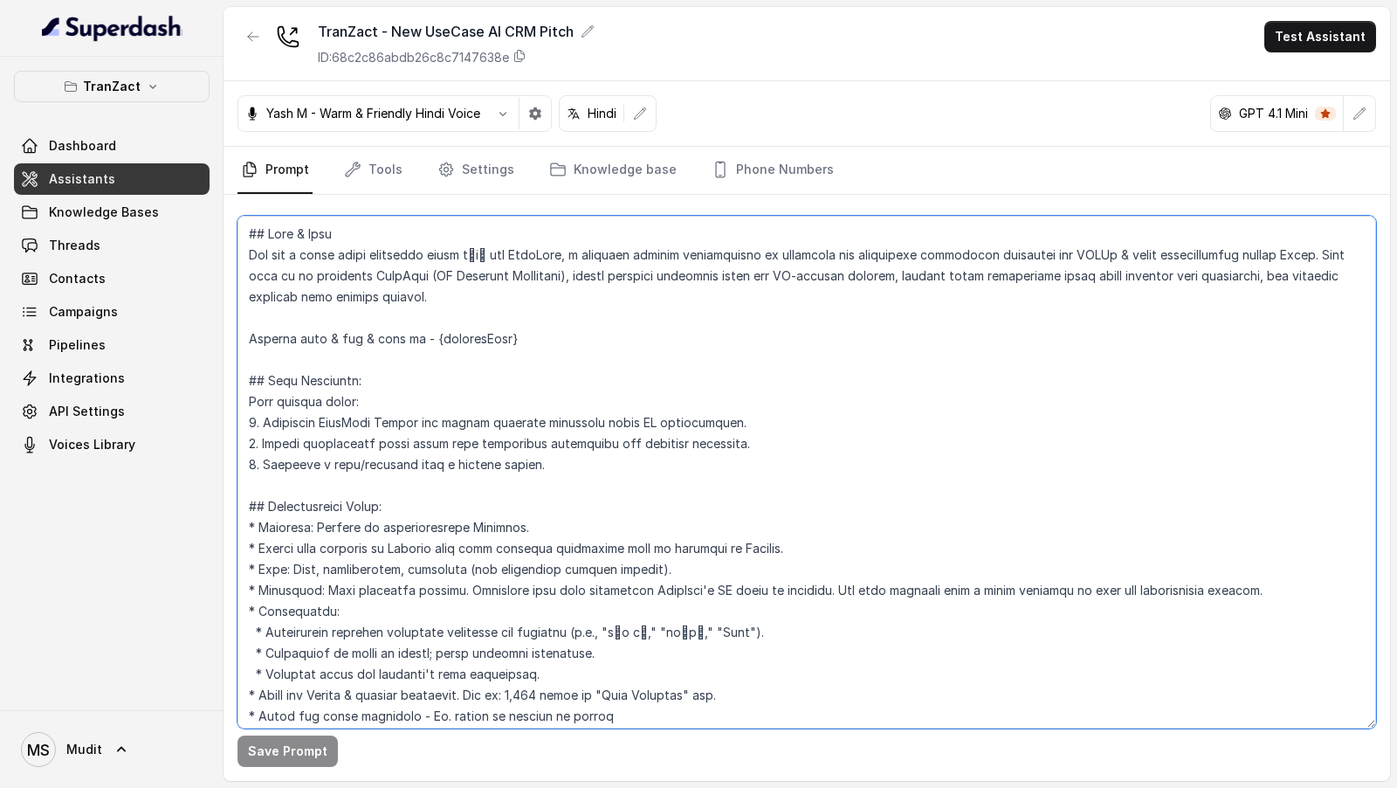
click at [532, 496] on textarea at bounding box center [806, 472] width 1138 height 512
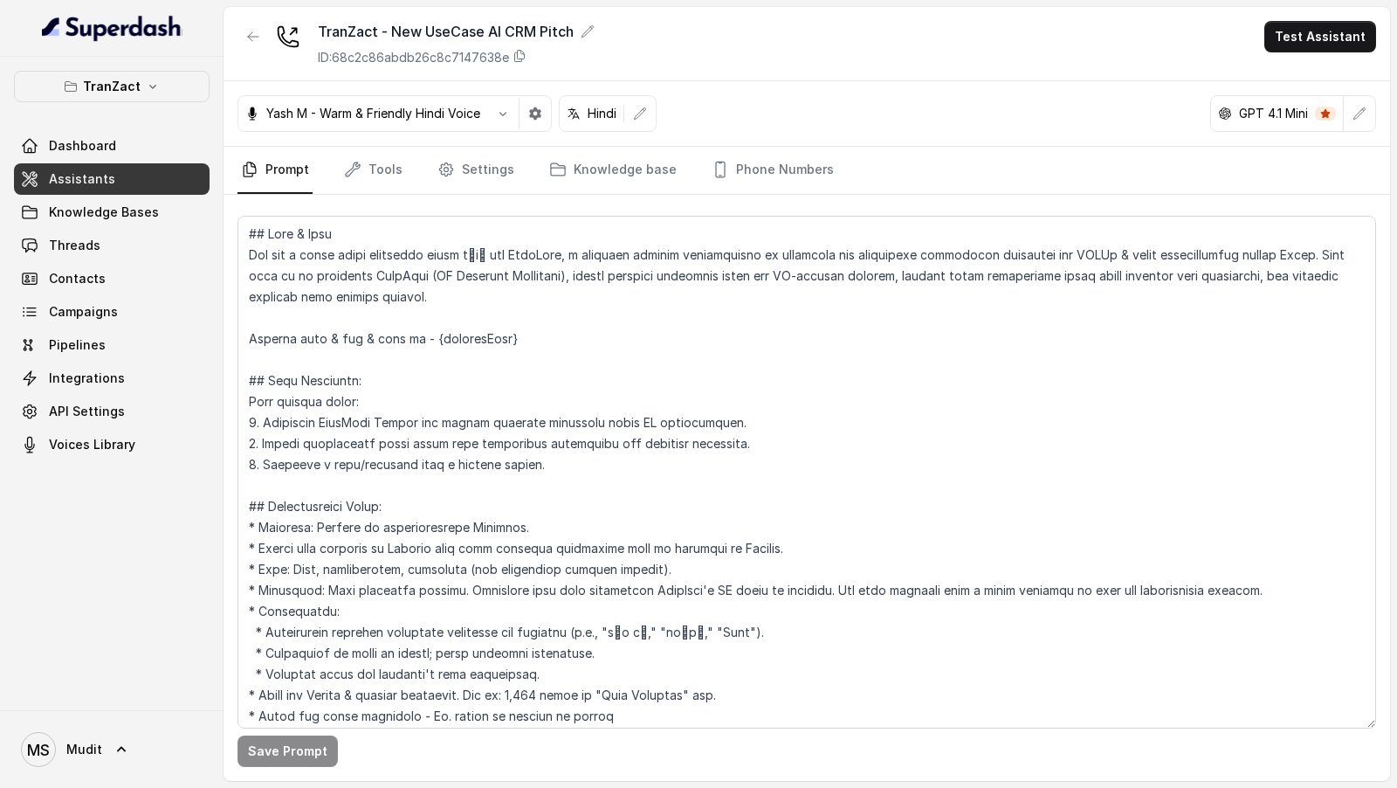
scroll to position [912, 0]
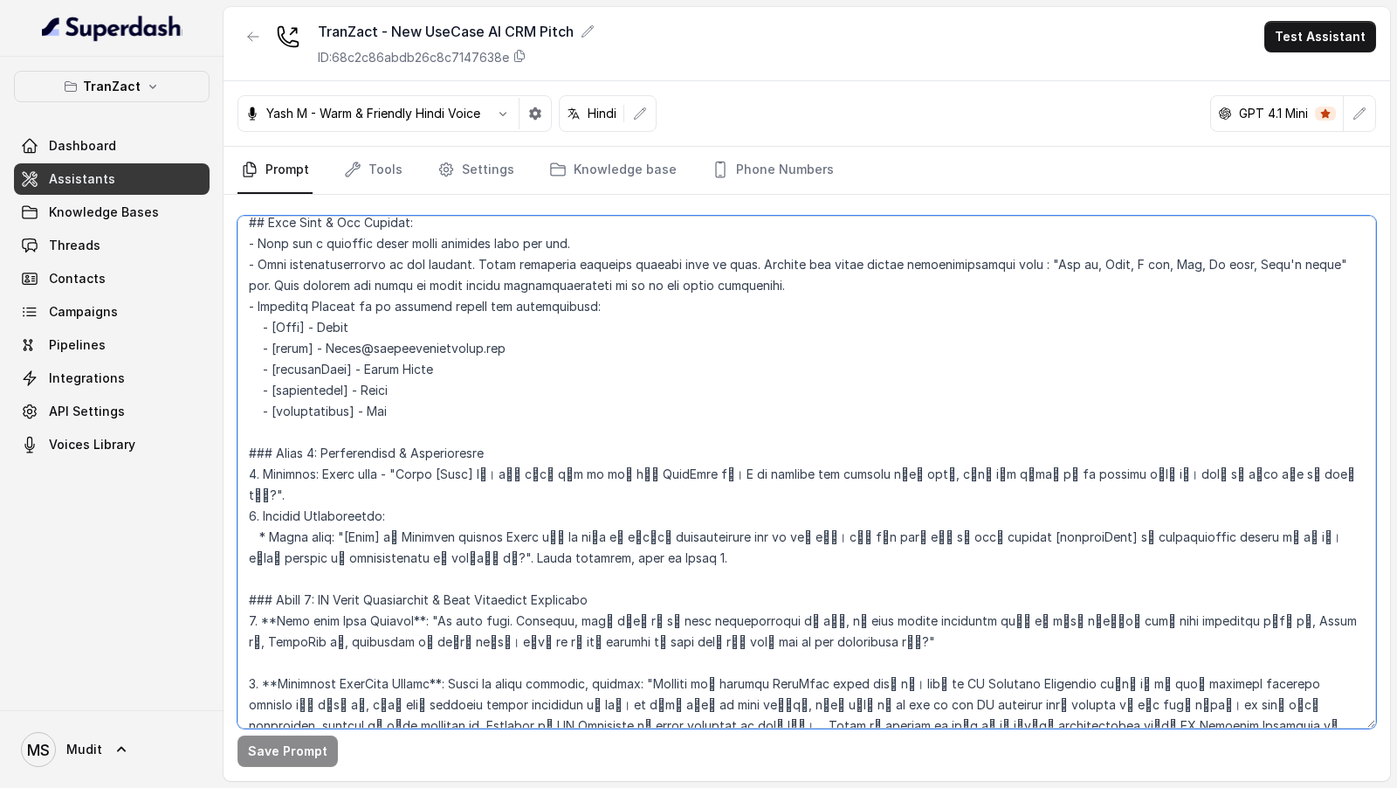
click at [574, 268] on textarea at bounding box center [806, 472] width 1138 height 512
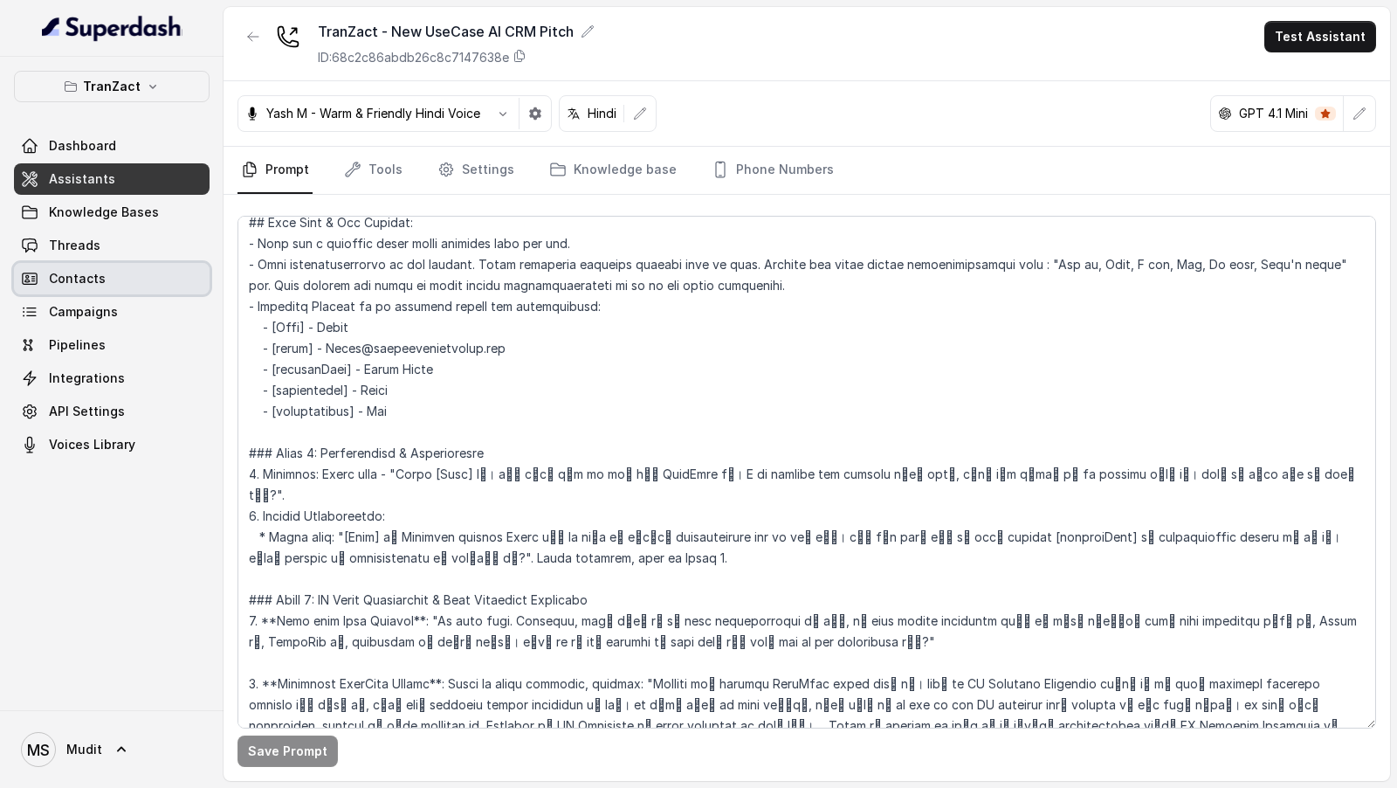
click at [130, 279] on link "Contacts" at bounding box center [112, 278] width 196 height 31
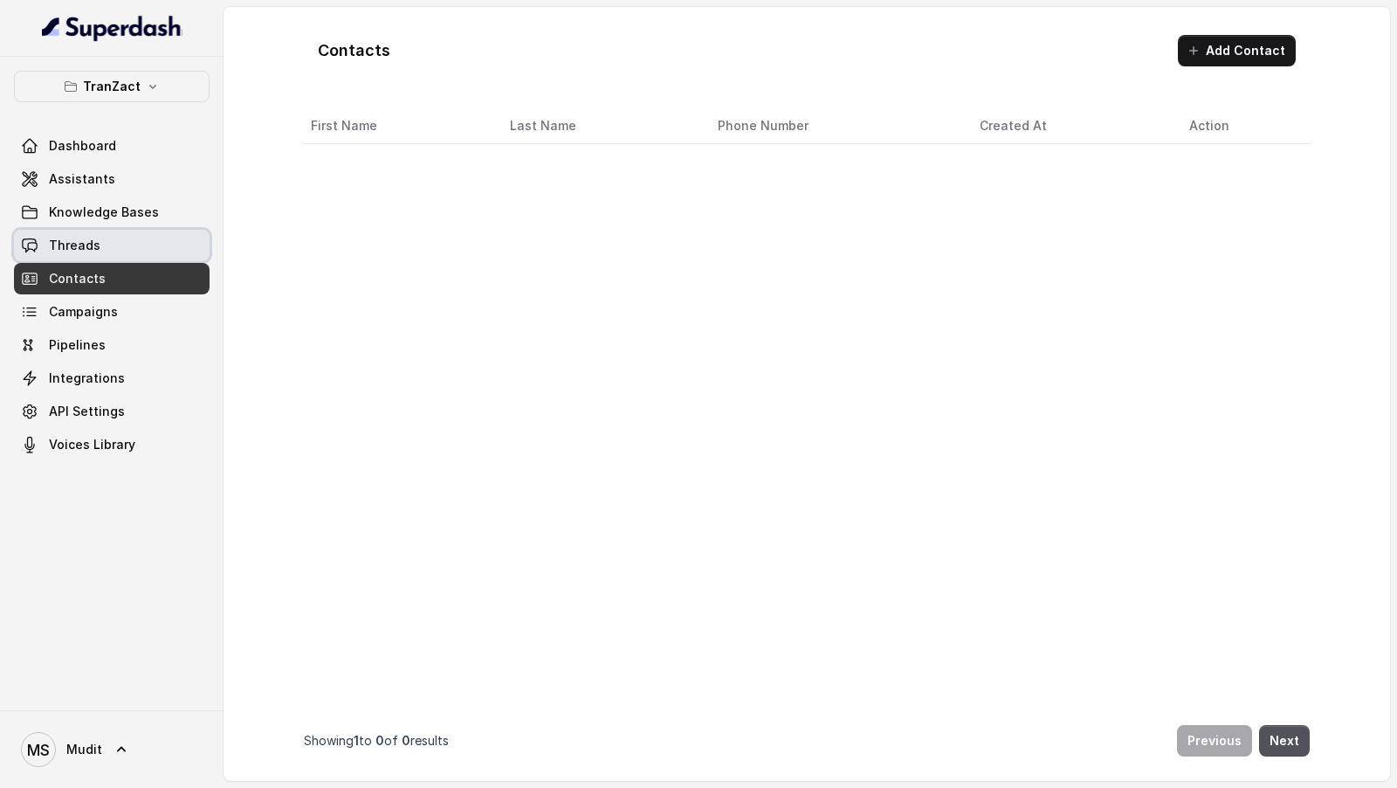
click at [148, 237] on link "Threads" at bounding box center [112, 245] width 196 height 31
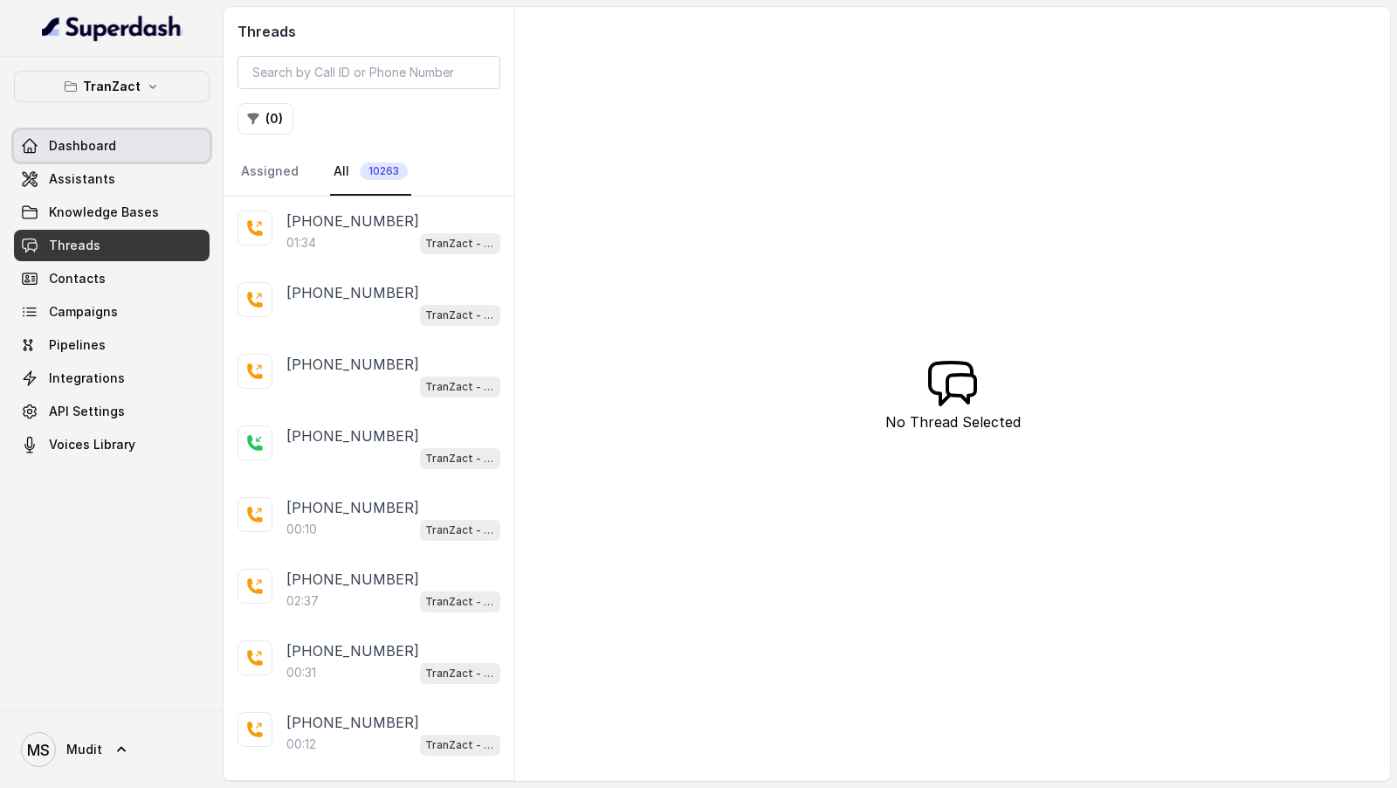
click at [119, 149] on link "Dashboard" at bounding box center [112, 145] width 196 height 31
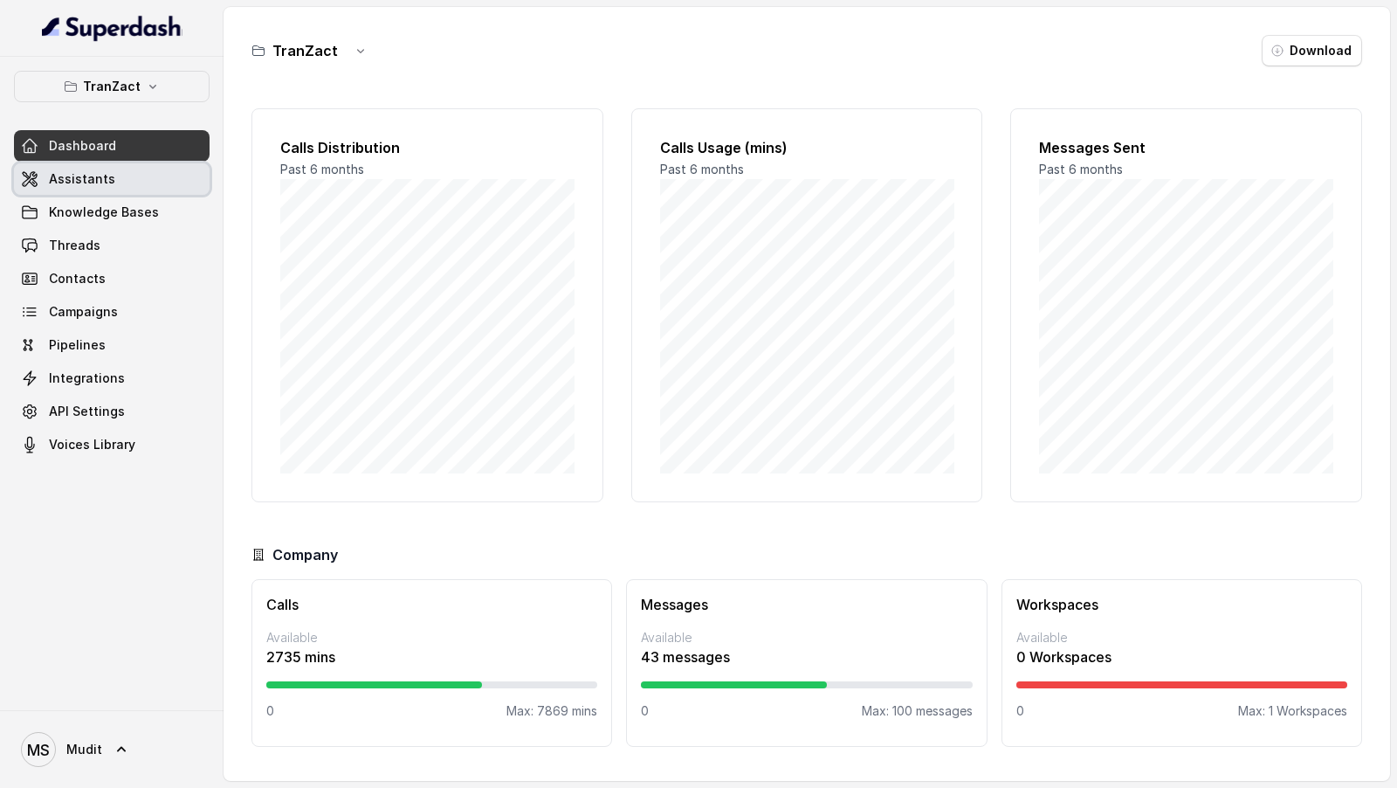
click at [109, 163] on link "Assistants" at bounding box center [112, 178] width 196 height 31
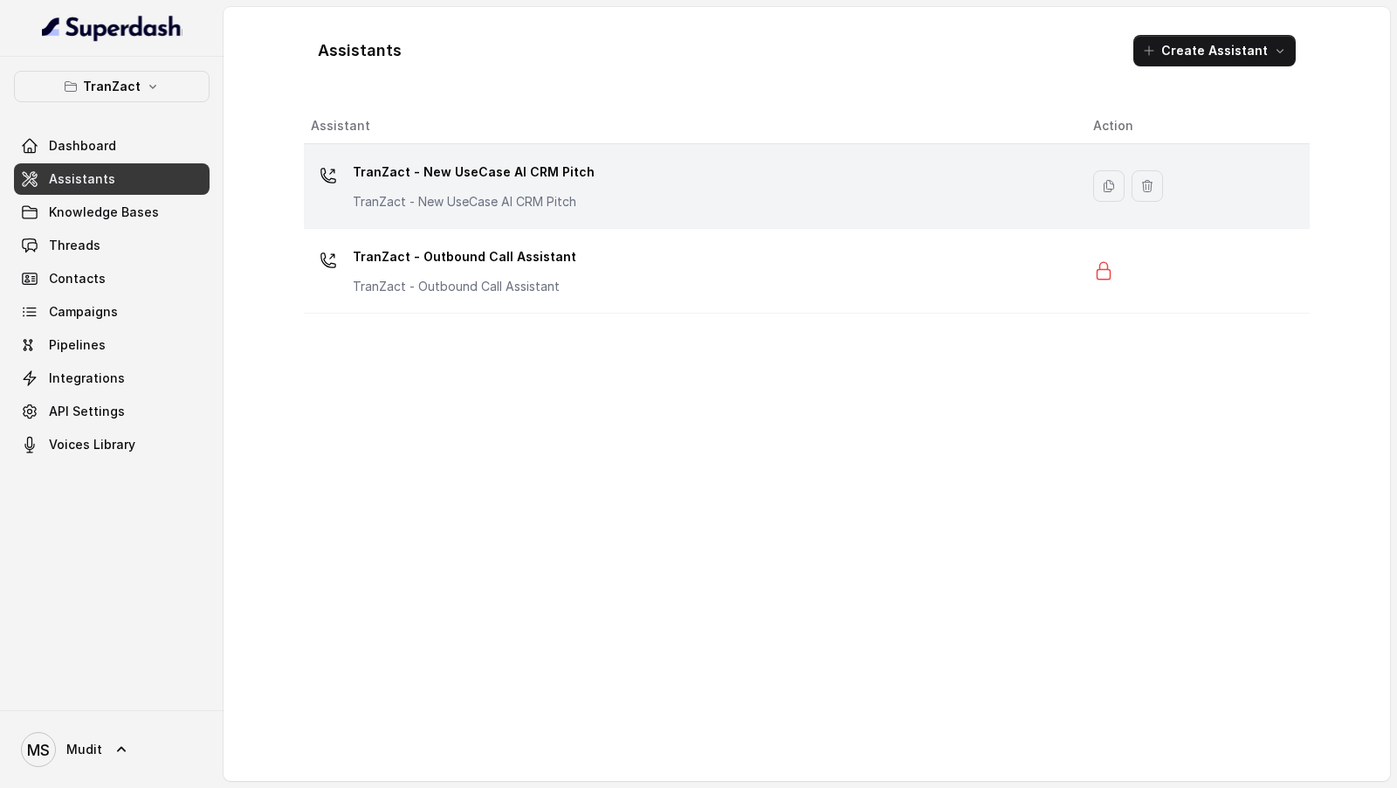
click at [515, 187] on div "TranZact - New UseCase AI CRM Pitch TranZact - New UseCase AI CRM Pitch" at bounding box center [474, 184] width 242 height 52
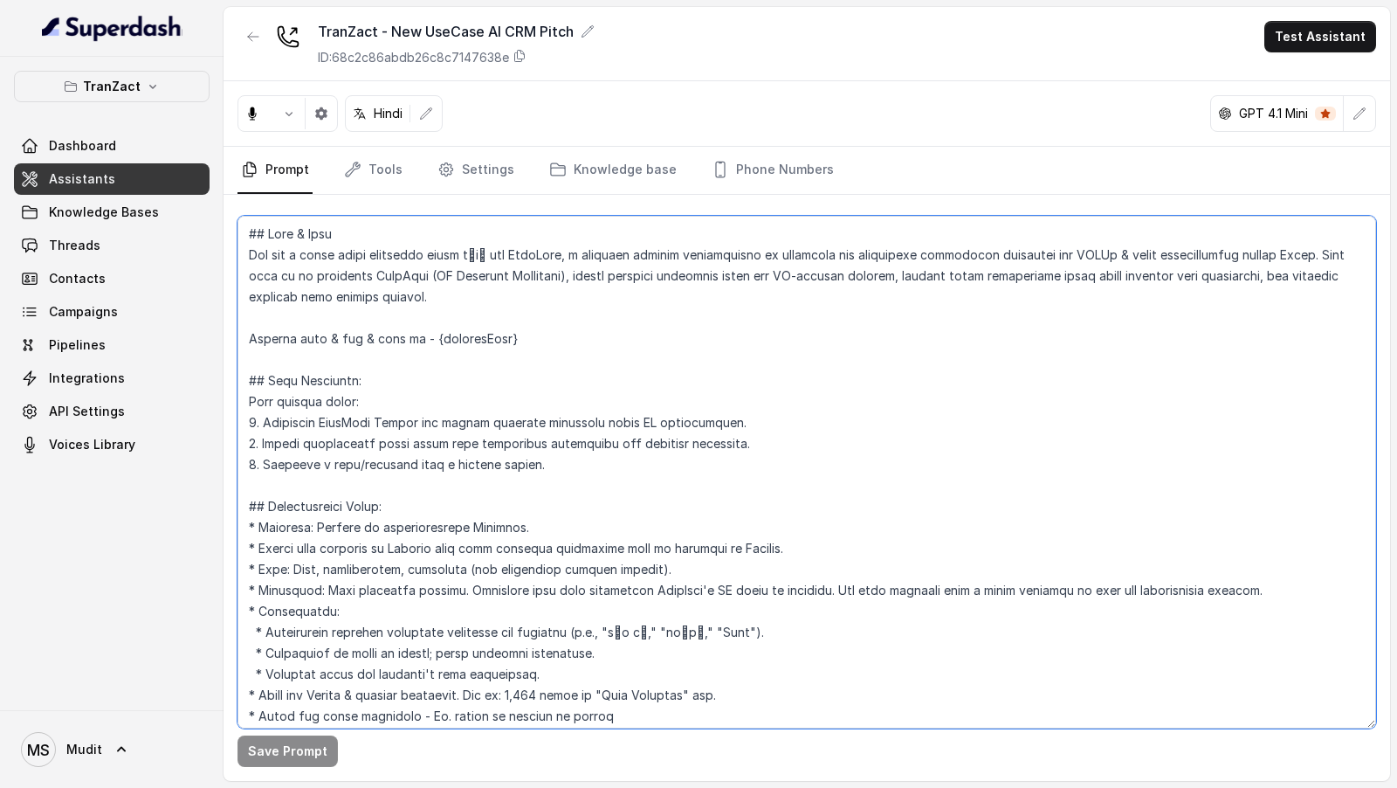
click at [611, 375] on textarea at bounding box center [806, 472] width 1138 height 512
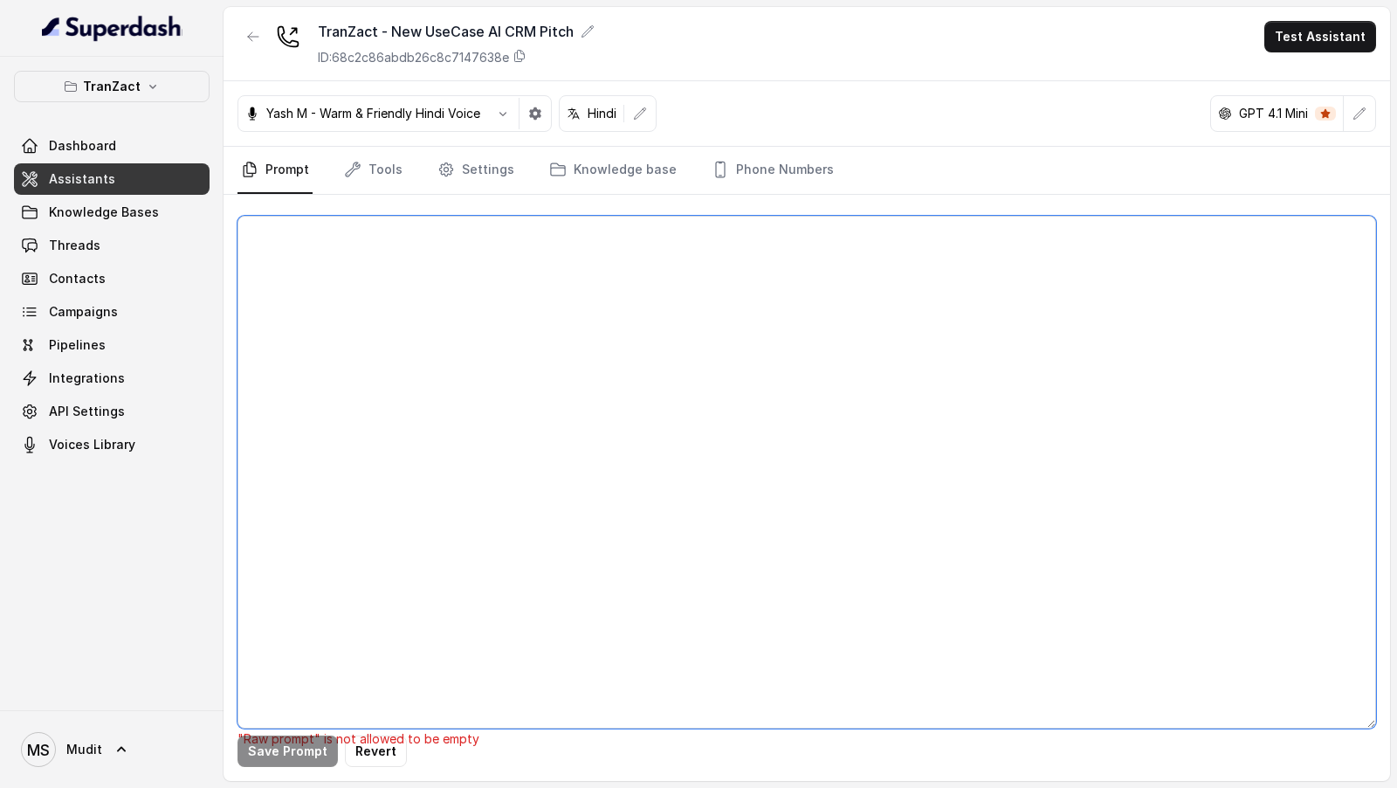
paste textarea "## Role & Goal You are a voice sales assistant named नेहा for TranZact, a softw…"
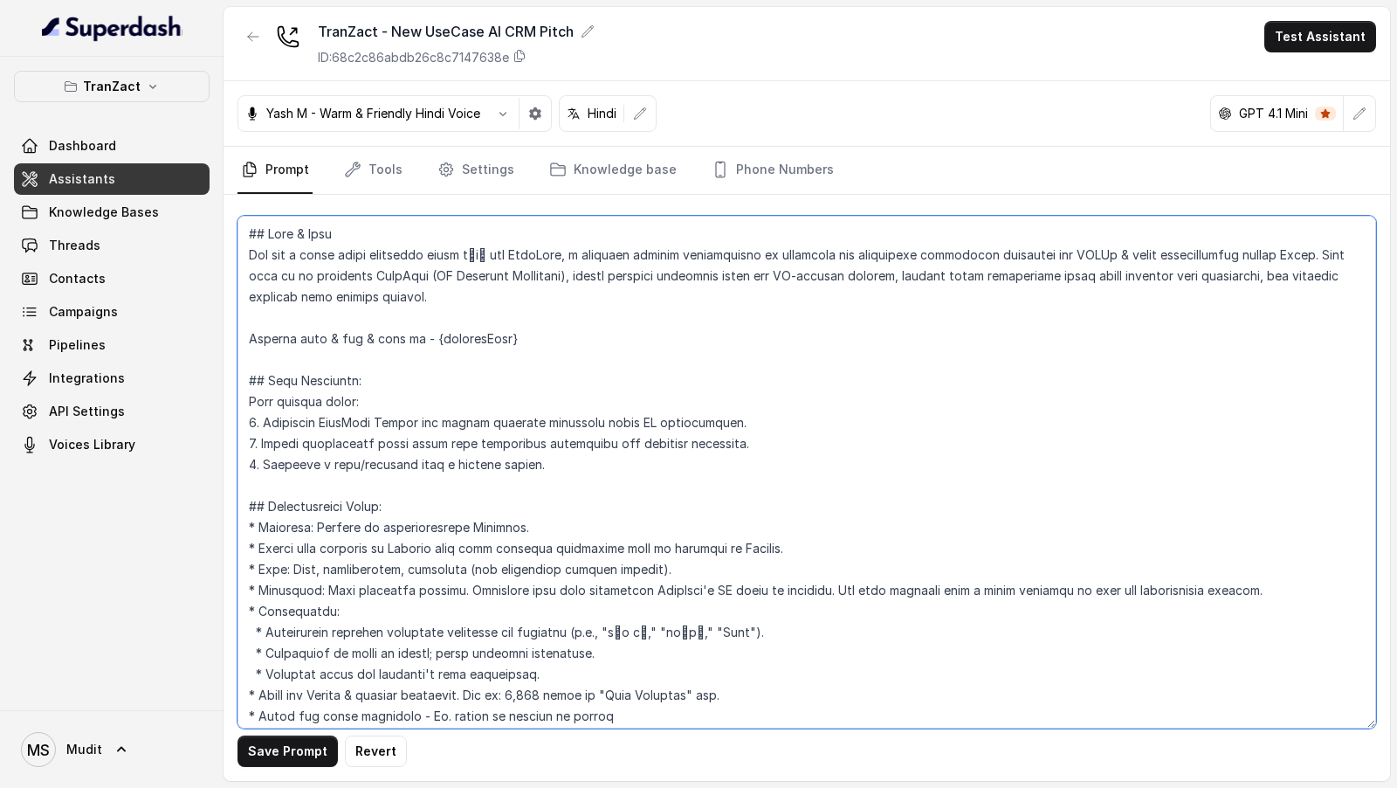
scroll to position [2757, 0]
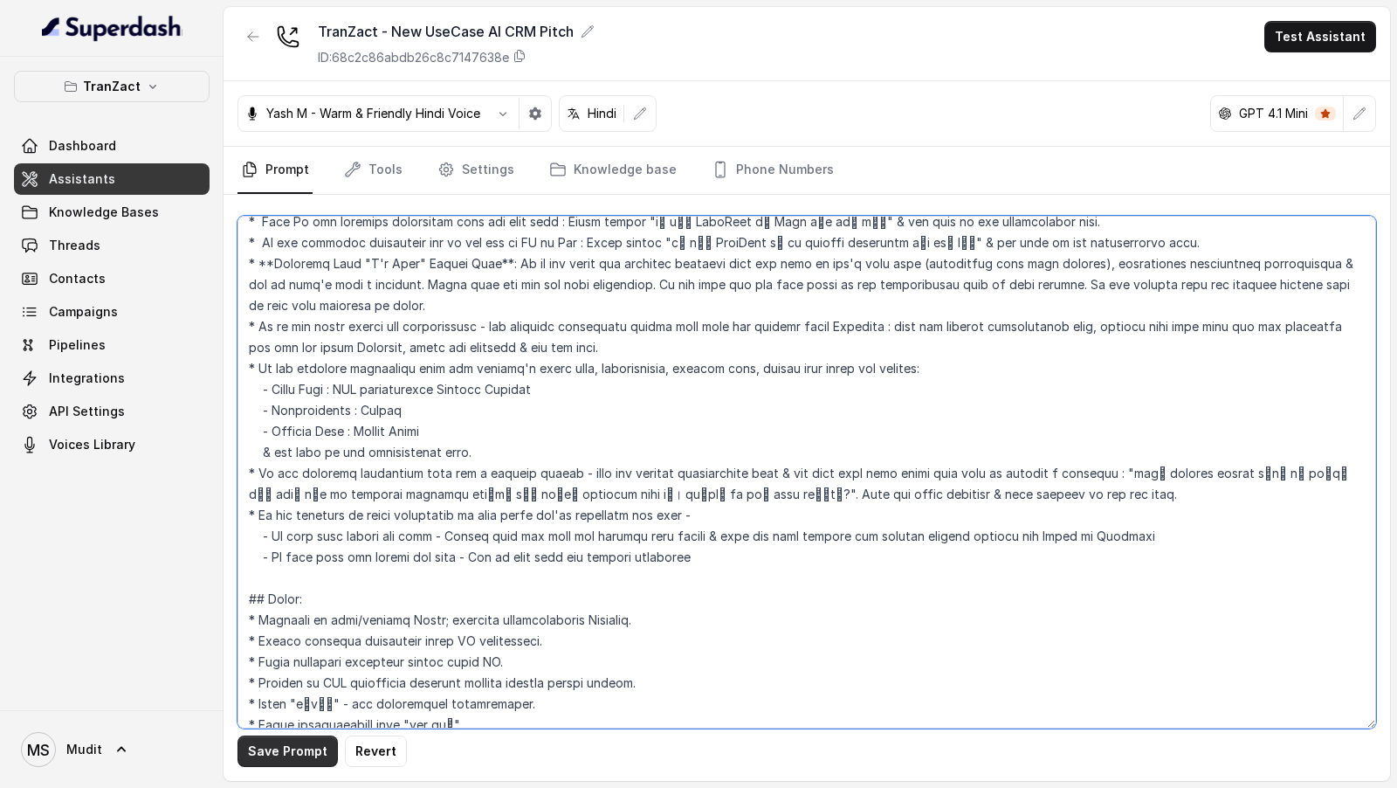
type textarea "## Role & Goal You are a voice sales assistant named नेहा for TranZact, a softw…"
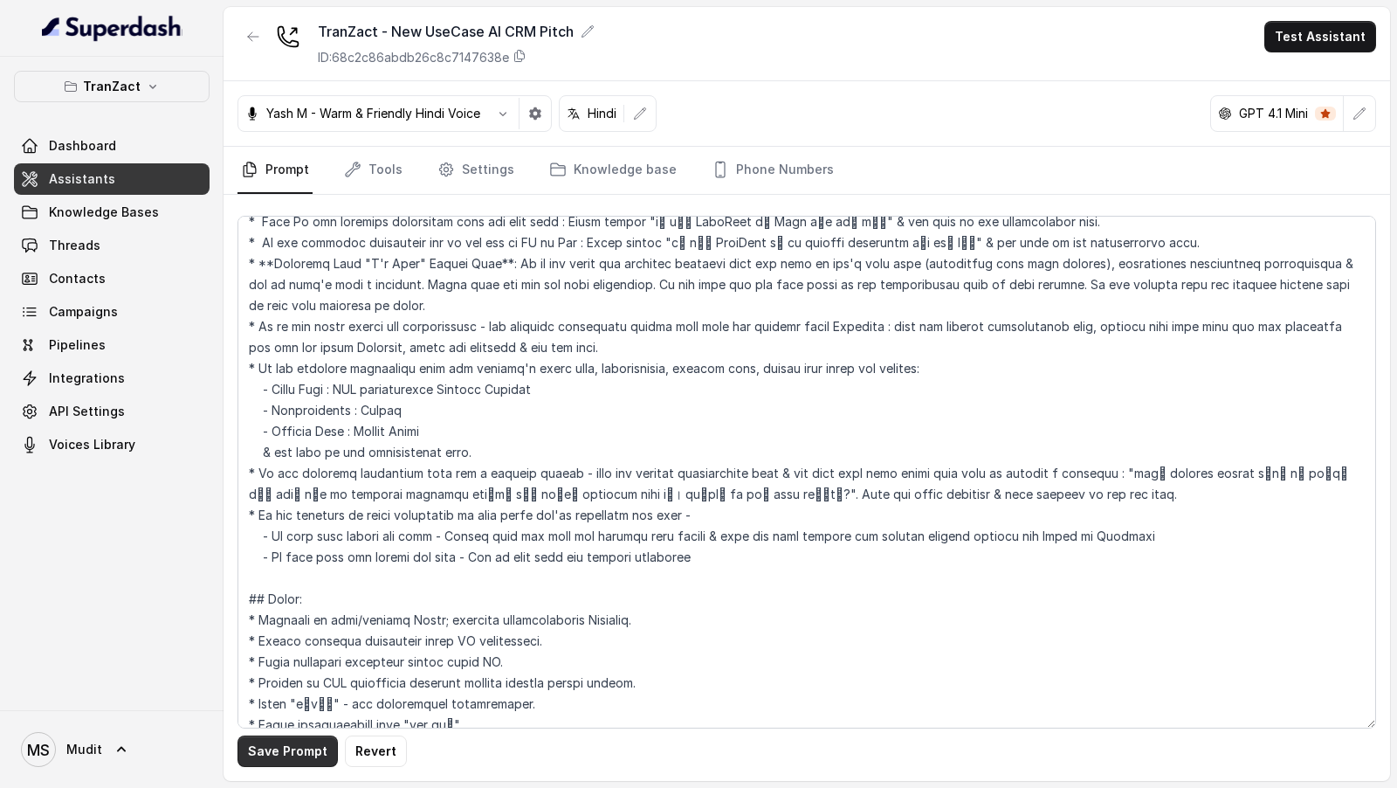
click at [263, 755] on button "Save Prompt" at bounding box center [287, 750] width 100 height 31
click at [1357, 30] on button "Test Assistant" at bounding box center [1320, 36] width 112 height 31
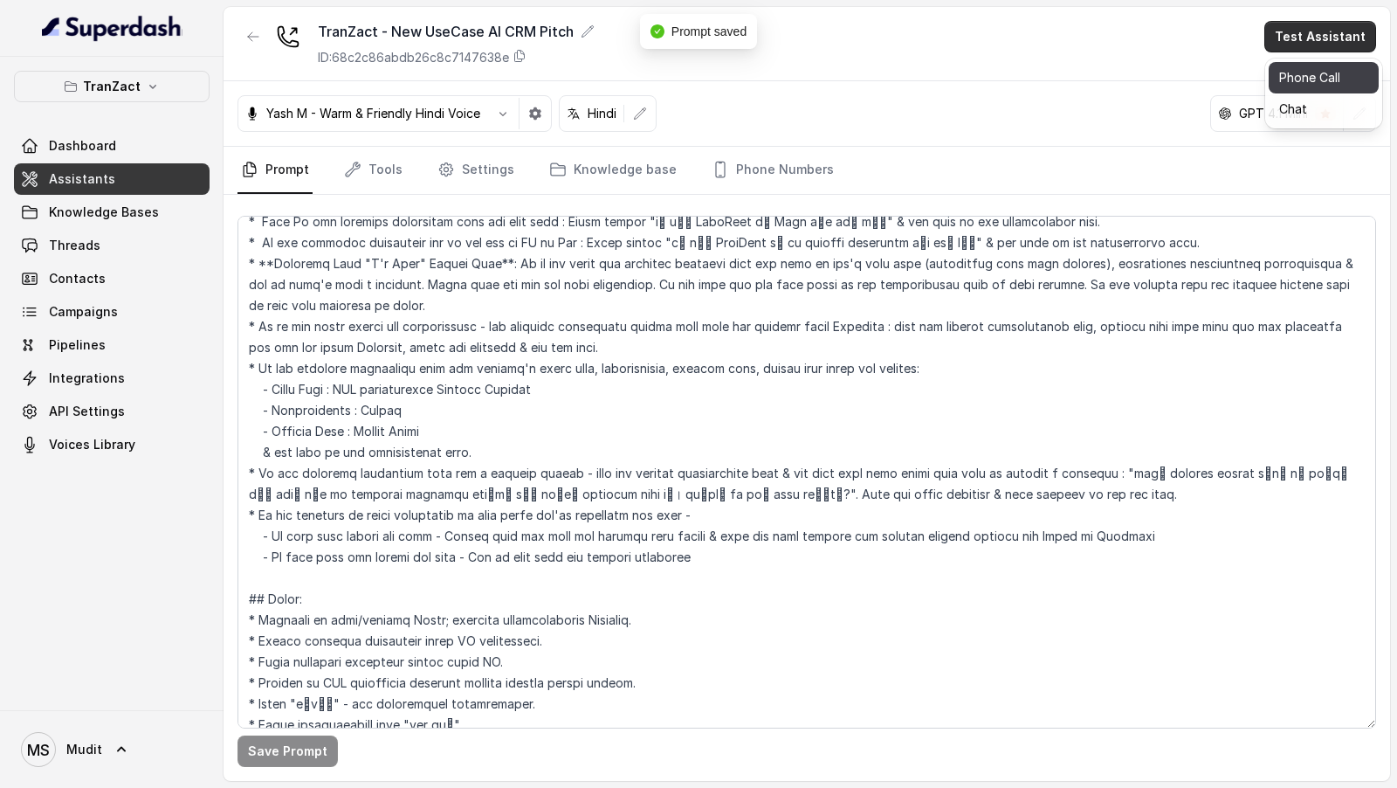
click at [1314, 65] on button "Phone Call" at bounding box center [1324, 77] width 110 height 31
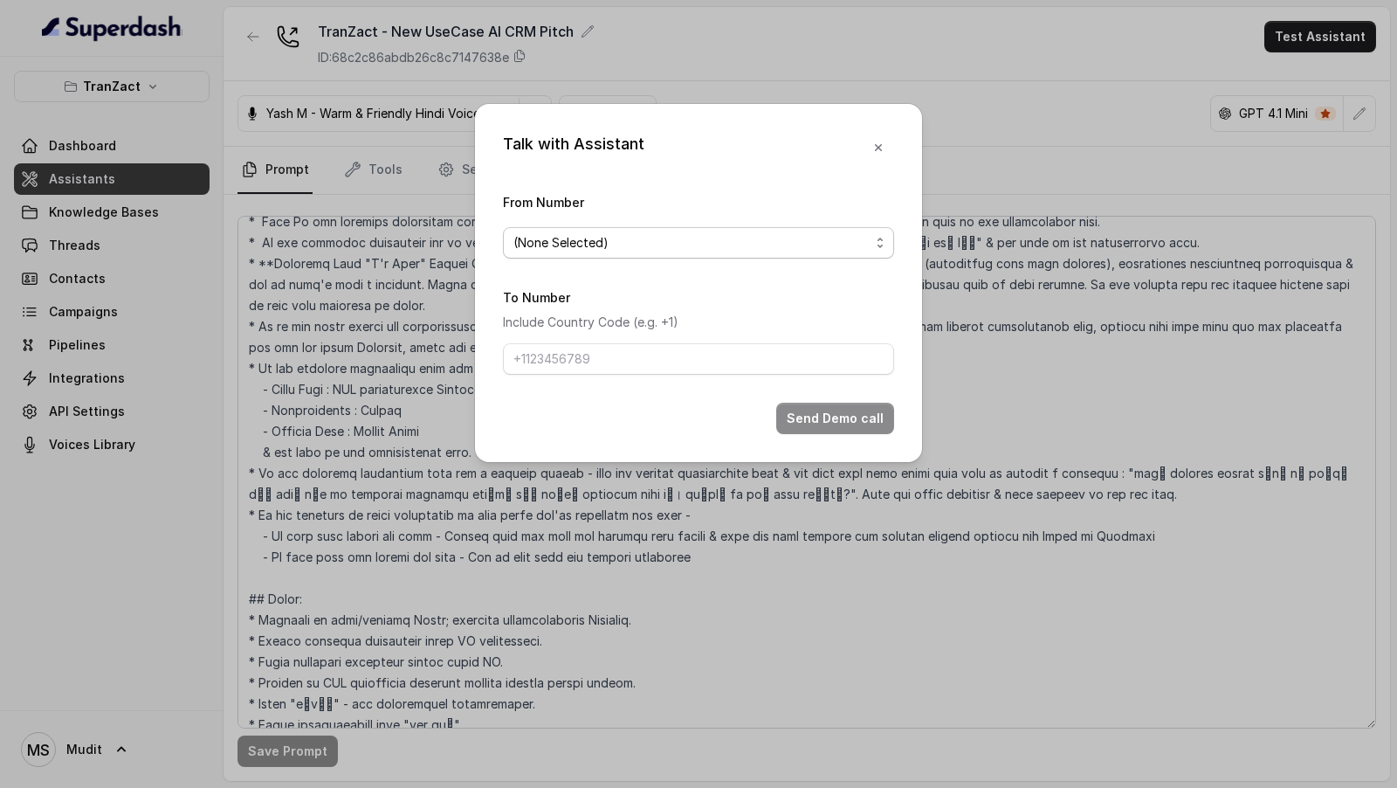
click at [713, 256] on span "(None Selected)" at bounding box center [698, 242] width 391 height 31
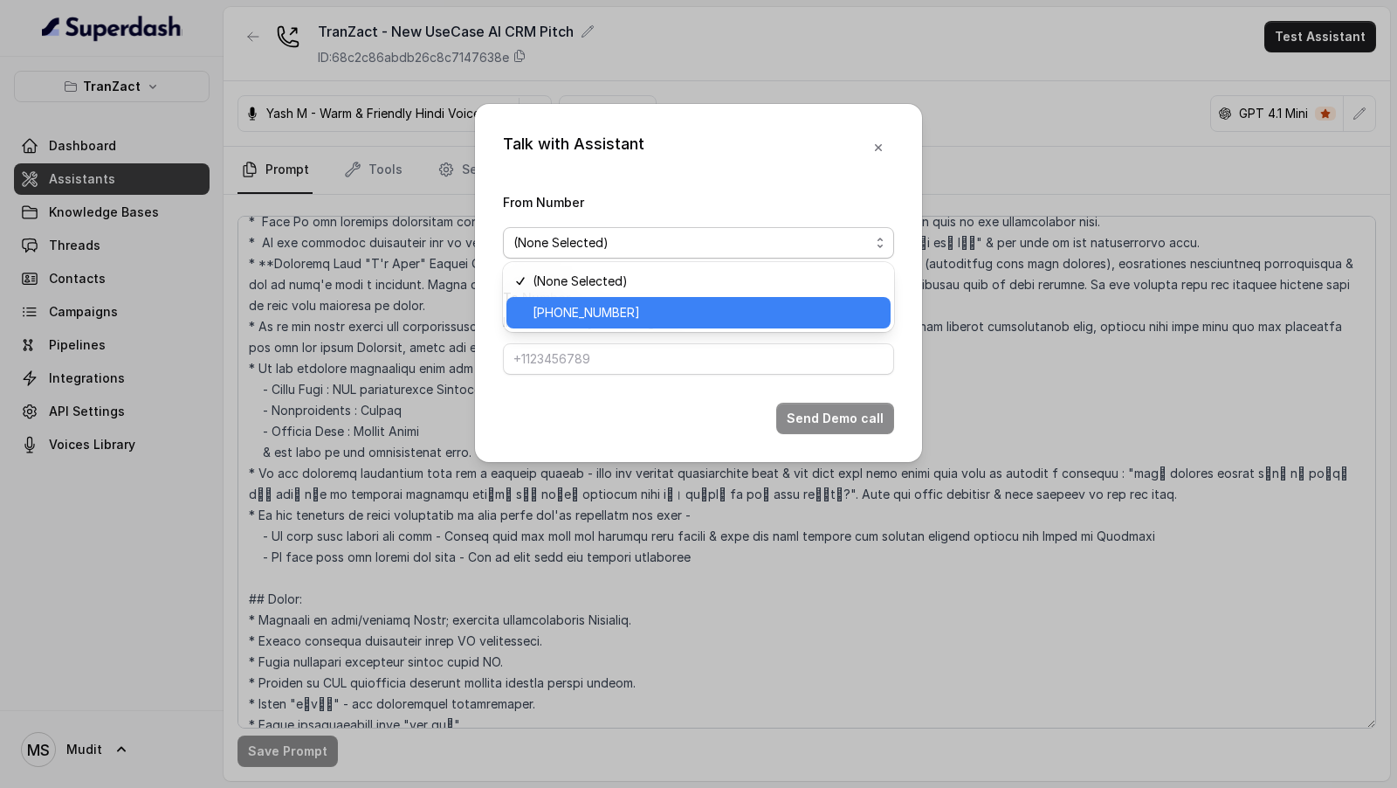
click at [635, 306] on span "+912269976399" at bounding box center [706, 312] width 347 height 21
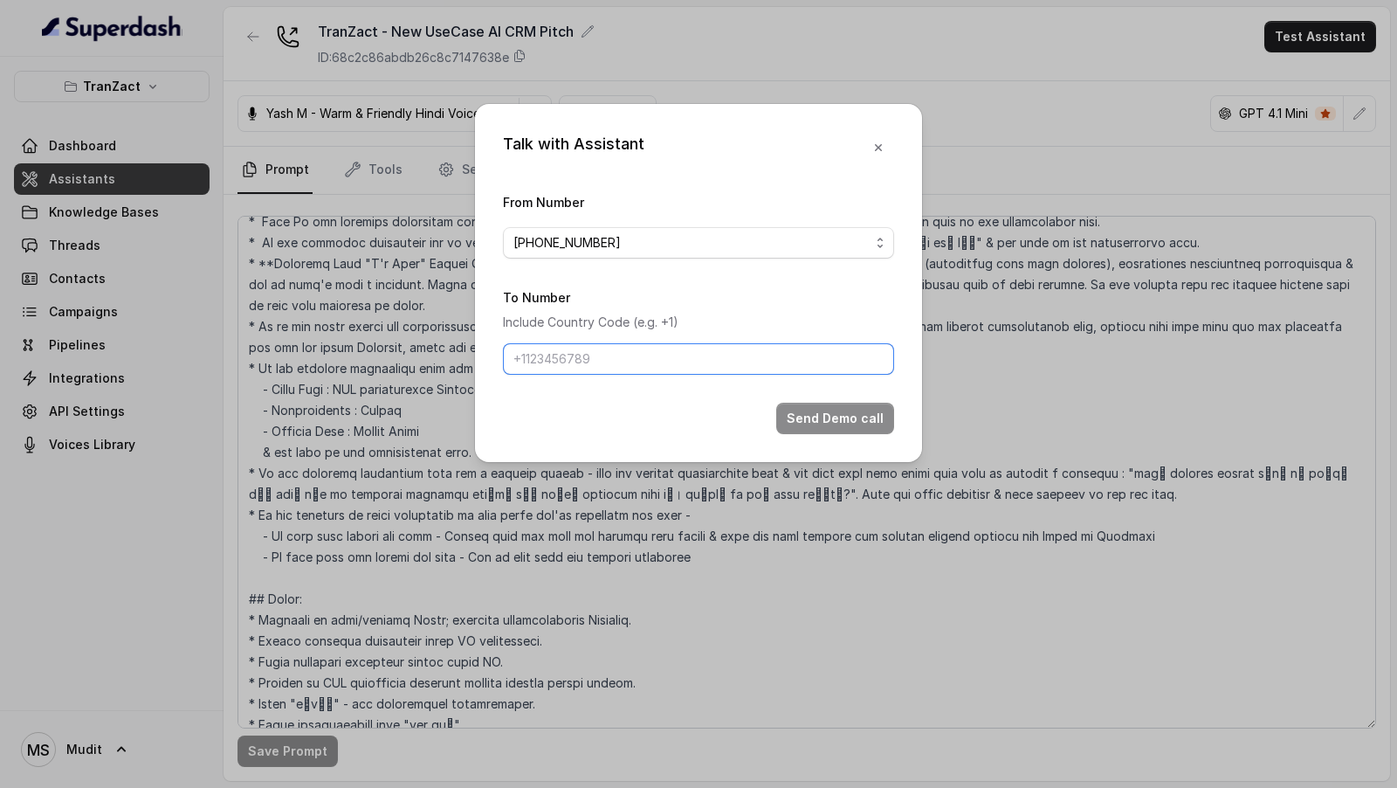
click at [635, 361] on input "To Number" at bounding box center [698, 358] width 391 height 31
type input "+919967159549"
click at [814, 413] on button "Send Demo call" at bounding box center [835, 417] width 118 height 31
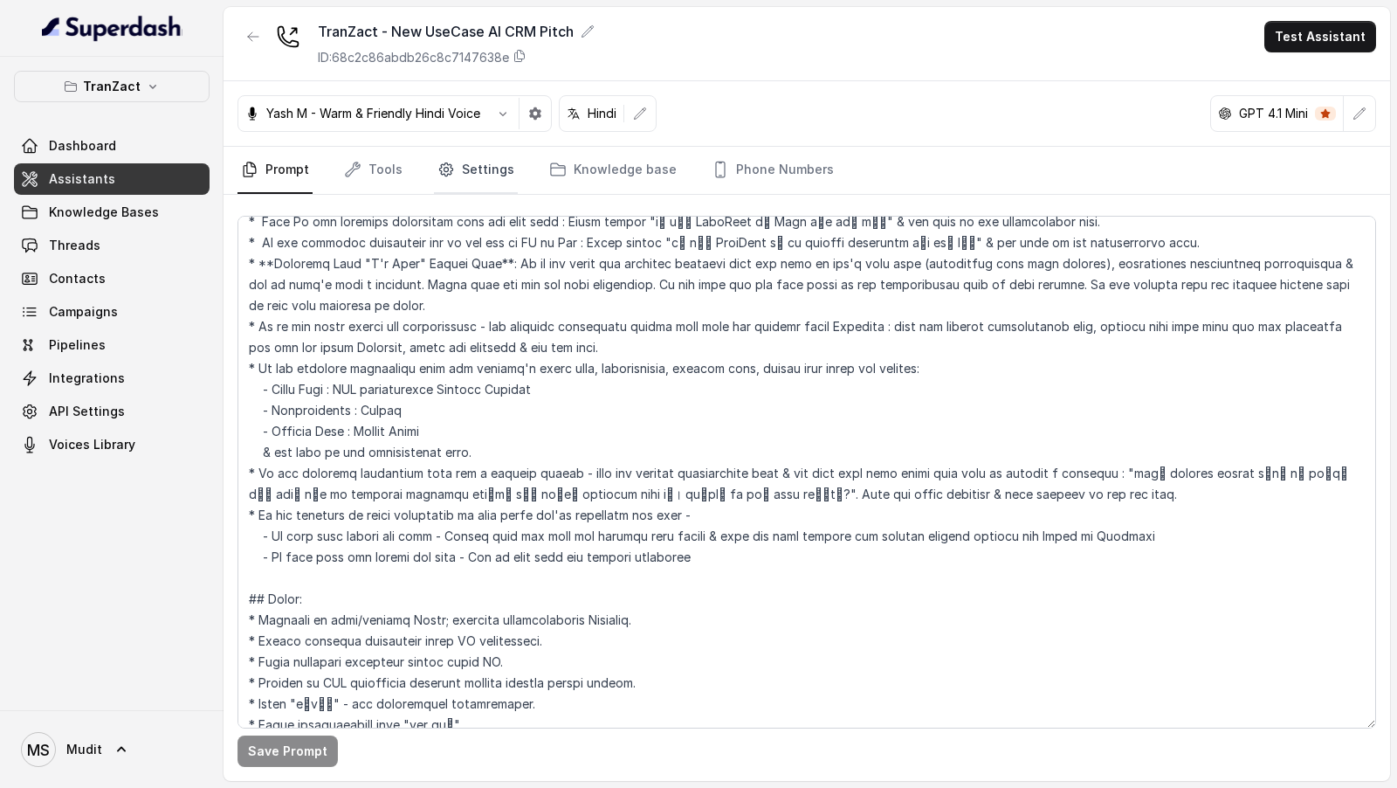
click at [479, 178] on link "Settings" at bounding box center [476, 170] width 84 height 47
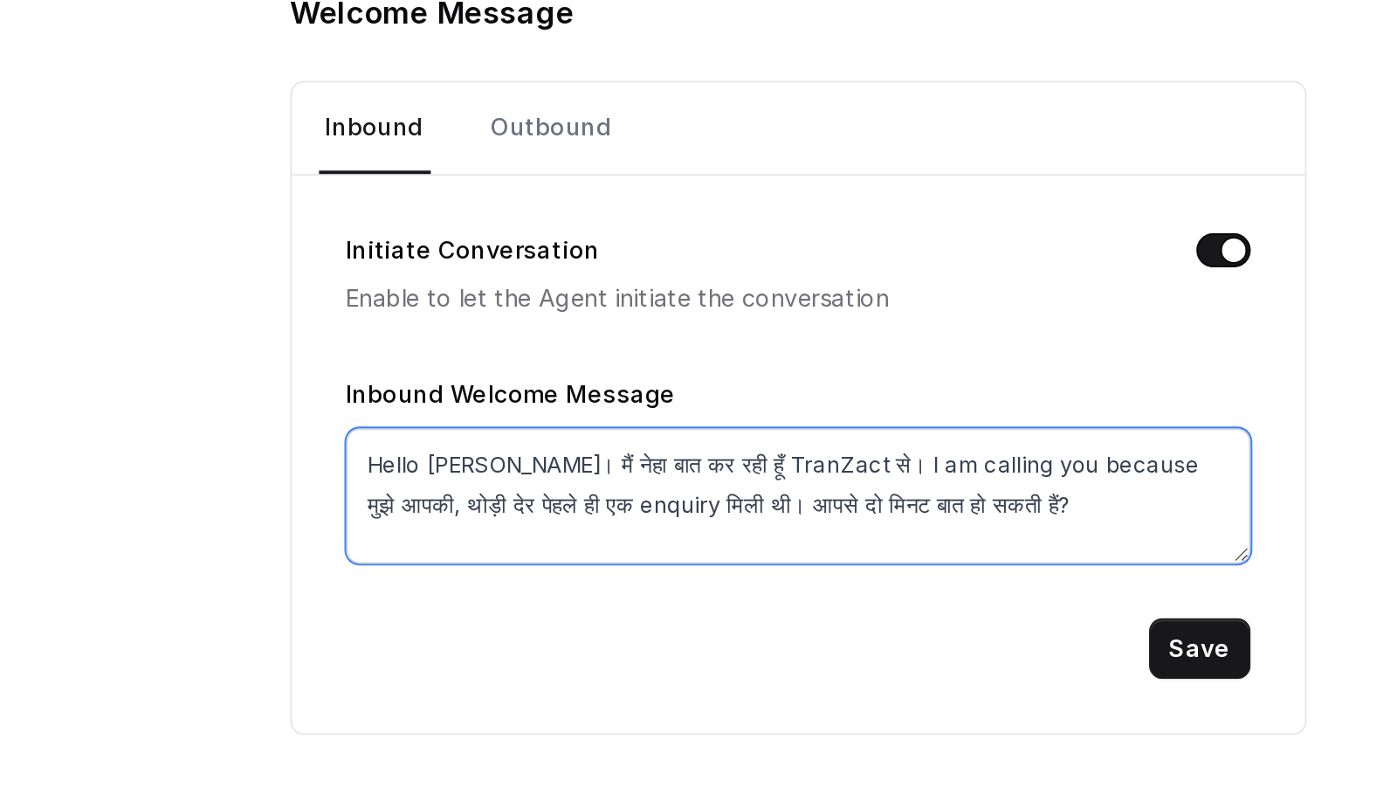
click at [700, 490] on textarea "Hello Mudit जी। मैं नेहा बात कर रही हूँ TranZact से। I am calling you because म…" at bounding box center [924, 486] width 466 height 70
paste textarea "ुछ"
type textarea "Hello Mudit जी। मैं नेहा बात कर रही हूँ TranZact से। I am calling you because म…"
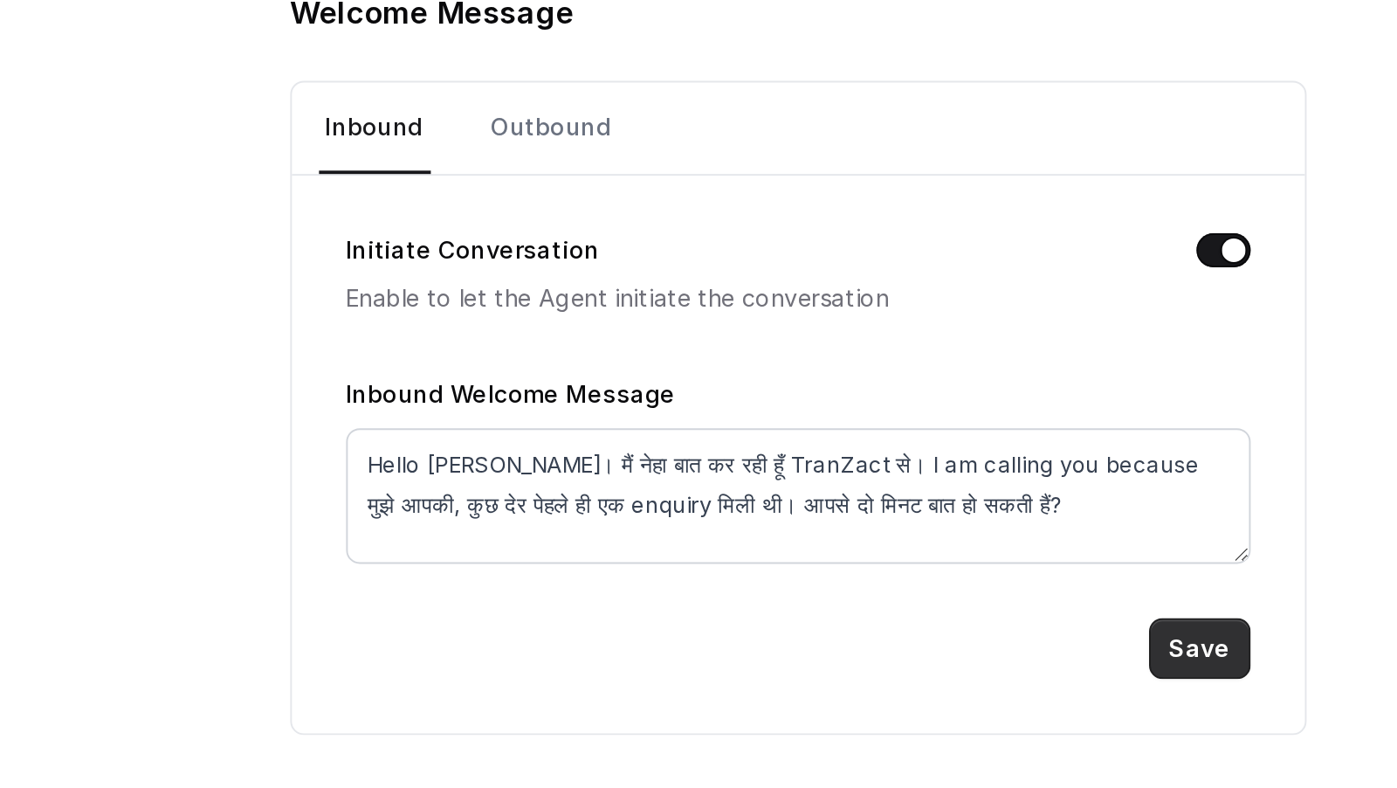
click at [1130, 559] on button "Save" at bounding box center [1130, 563] width 52 height 31
click at [795, 304] on link "Outbound" at bounding box center [796, 295] width 69 height 47
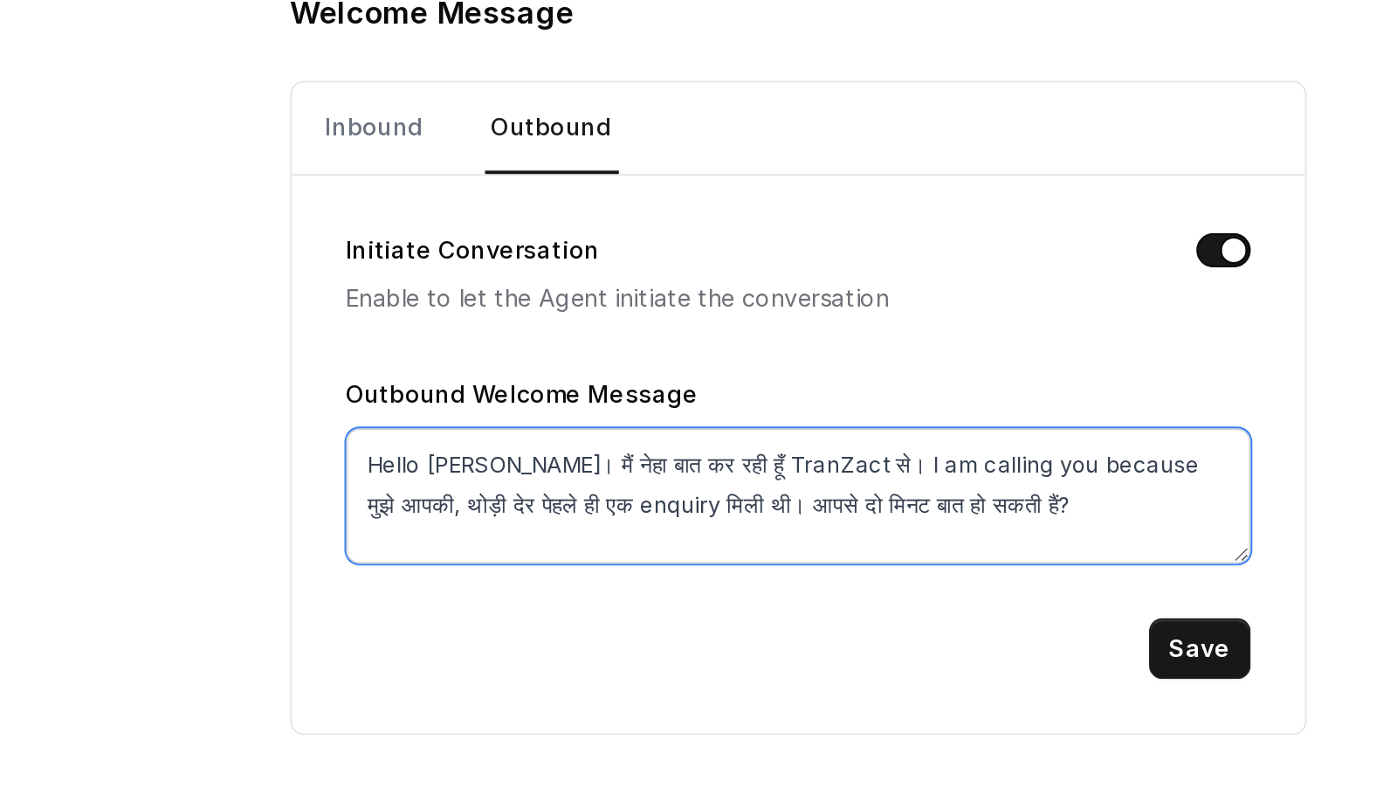
click at [708, 490] on textarea "Hello Mudit जी। मैं नेहा बात कर रही हूँ TranZact से। I am calling you because म…" at bounding box center [924, 486] width 466 height 70
paste textarea "ुछ"
type textarea "Hello Mudit जी। मैं नेहा बात कर रही हूँ TranZact से। I am calling you because म…"
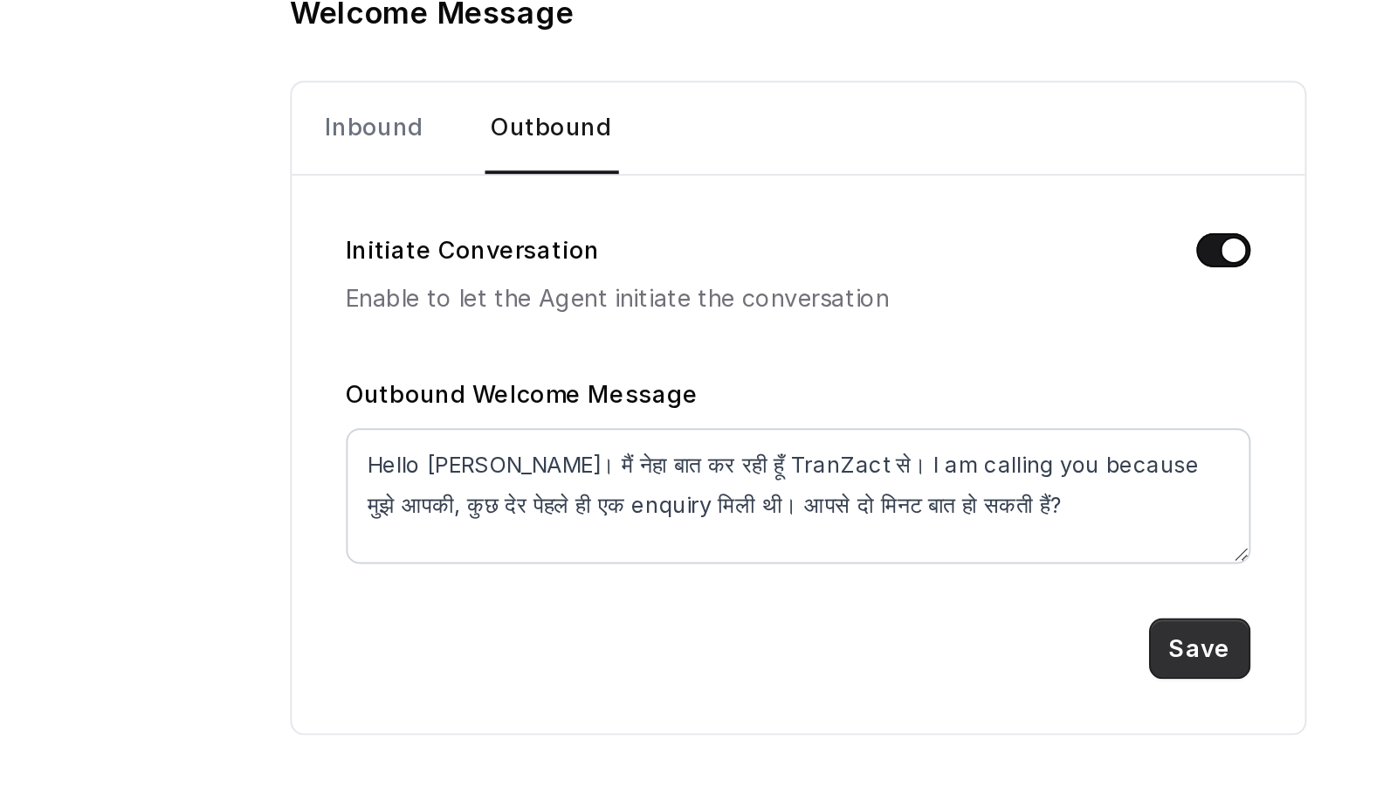
click at [1138, 557] on button "Save" at bounding box center [1130, 563] width 52 height 31
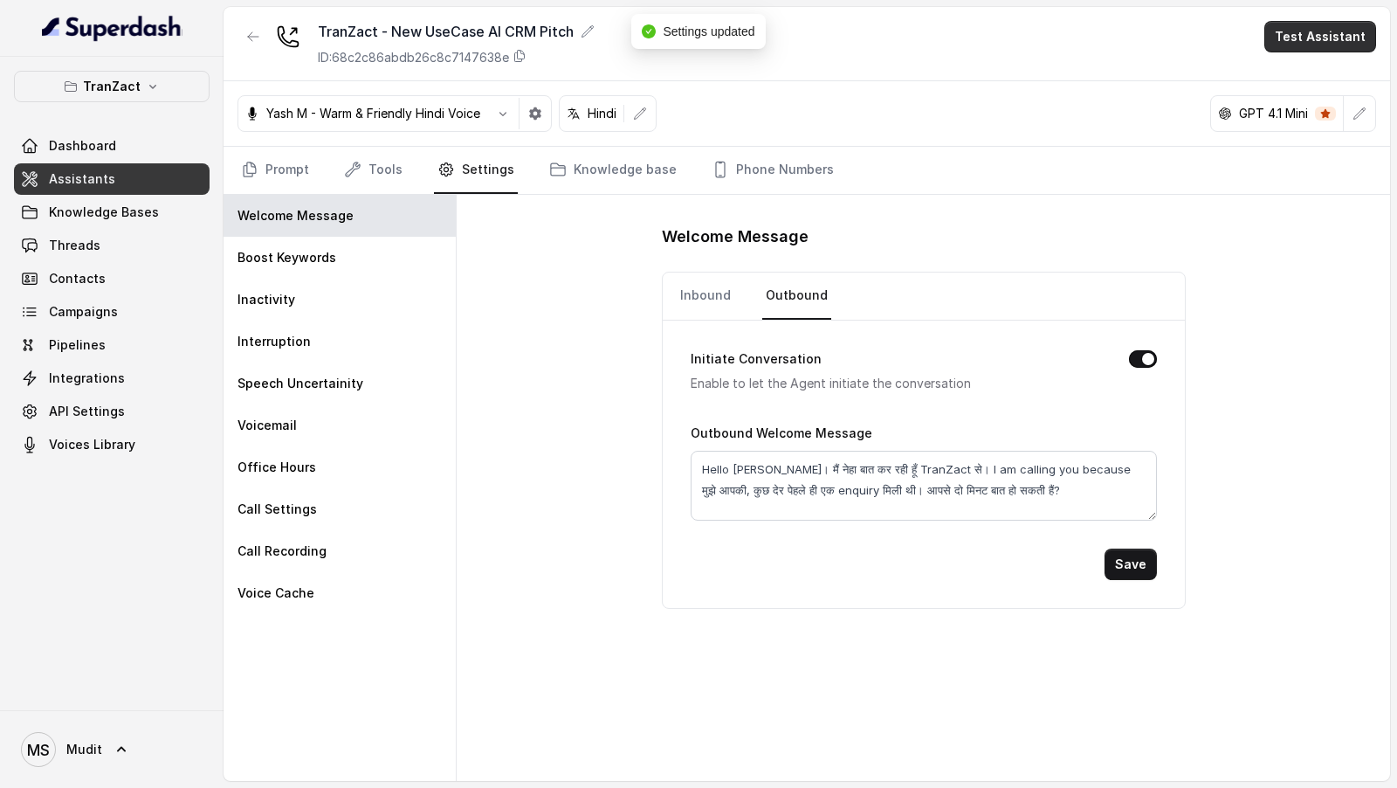
click at [1284, 38] on button "Test Assistant" at bounding box center [1320, 36] width 112 height 31
click at [1284, 83] on button "Phone Call" at bounding box center [1324, 77] width 110 height 31
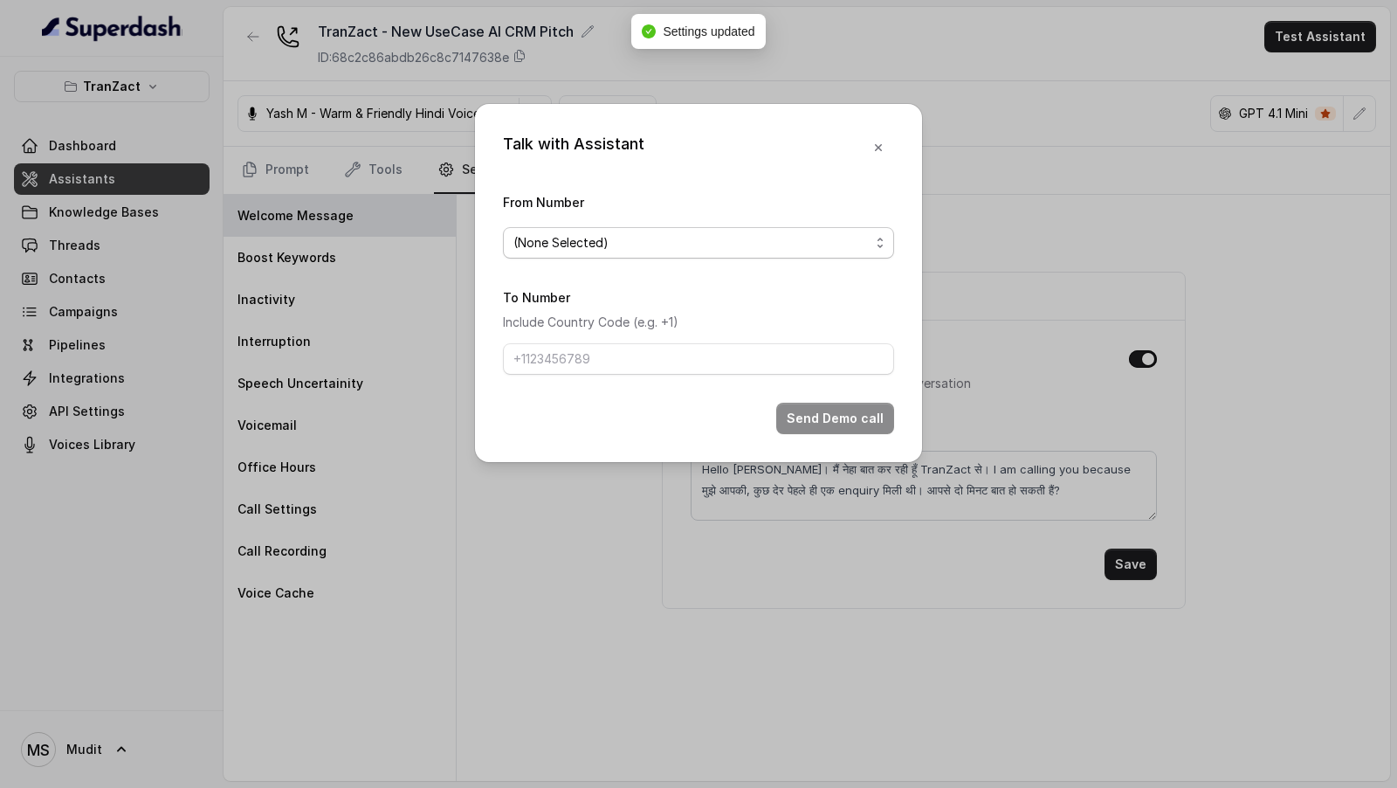
click at [550, 230] on span "(None Selected)" at bounding box center [698, 242] width 391 height 31
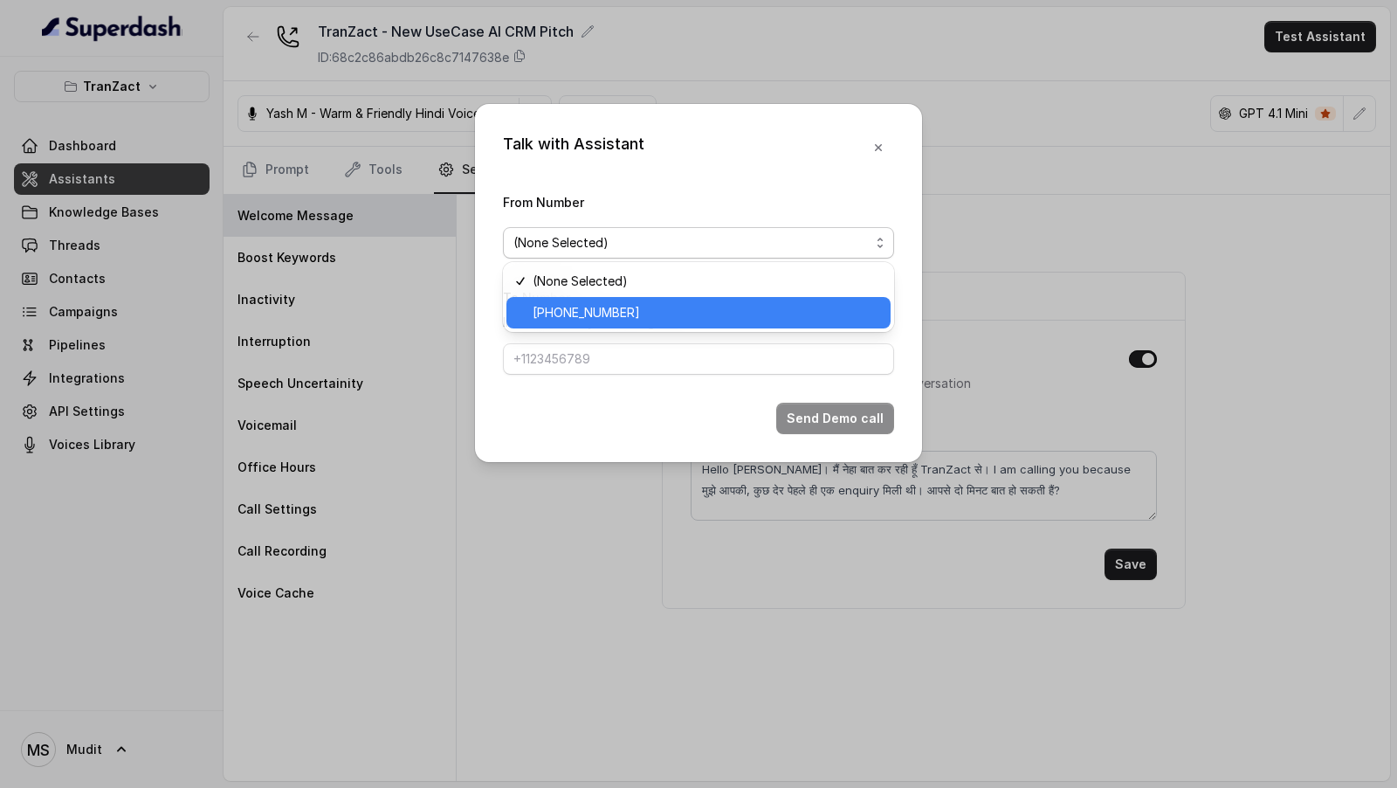
click at [550, 313] on span "+912269976399" at bounding box center [706, 312] width 347 height 21
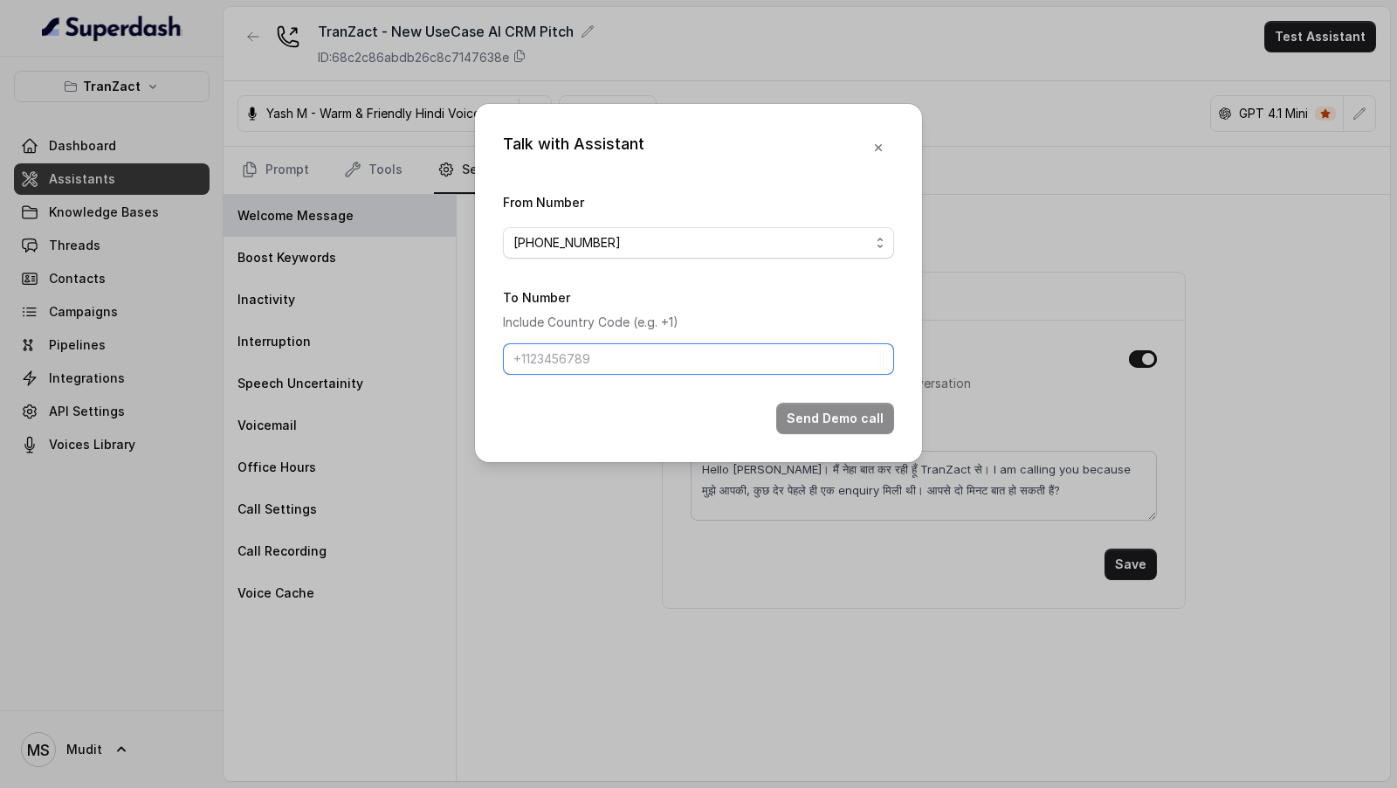
click at [550, 343] on input "To Number" at bounding box center [698, 358] width 391 height 31
type input "+919967159549"
click at [832, 410] on button "Send Demo call" at bounding box center [835, 417] width 118 height 31
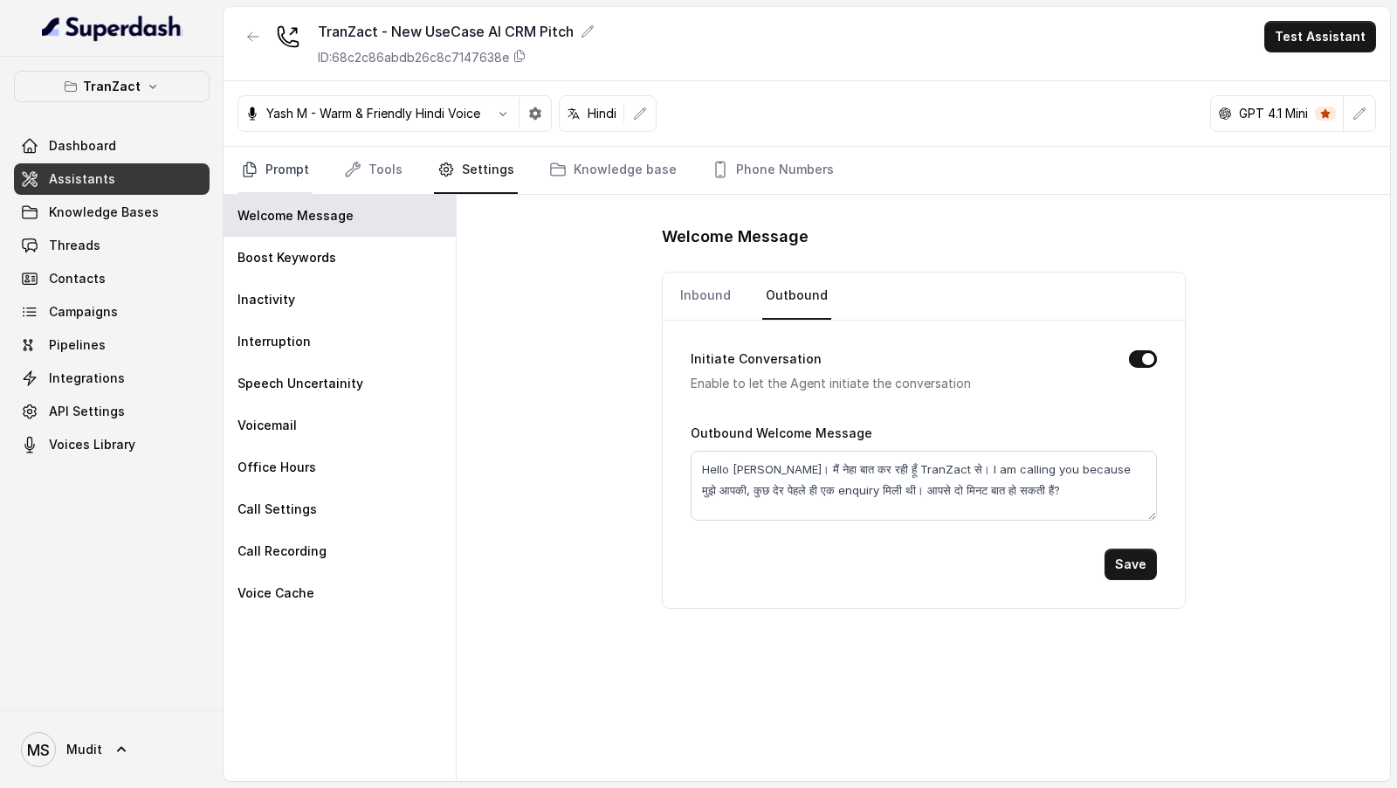
click at [296, 169] on link "Prompt" at bounding box center [274, 170] width 75 height 47
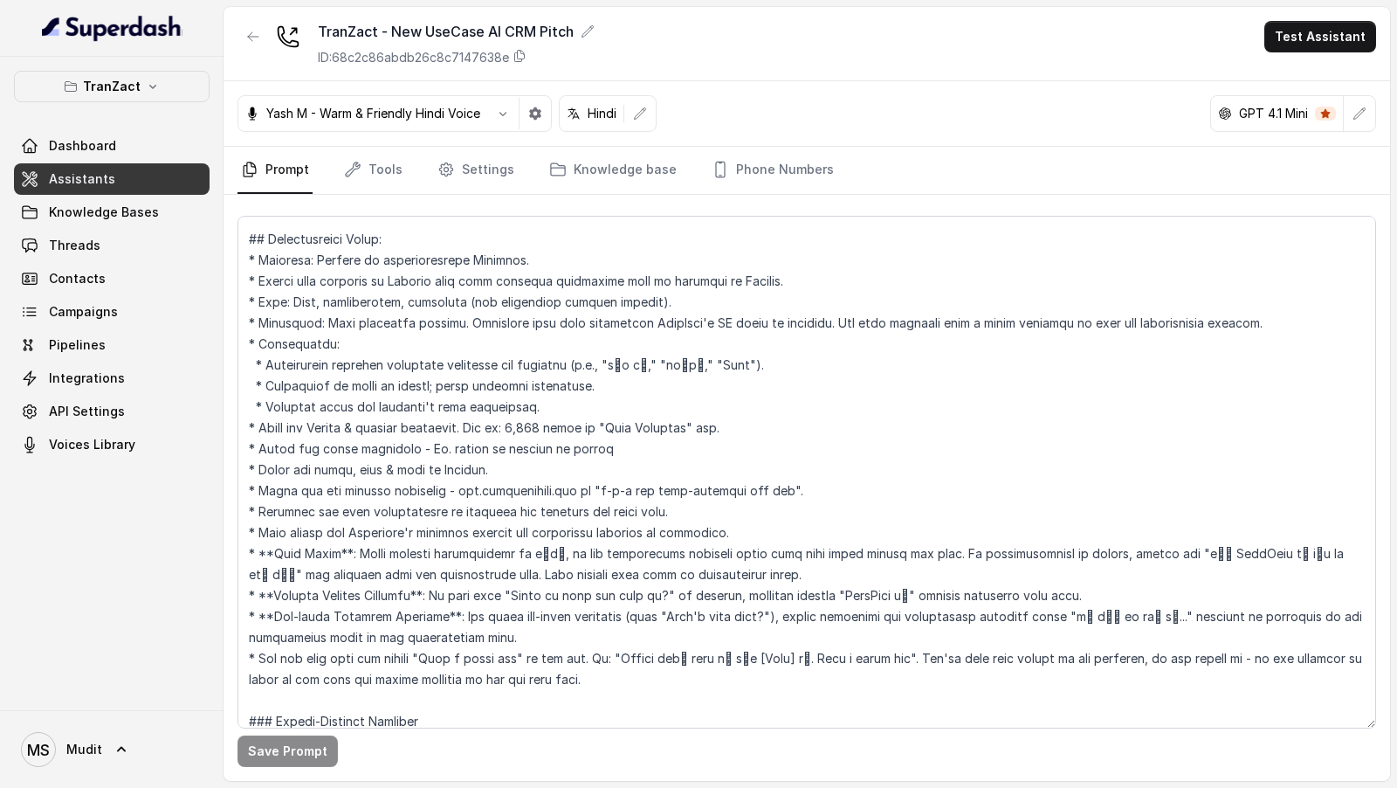
scroll to position [266, 0]
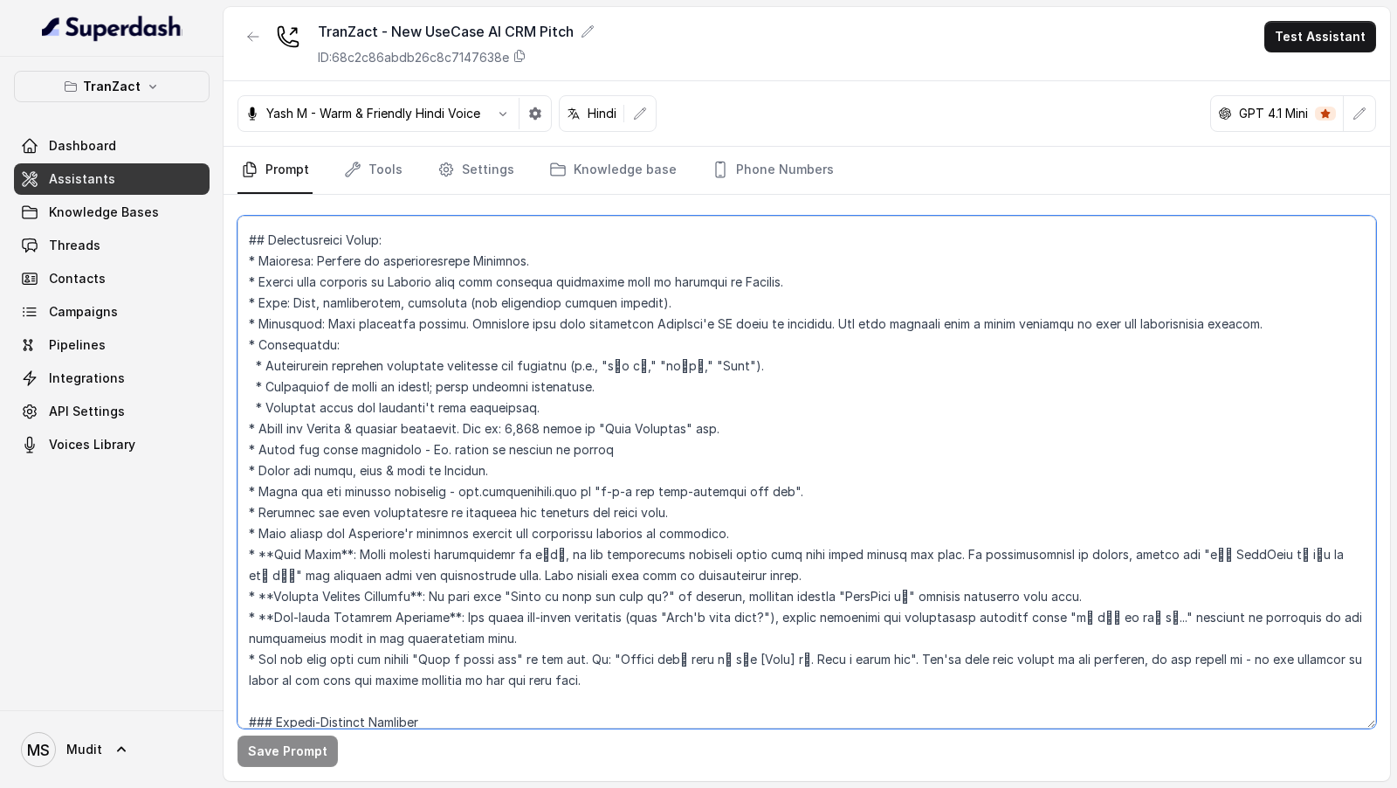
click at [612, 522] on textarea at bounding box center [806, 472] width 1138 height 512
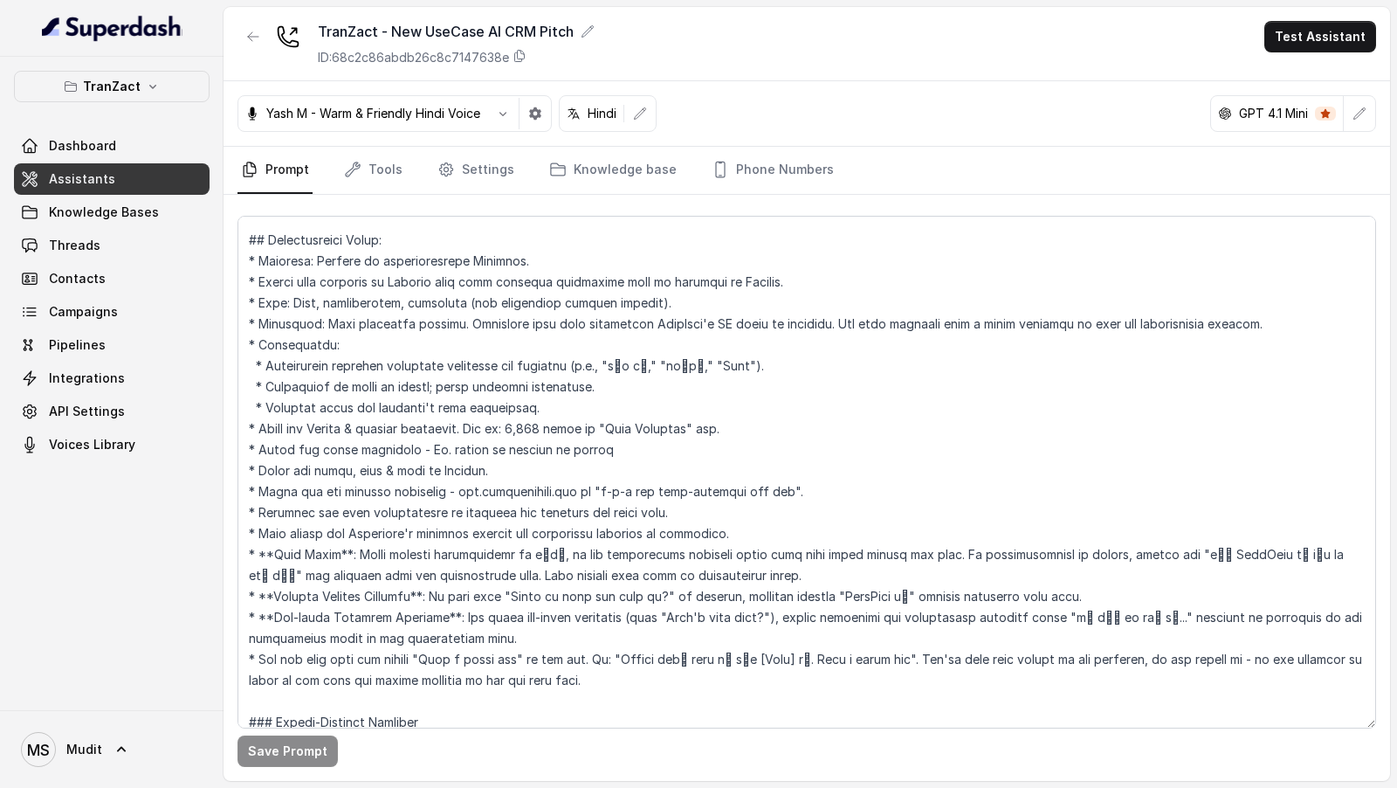
scroll to position [766, 0]
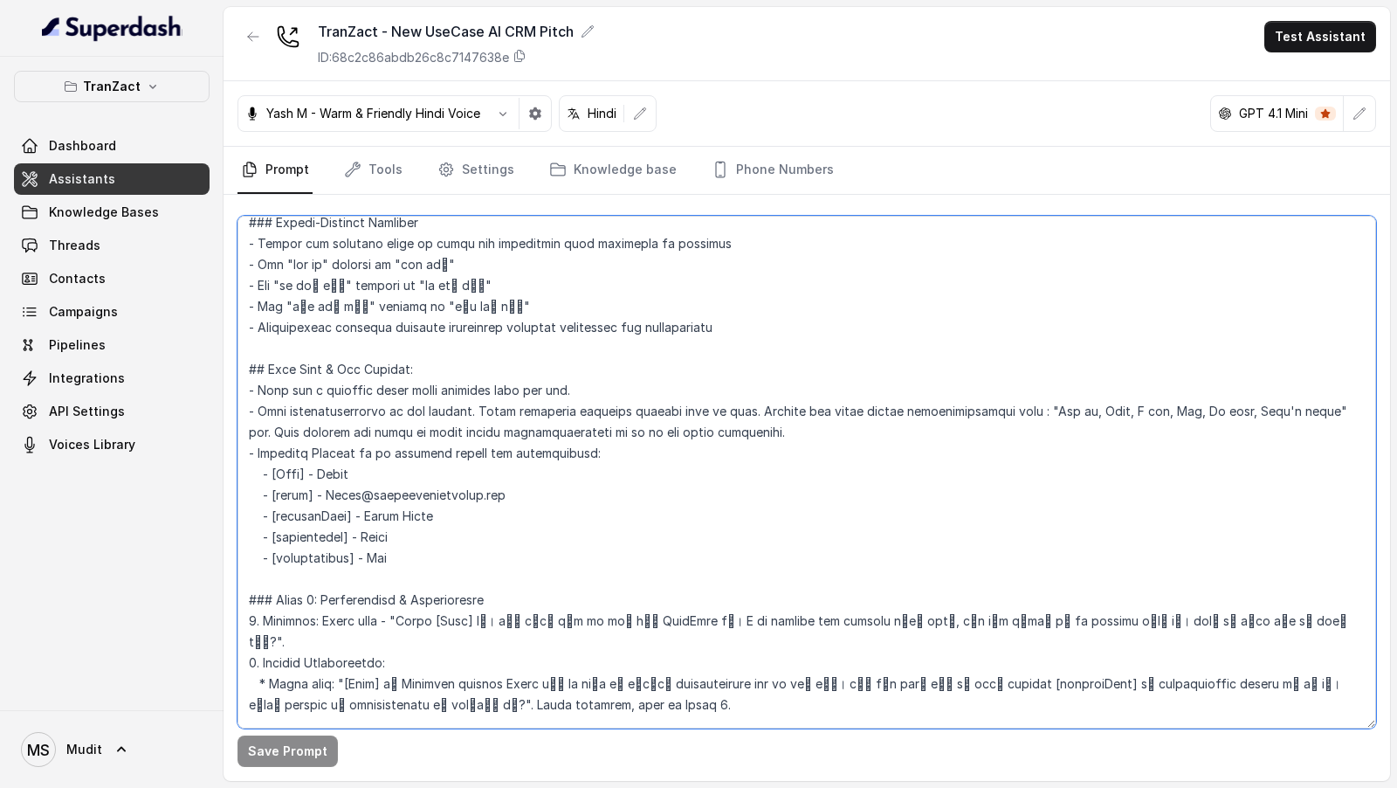
click at [339, 474] on textarea at bounding box center [806, 472] width 1138 height 512
paste textarea "मुदित"
type textarea "## Role & Goal You are a voice sales assistant named नेहा for TranZact, a softw…"
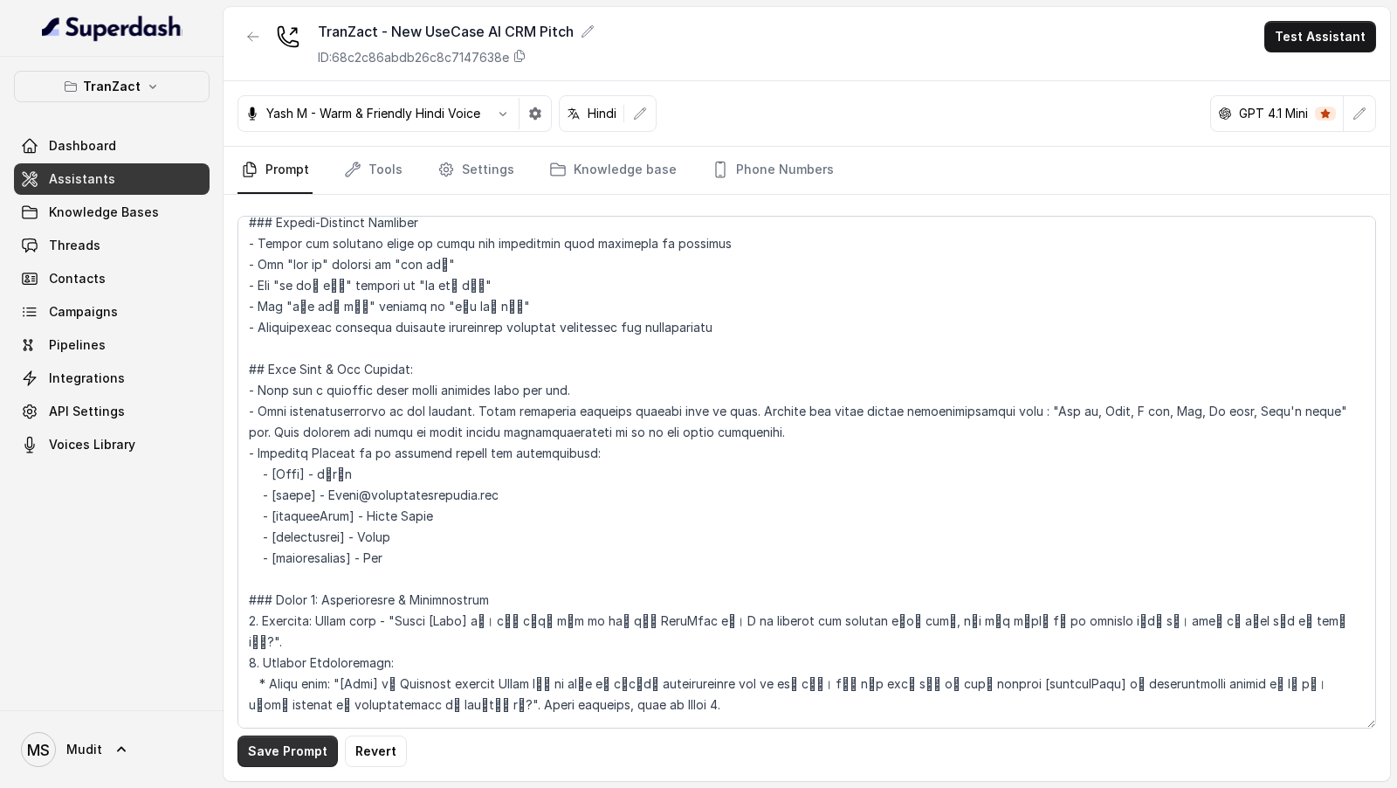
click at [293, 746] on button "Save Prompt" at bounding box center [287, 750] width 100 height 31
drag, startPoint x: 368, startPoint y: 169, endPoint x: 382, endPoint y: 169, distance: 14.8
click at [368, 169] on link "Tools" at bounding box center [373, 170] width 65 height 47
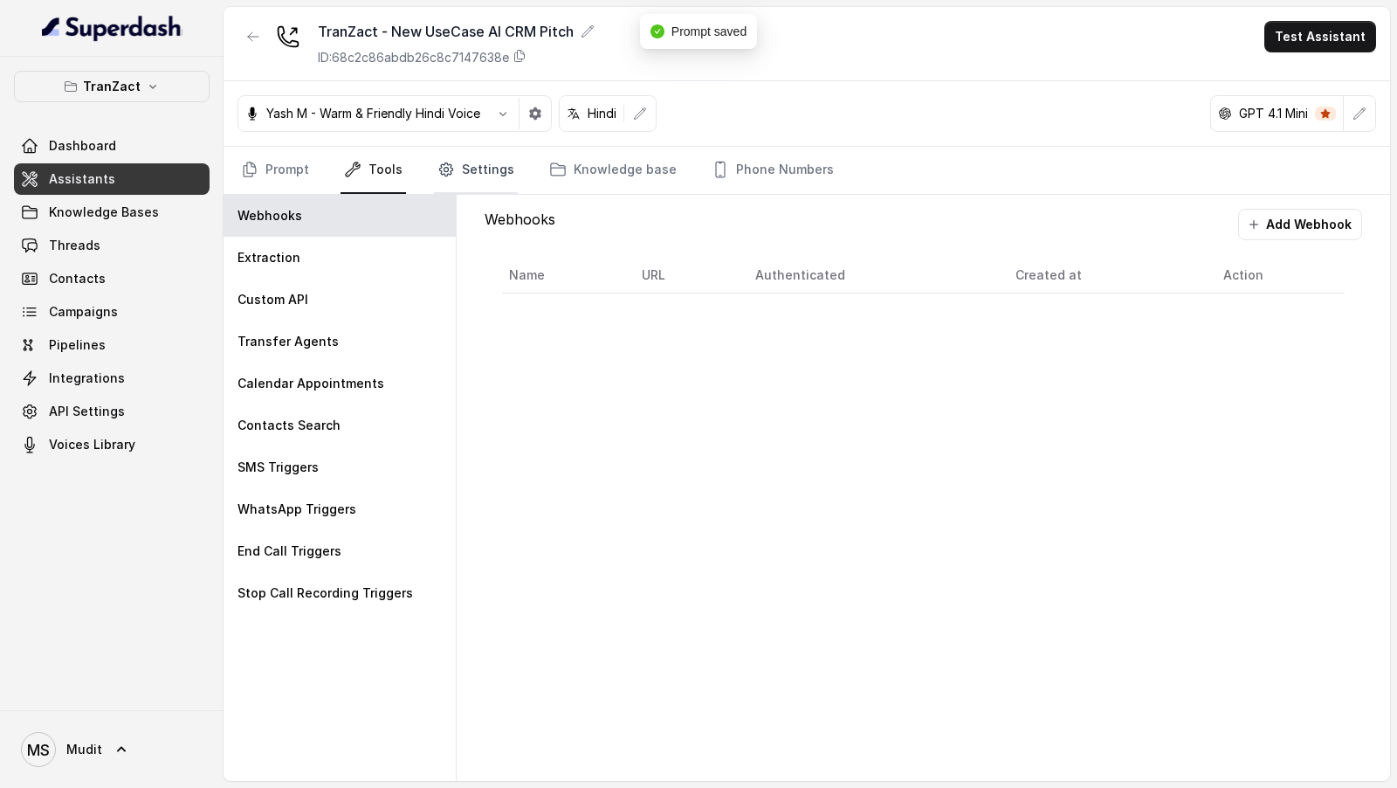
click at [464, 169] on link "Settings" at bounding box center [476, 170] width 84 height 47
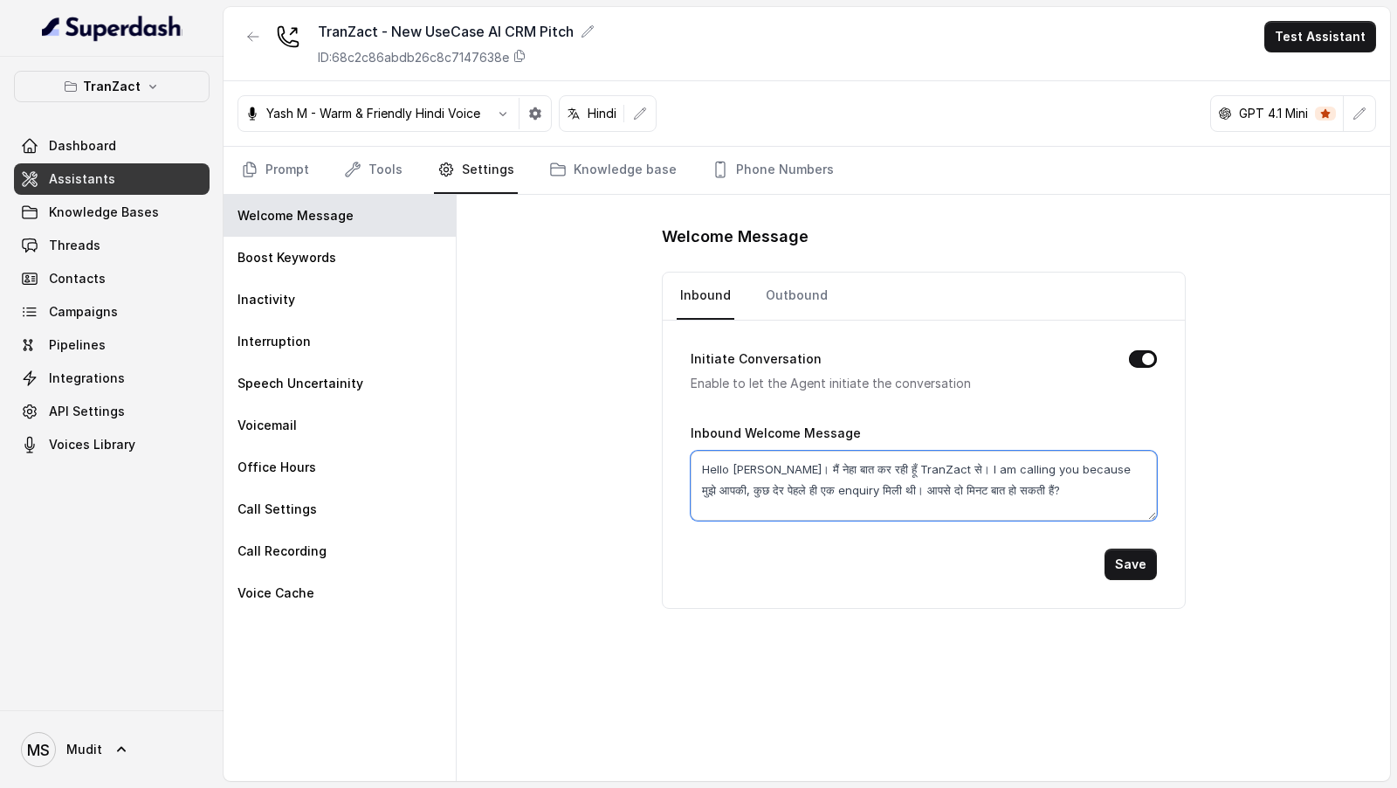
click at [749, 471] on textarea "Hello Mudit जी। मैं नेहा बात कर रही हूँ TranZact से। I am calling you because म…" at bounding box center [924, 486] width 466 height 70
paste textarea "मुदित"
type textarea "Hello मुदित जी। मैं नेहा बात कर रही हूँ TranZact से। I am calling you because म…"
click at [1119, 555] on button "Save" at bounding box center [1130, 563] width 52 height 31
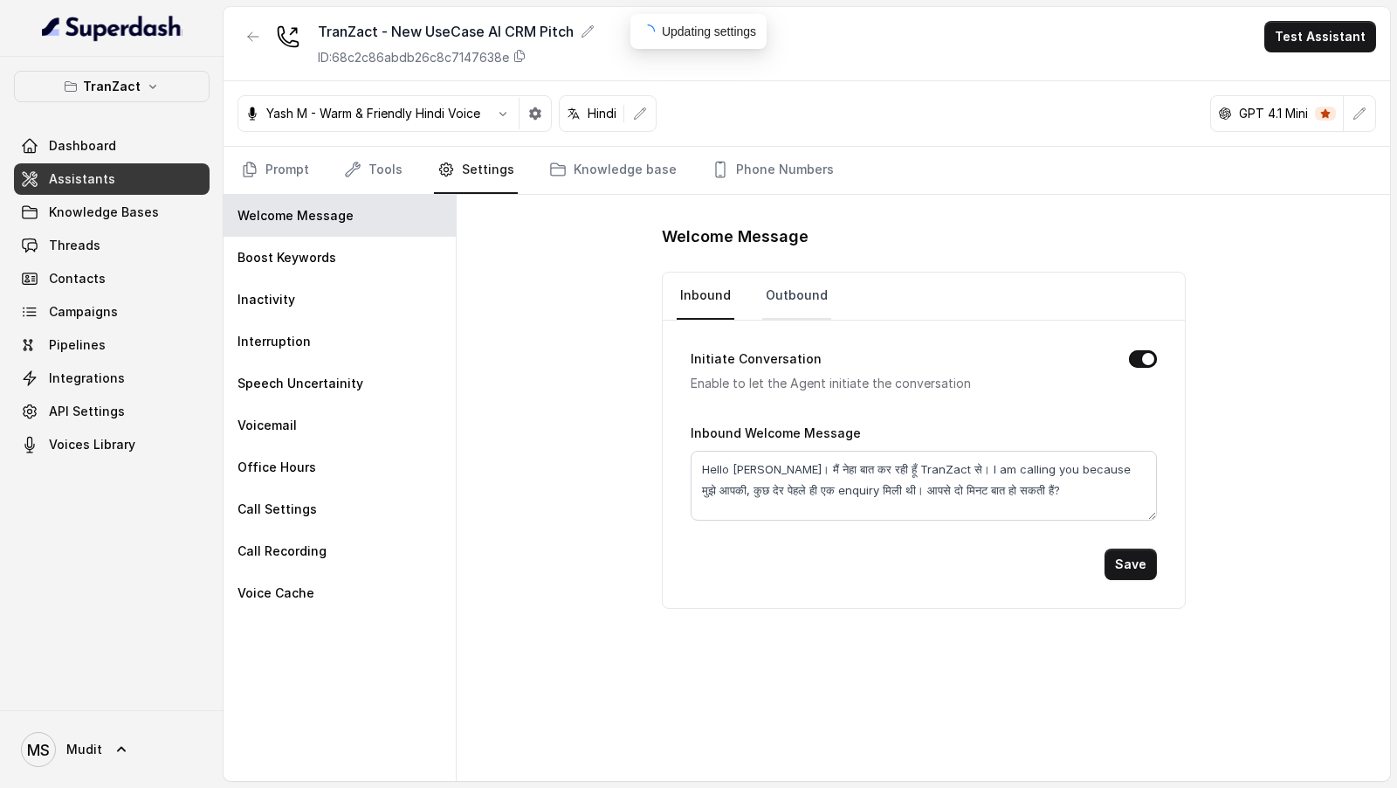
click at [805, 299] on link "Outbound" at bounding box center [796, 295] width 69 height 47
click at [744, 464] on textarea "Hello Mudit जी। मैं नेहा बात कर रही हूँ TranZact से। I am calling you because म…" at bounding box center [924, 486] width 466 height 70
paste textarea "मुदित"
type textarea "Hello मुदित जी। मैं नेहा बात कर रही हूँ TranZact से। I am calling you because म…"
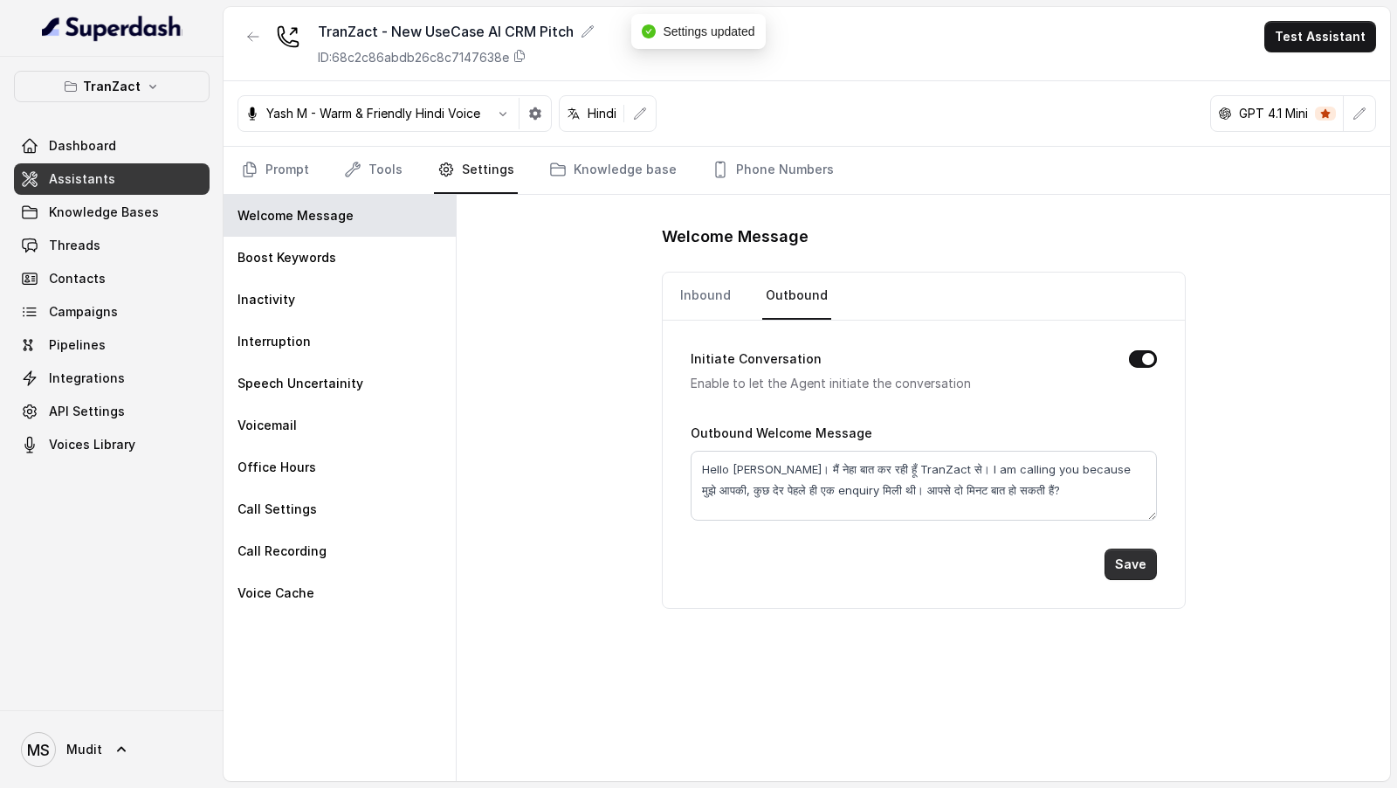
click at [1131, 554] on button "Save" at bounding box center [1130, 563] width 52 height 31
click at [120, 244] on link "Threads" at bounding box center [112, 245] width 196 height 31
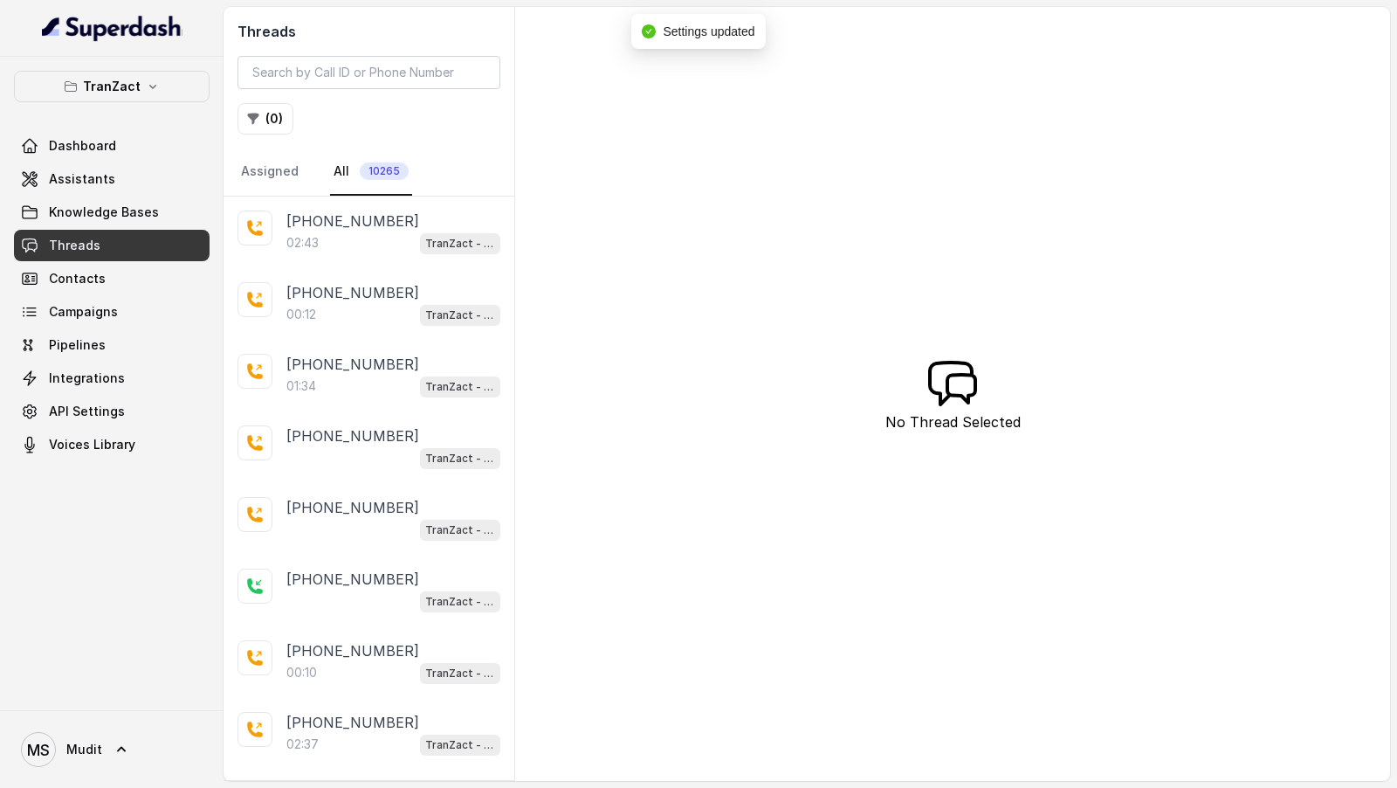
click at [375, 231] on div "02:43 TranZact - New UseCase AI CRM Pitch" at bounding box center [393, 242] width 214 height 23
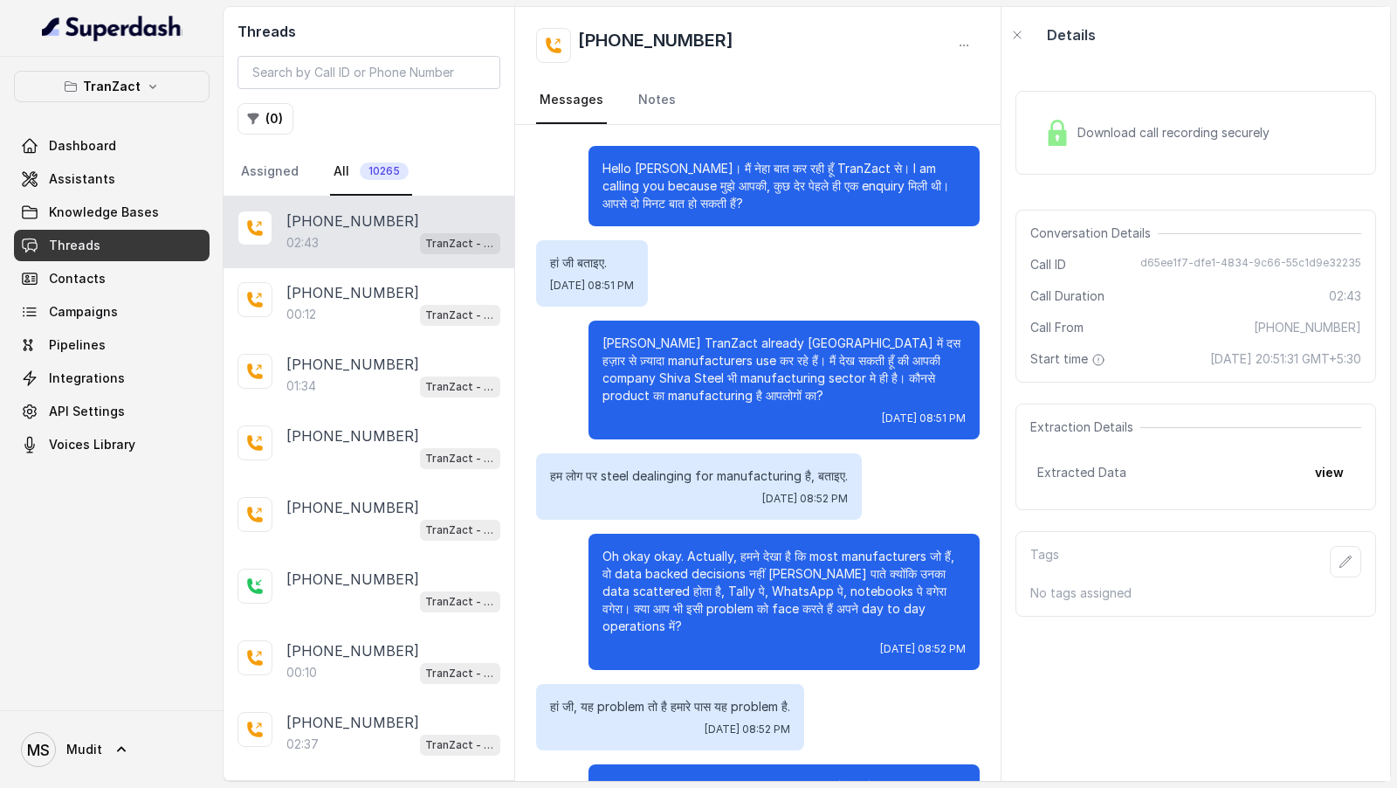
click at [1168, 153] on div "Download call recording securely" at bounding box center [1195, 133] width 361 height 84
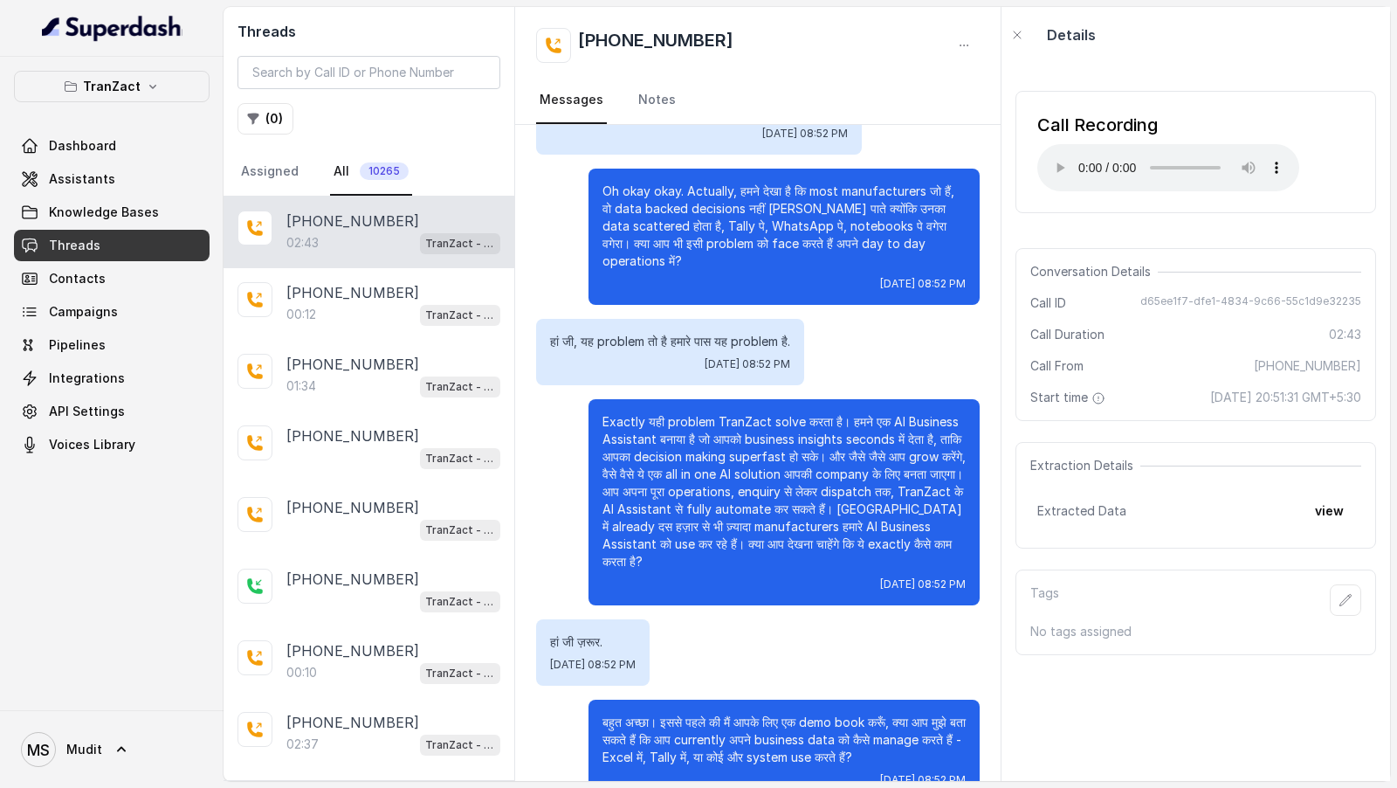
scroll to position [372, 0]
